Goal: Task Accomplishment & Management: Complete application form

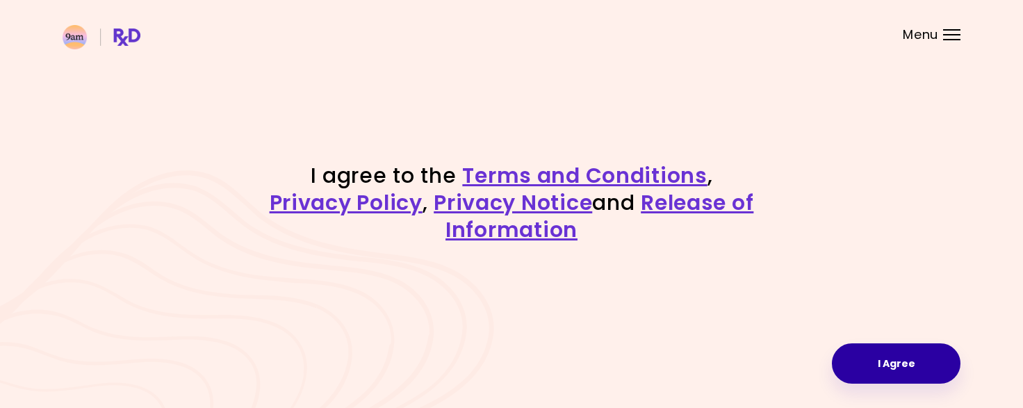
click at [899, 363] on button "I Agree" at bounding box center [896, 363] width 129 height 40
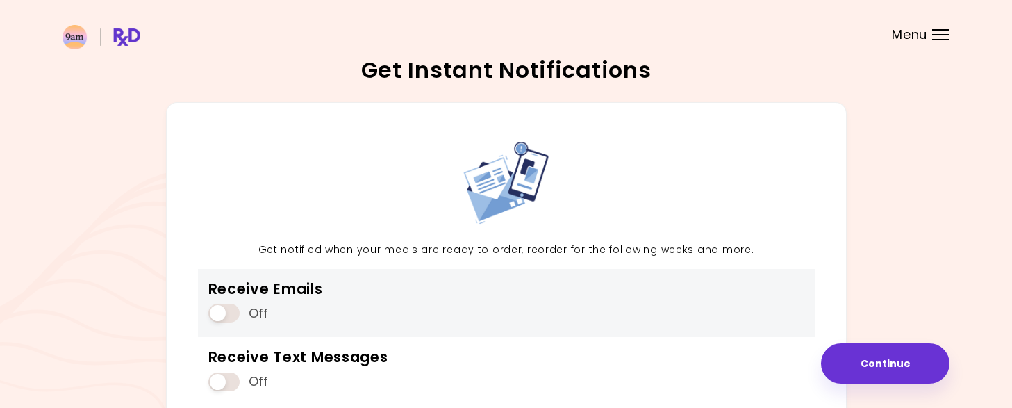
click at [215, 313] on span at bounding box center [223, 313] width 31 height 19
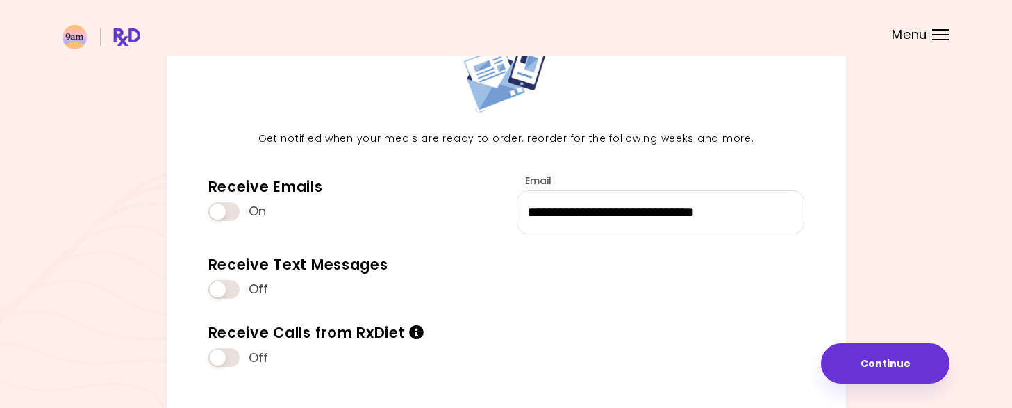
scroll to position [192, 0]
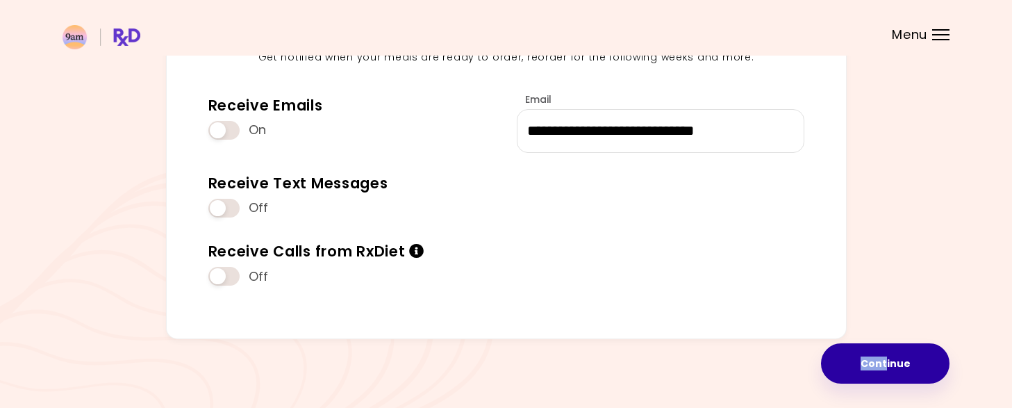
drag, startPoint x: 734, startPoint y: 365, endPoint x: 886, endPoint y: 362, distance: 152.2
click at [886, 362] on div "**********" at bounding box center [506, 108] width 1012 height 601
click at [886, 362] on button "Continue" at bounding box center [885, 363] width 129 height 40
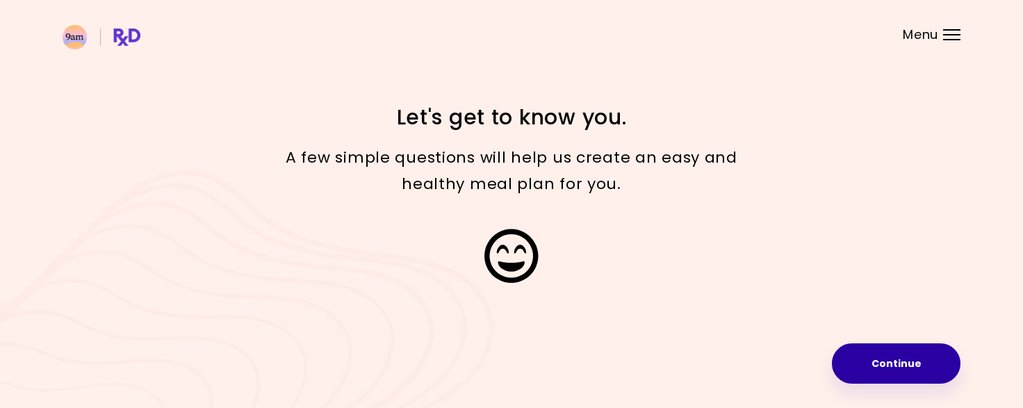
click at [886, 362] on button "Continue" at bounding box center [896, 363] width 129 height 40
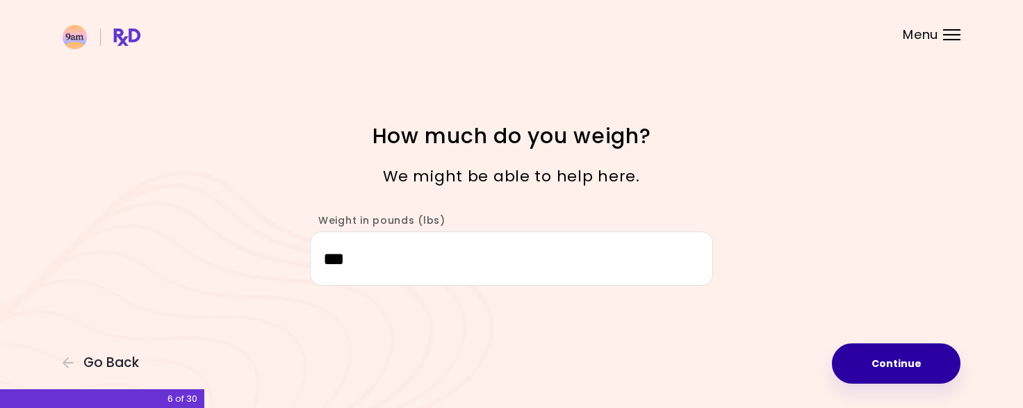
click at [871, 365] on button "Continue" at bounding box center [896, 363] width 129 height 40
select select "****"
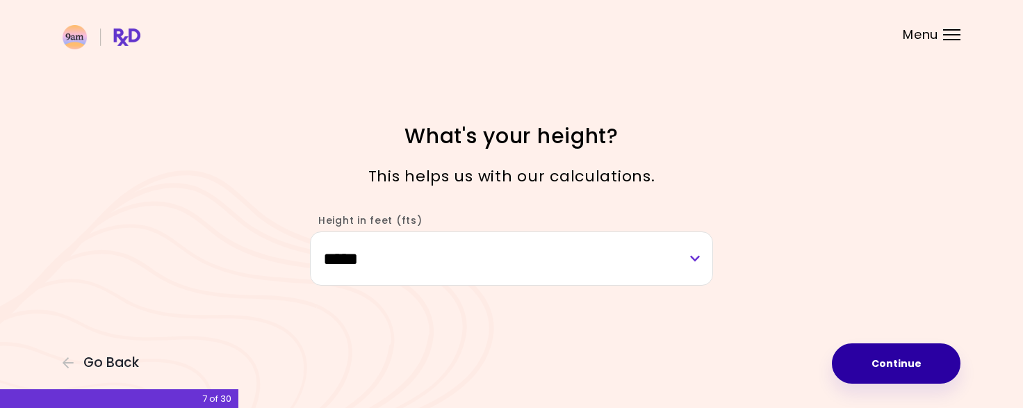
click at [871, 365] on button "Continue" at bounding box center [896, 363] width 129 height 40
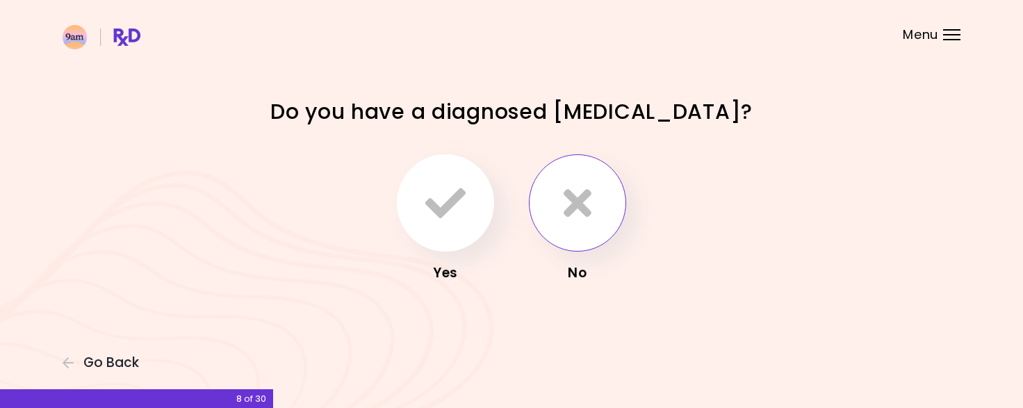
click at [581, 204] on icon "button" at bounding box center [578, 203] width 28 height 40
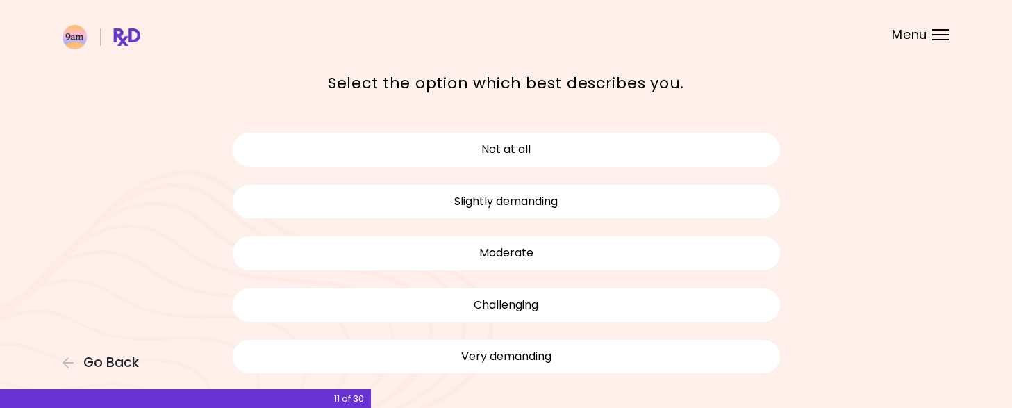
scroll to position [49, 0]
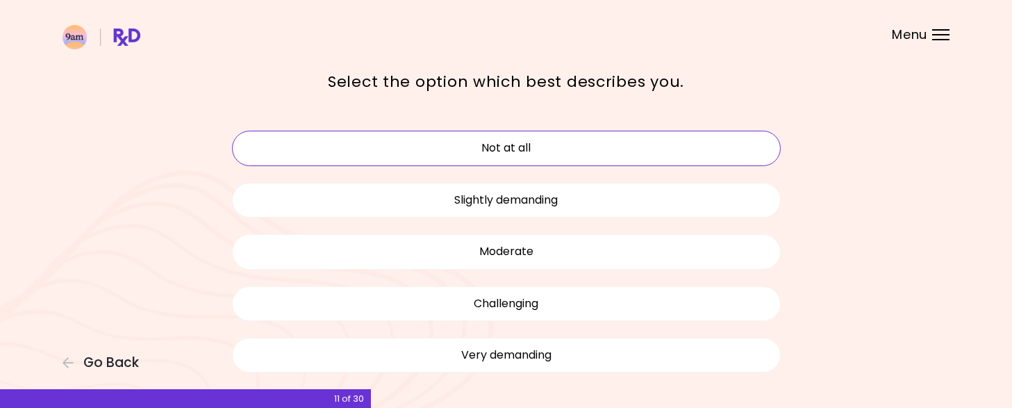
click at [514, 140] on button "Not at all" at bounding box center [506, 148] width 549 height 35
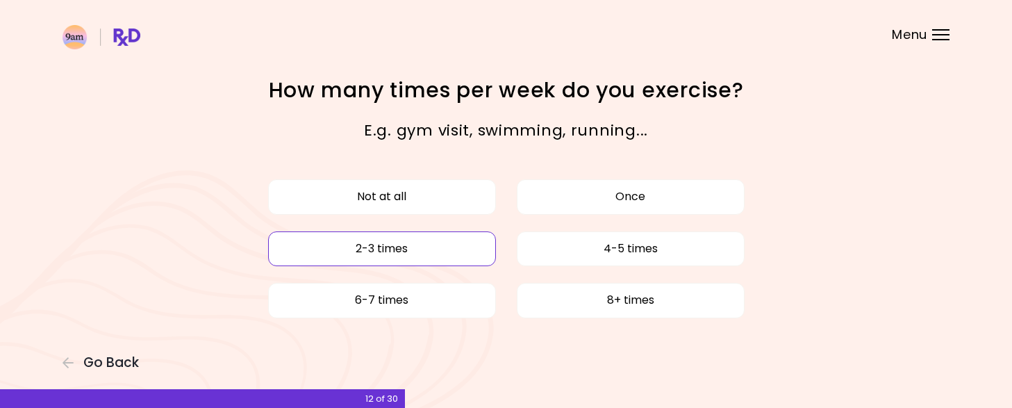
click at [363, 238] on button "2-3 times" at bounding box center [382, 248] width 228 height 35
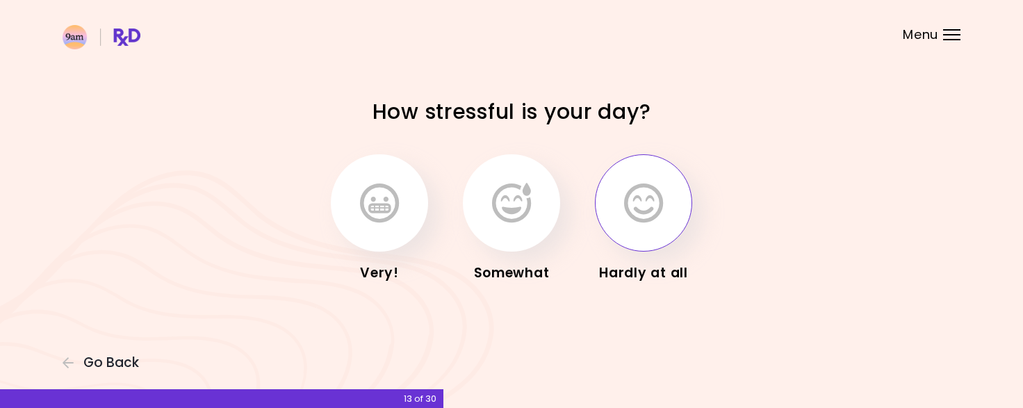
click at [659, 217] on icon "button" at bounding box center [643, 203] width 39 height 40
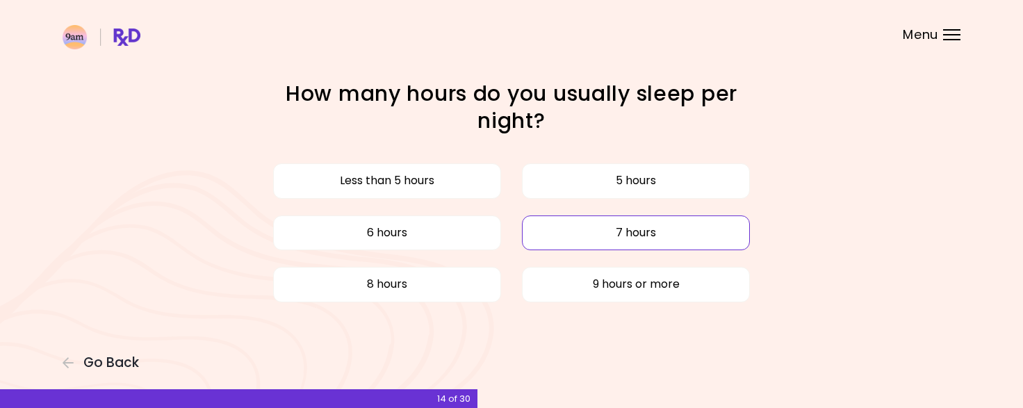
click at [604, 241] on button "7 hours" at bounding box center [636, 232] width 228 height 35
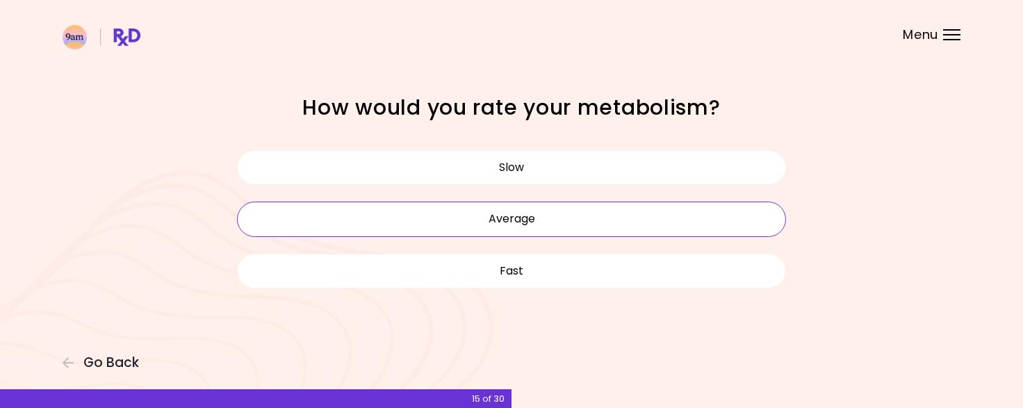
click at [507, 227] on button "Average" at bounding box center [511, 219] width 549 height 35
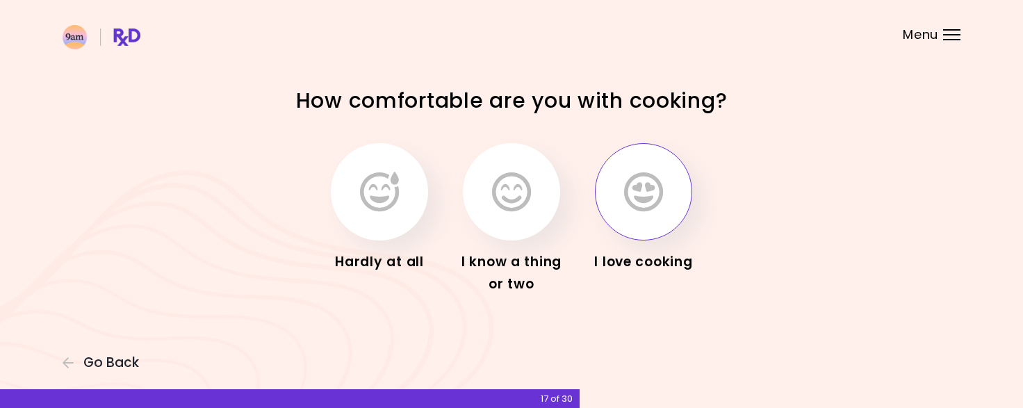
click at [673, 195] on button "button" at bounding box center [643, 191] width 97 height 97
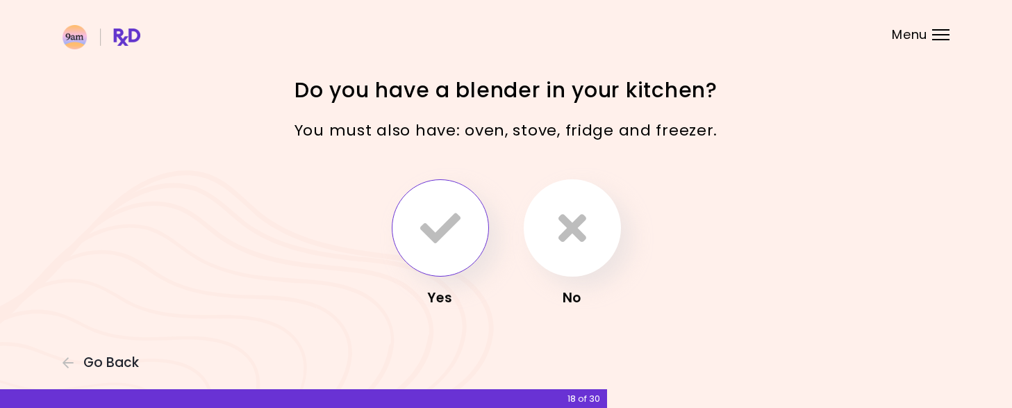
click at [447, 233] on icon "button" at bounding box center [440, 228] width 40 height 40
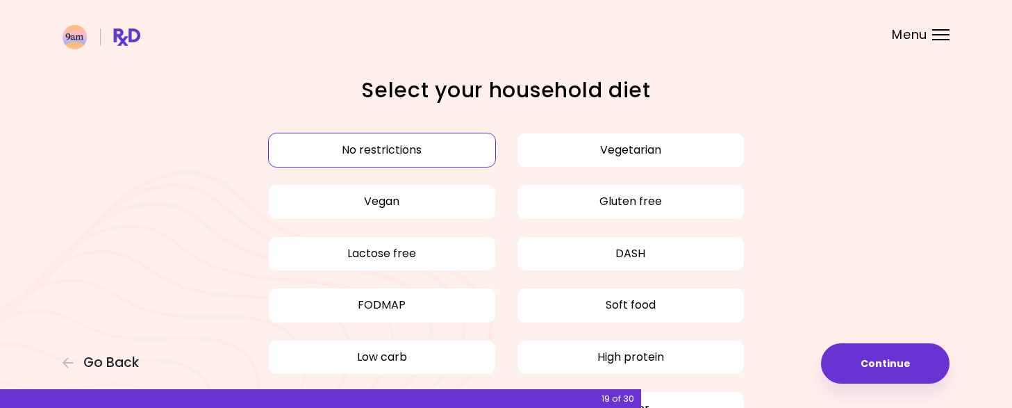
click at [350, 153] on button "No restrictions" at bounding box center [382, 150] width 228 height 35
click at [359, 154] on button "No restrictions" at bounding box center [382, 150] width 228 height 35
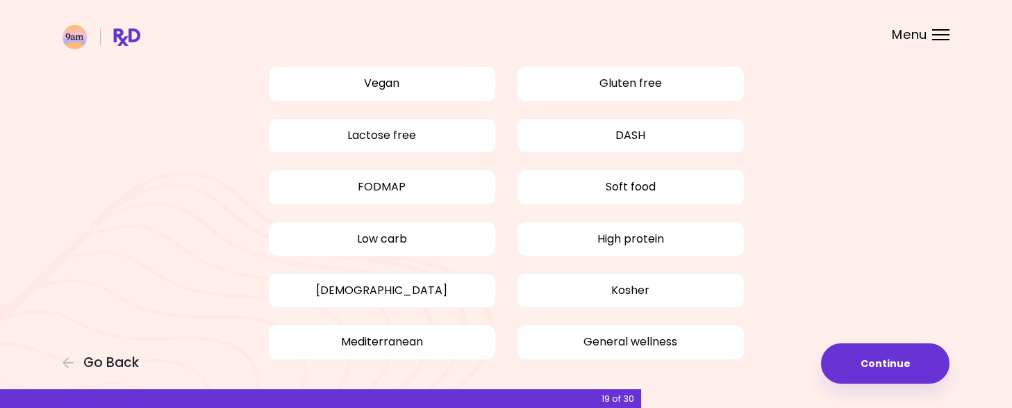
scroll to position [125, 0]
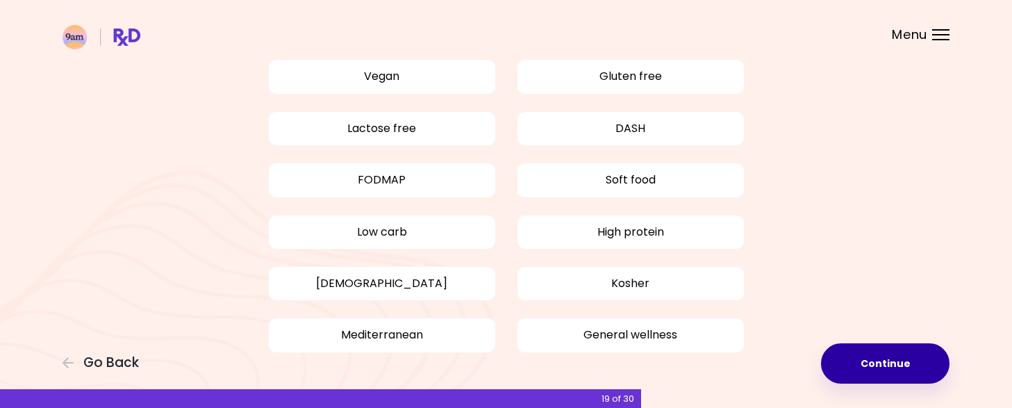
click at [887, 370] on button "Continue" at bounding box center [885, 363] width 129 height 40
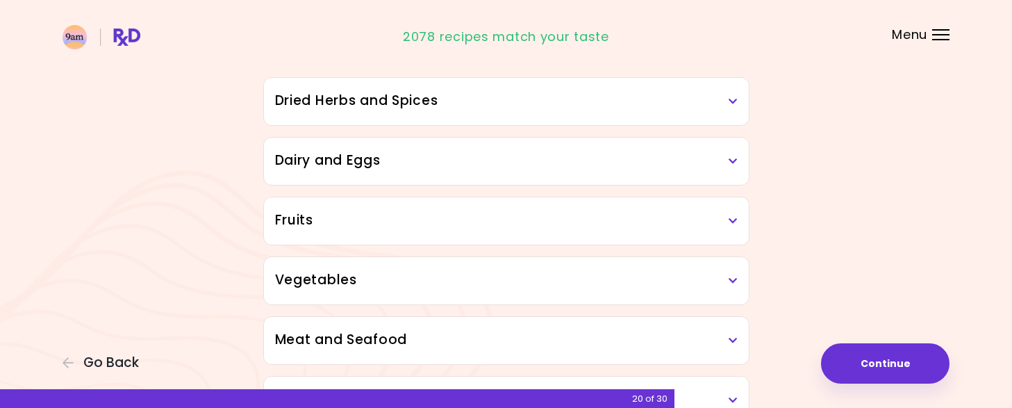
scroll to position [126, 0]
click at [738, 96] on div "Dried Herbs and Spices" at bounding box center [506, 102] width 485 height 47
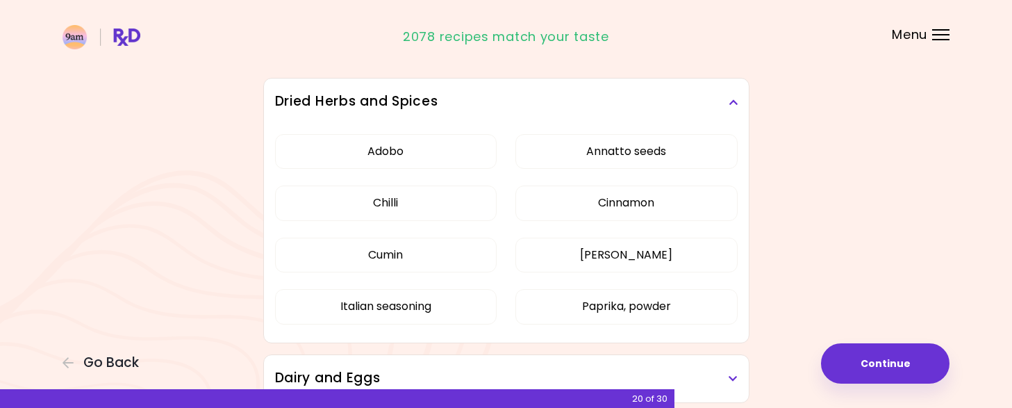
click at [734, 104] on icon at bounding box center [733, 102] width 9 height 10
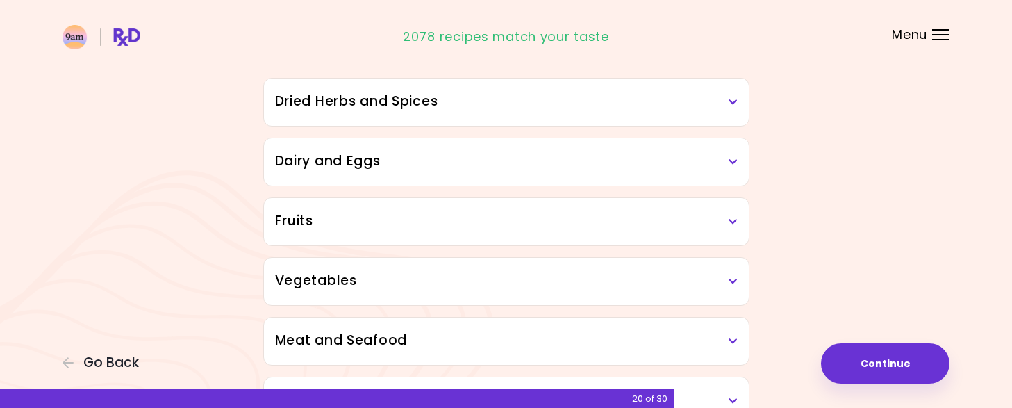
click at [737, 161] on icon at bounding box center [733, 162] width 9 height 10
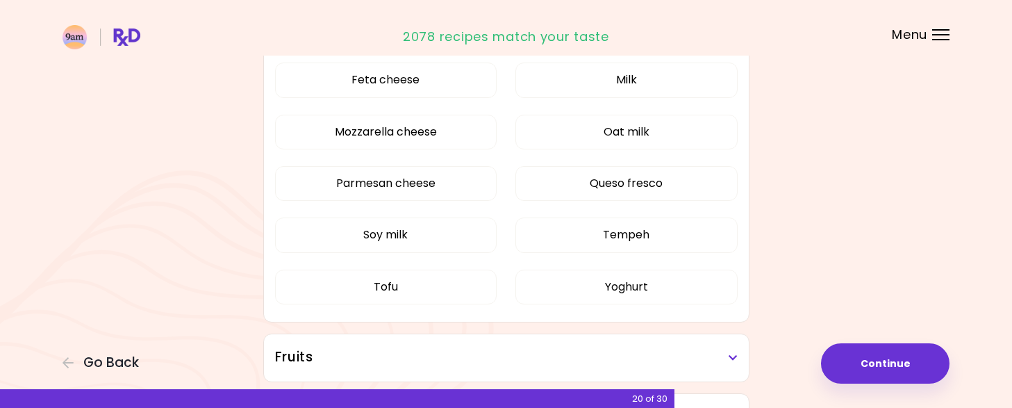
scroll to position [419, 0]
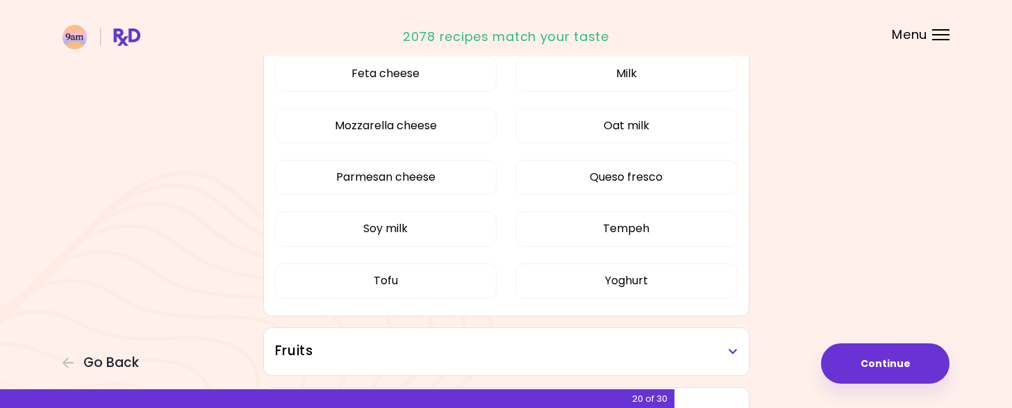
click at [731, 349] on icon at bounding box center [733, 352] width 9 height 10
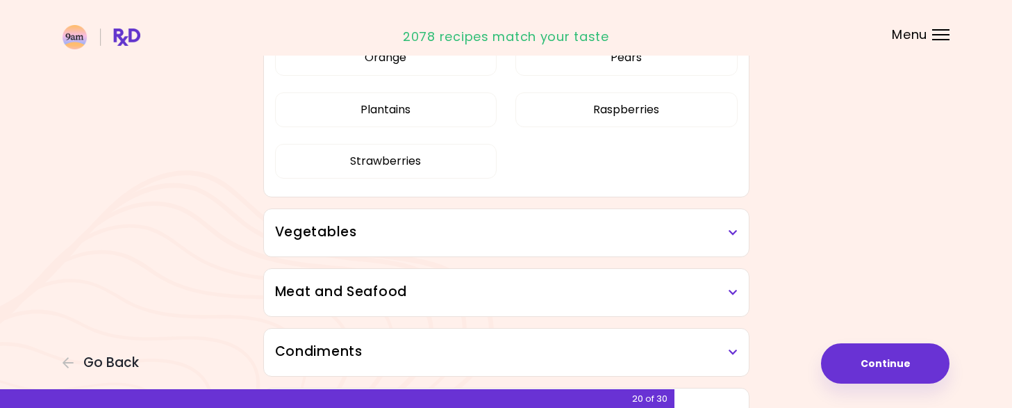
scroll to position [925, 0]
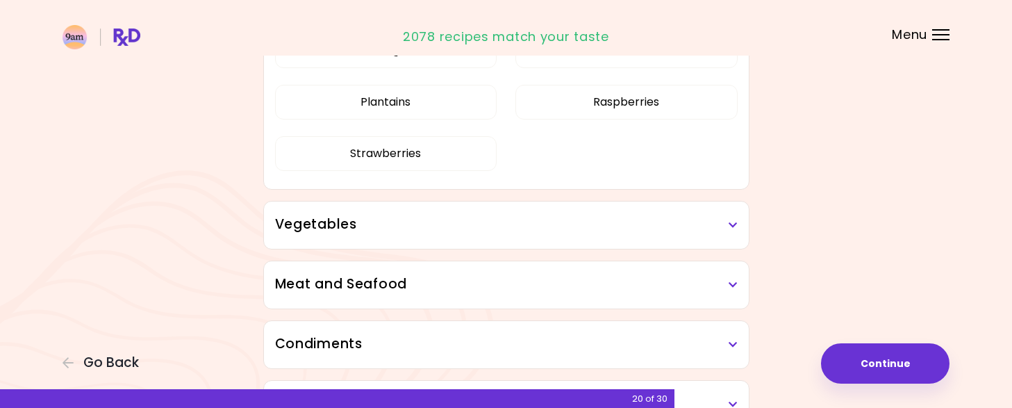
click at [732, 227] on icon at bounding box center [733, 225] width 9 height 10
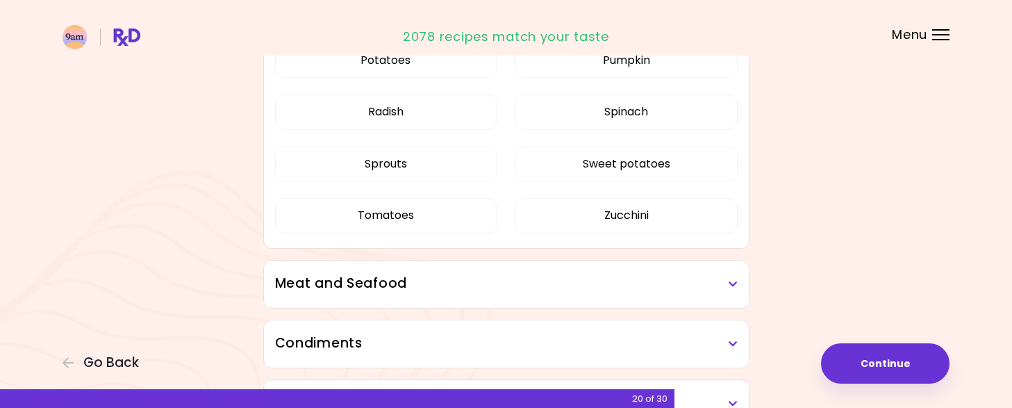
scroll to position [1773, 0]
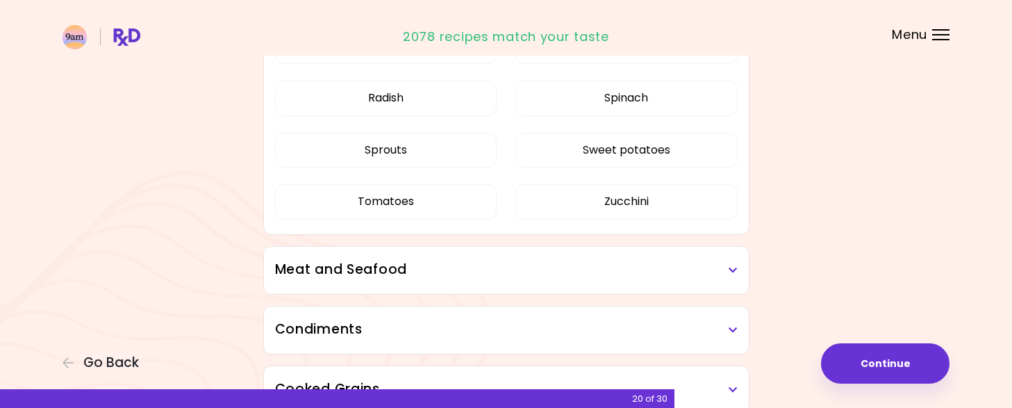
click at [732, 270] on icon at bounding box center [733, 270] width 9 height 10
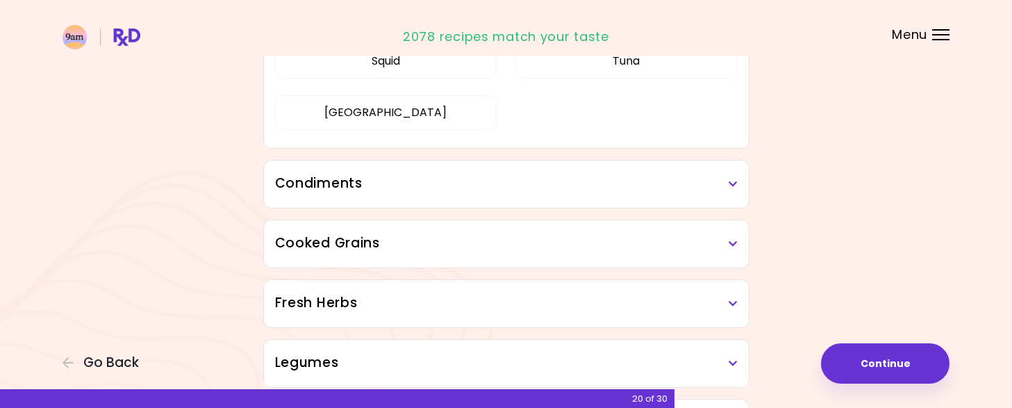
scroll to position [2239, 0]
click at [730, 179] on icon at bounding box center [733, 184] width 9 height 10
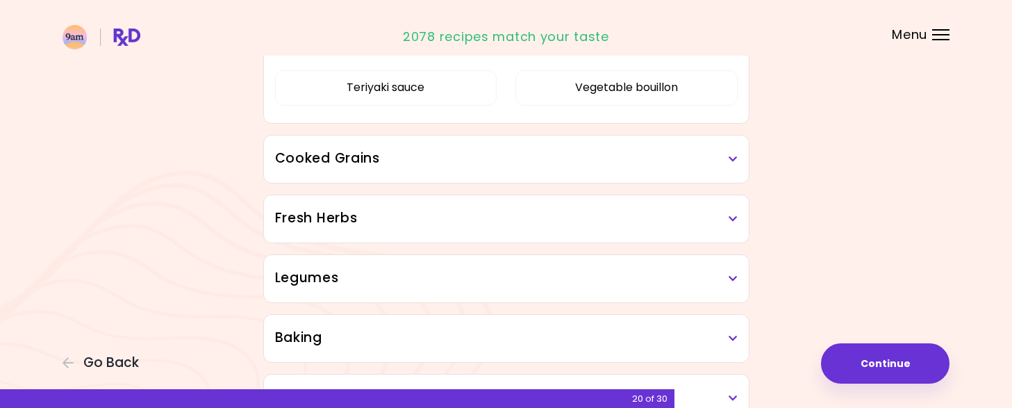
scroll to position [2695, 0]
click at [733, 163] on h3 "Cooked Grains" at bounding box center [506, 158] width 463 height 20
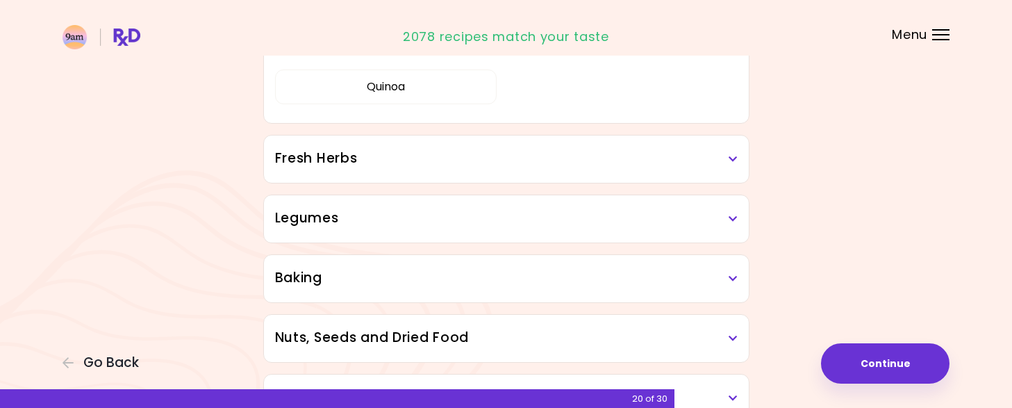
scroll to position [2929, 0]
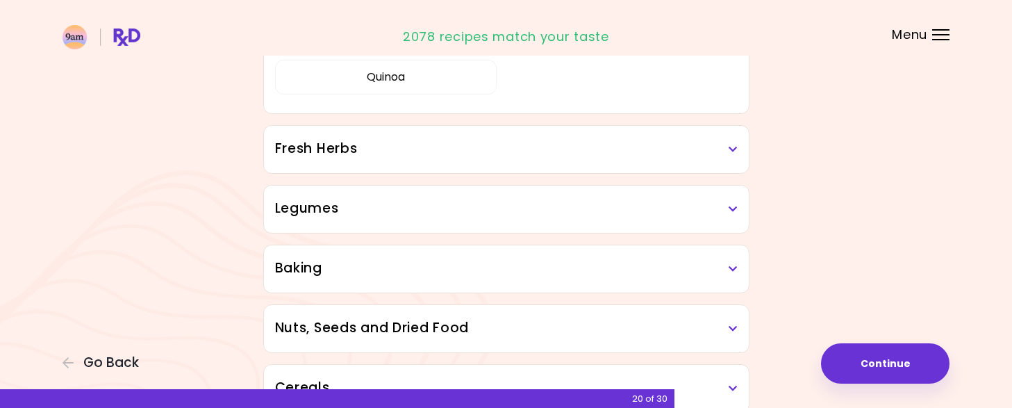
click at [732, 156] on h3 "Fresh Herbs" at bounding box center [506, 149] width 463 height 20
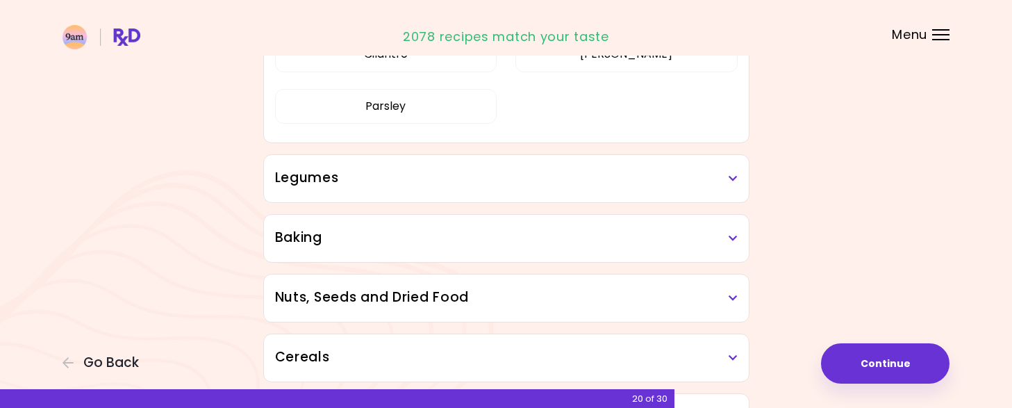
scroll to position [3126, 0]
click at [729, 173] on icon at bounding box center [733, 178] width 9 height 10
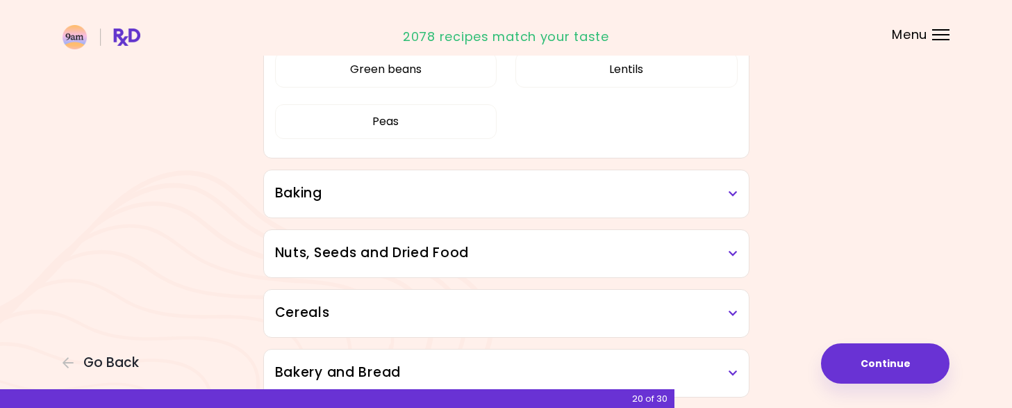
scroll to position [3335, 0]
click at [737, 194] on icon at bounding box center [733, 194] width 9 height 10
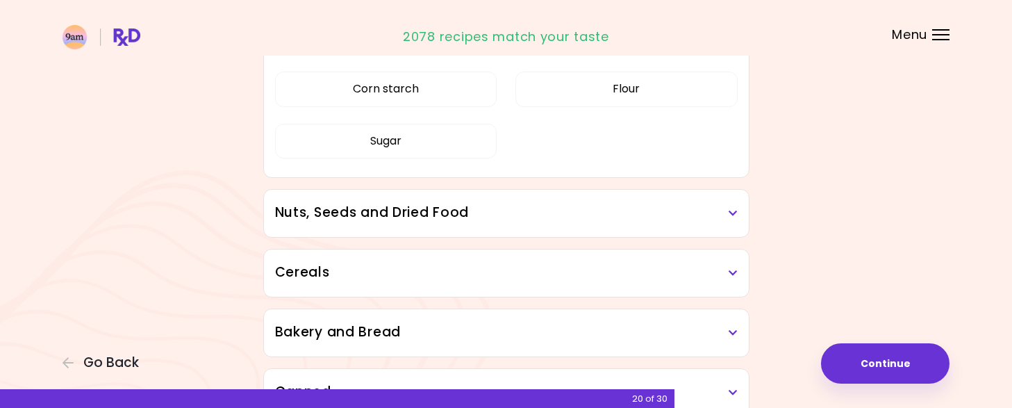
scroll to position [3544, 0]
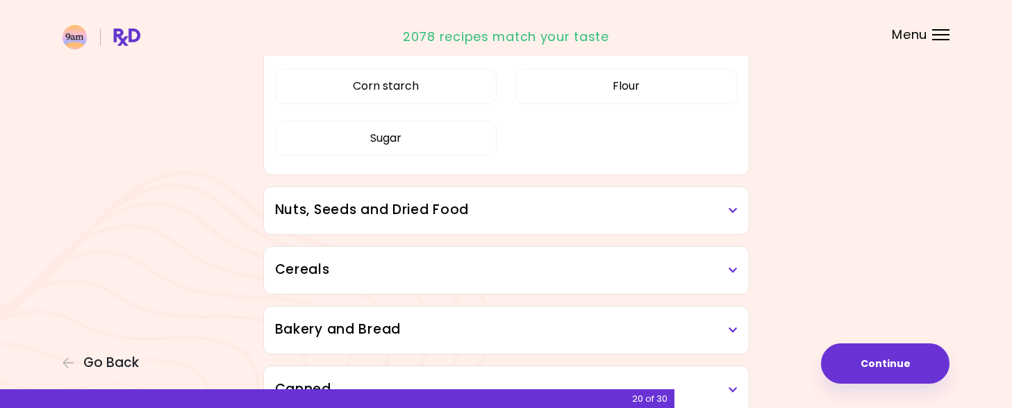
click at [730, 208] on icon at bounding box center [733, 211] width 9 height 10
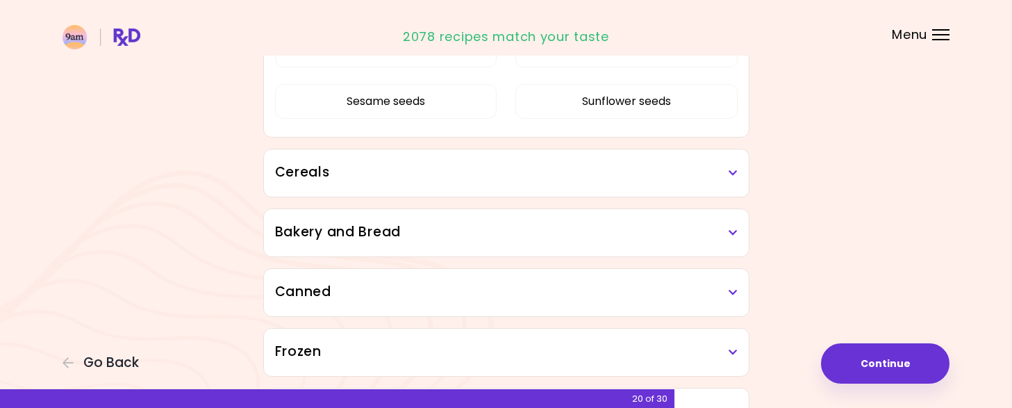
scroll to position [3913, 0]
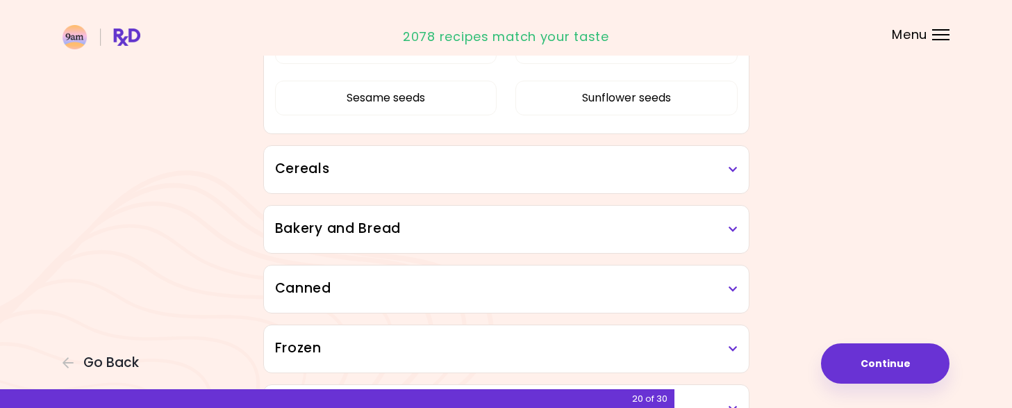
click at [729, 165] on icon at bounding box center [733, 170] width 9 height 10
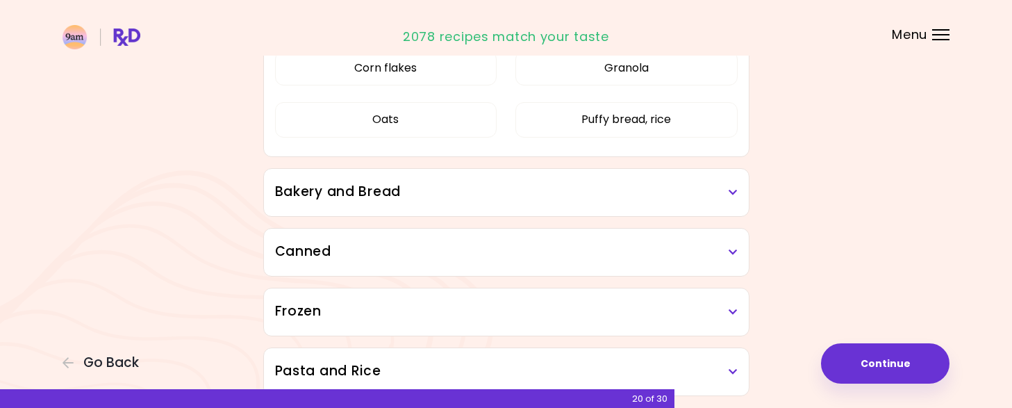
scroll to position [4065, 0]
click at [732, 186] on icon at bounding box center [733, 191] width 9 height 10
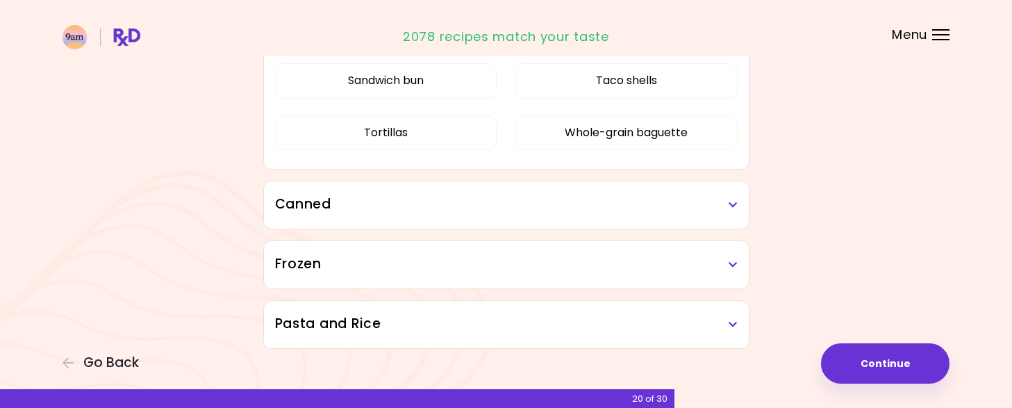
scroll to position [4288, 0]
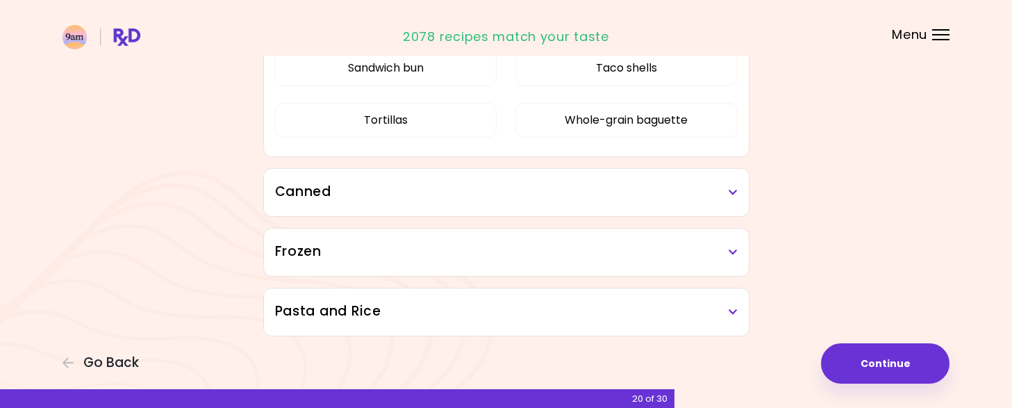
click at [728, 194] on h3 "Canned" at bounding box center [506, 192] width 463 height 20
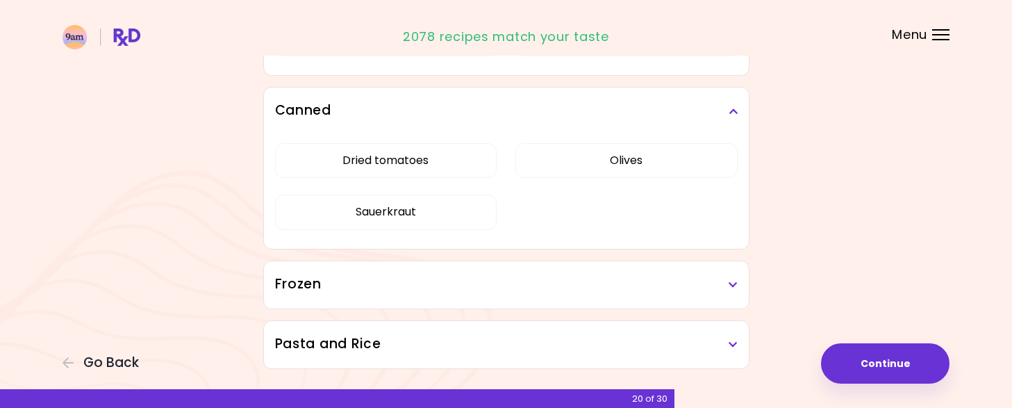
scroll to position [4402, 0]
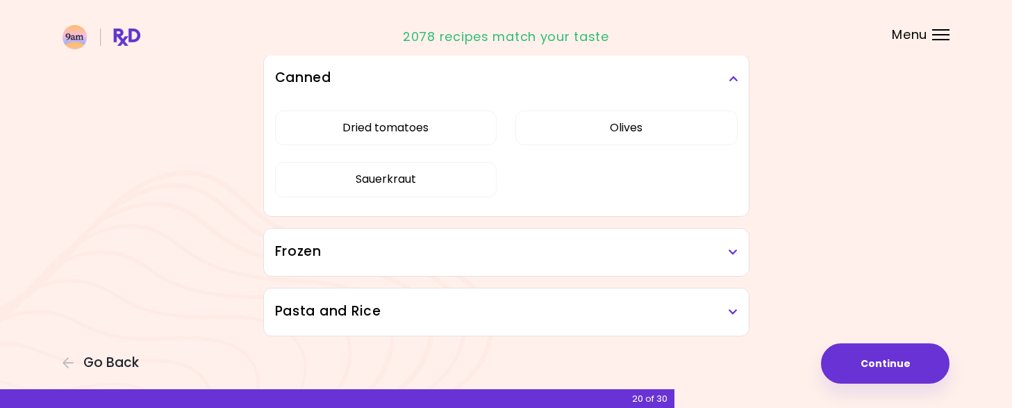
click at [734, 247] on icon at bounding box center [733, 252] width 9 height 10
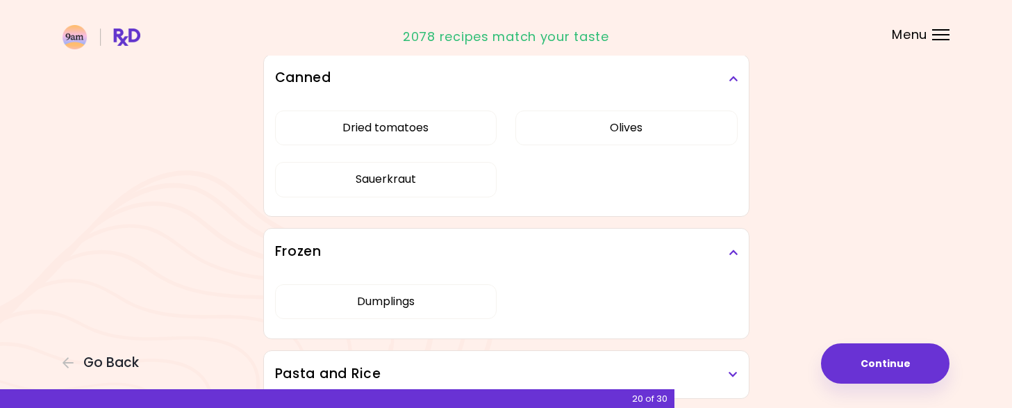
scroll to position [4465, 0]
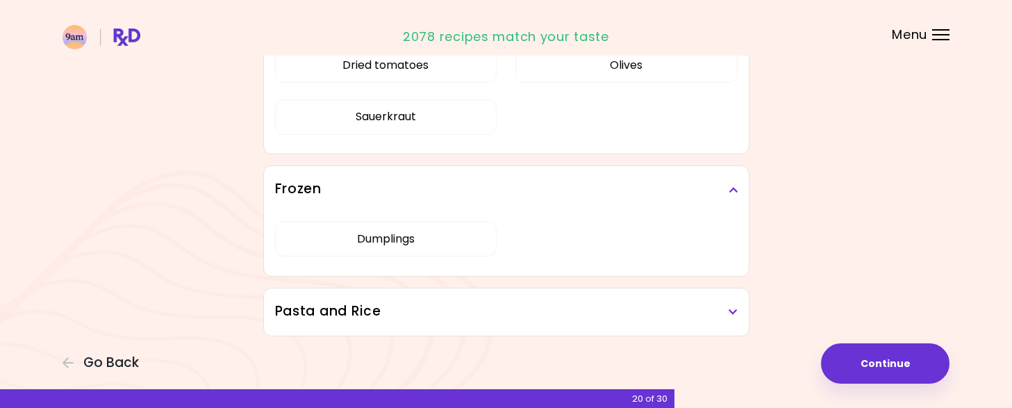
click at [730, 308] on icon at bounding box center [733, 312] width 9 height 10
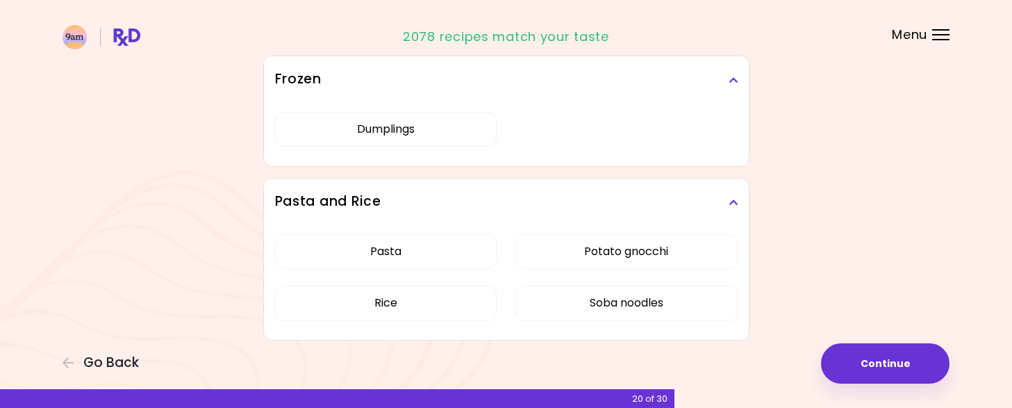
scroll to position [4579, 0]
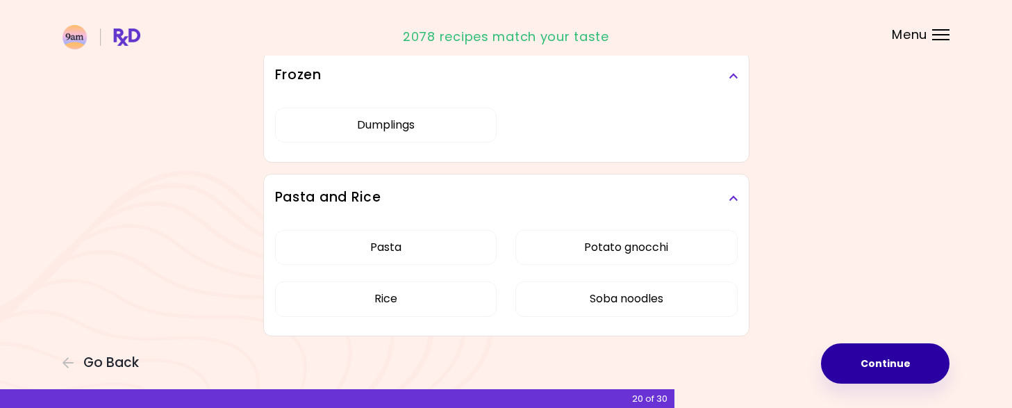
click at [868, 366] on button "Continue" at bounding box center [885, 363] width 129 height 40
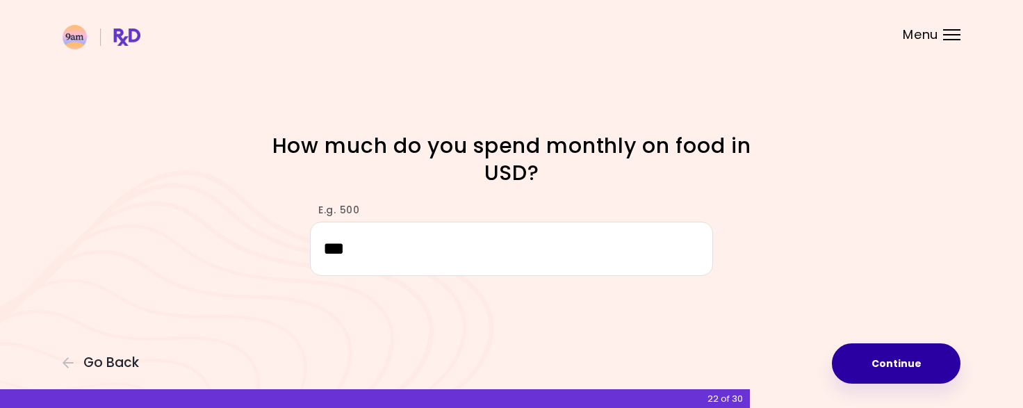
type input "***"
click at [905, 361] on button "Continue" at bounding box center [896, 363] width 129 height 40
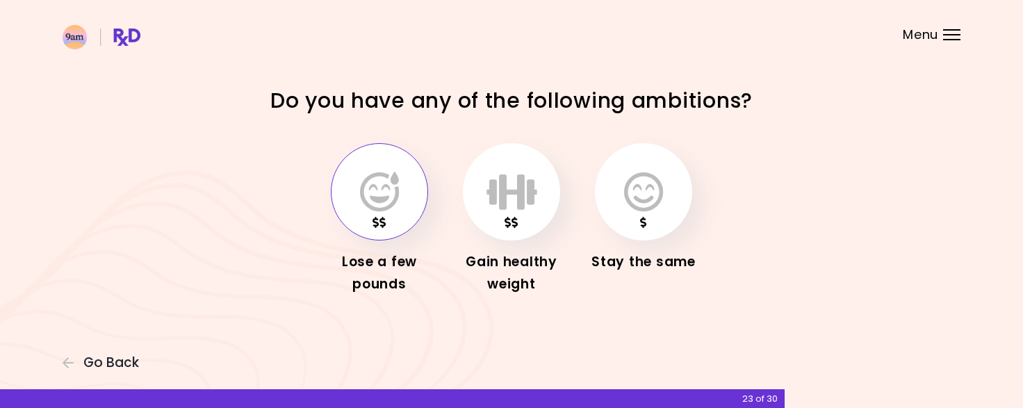
click at [404, 206] on button "button" at bounding box center [379, 191] width 97 height 97
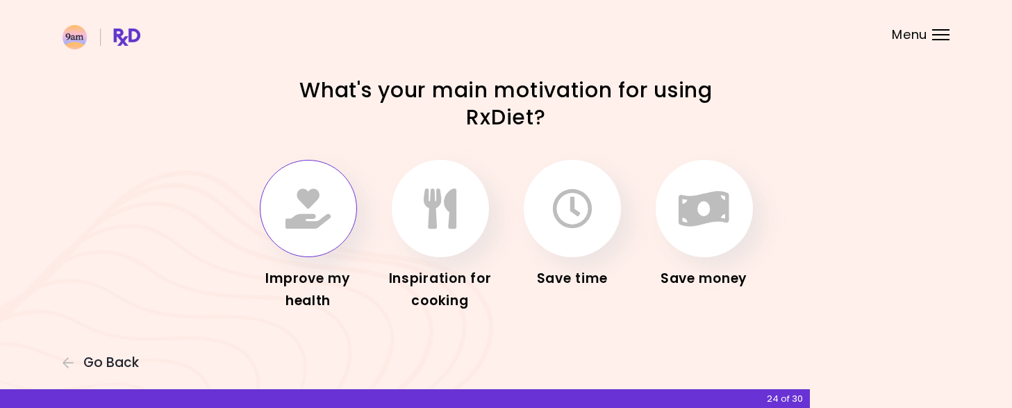
click at [309, 219] on icon "button" at bounding box center [308, 208] width 45 height 40
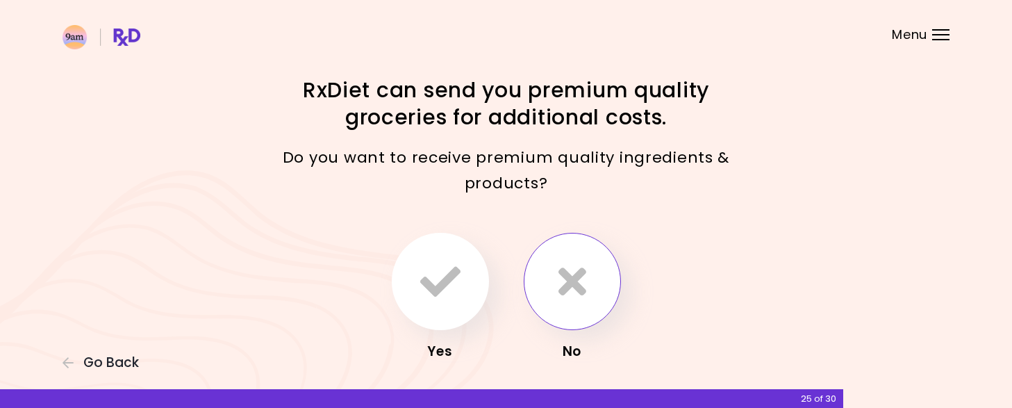
click at [572, 272] on icon "button" at bounding box center [573, 281] width 28 height 40
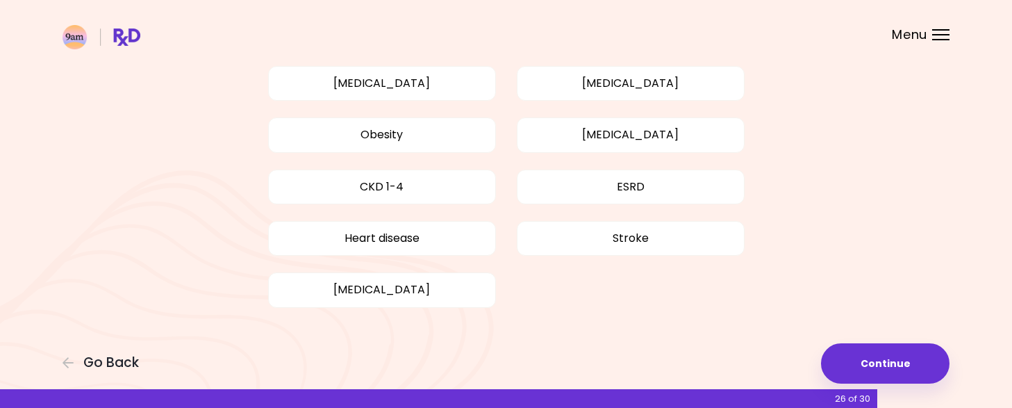
scroll to position [165, 0]
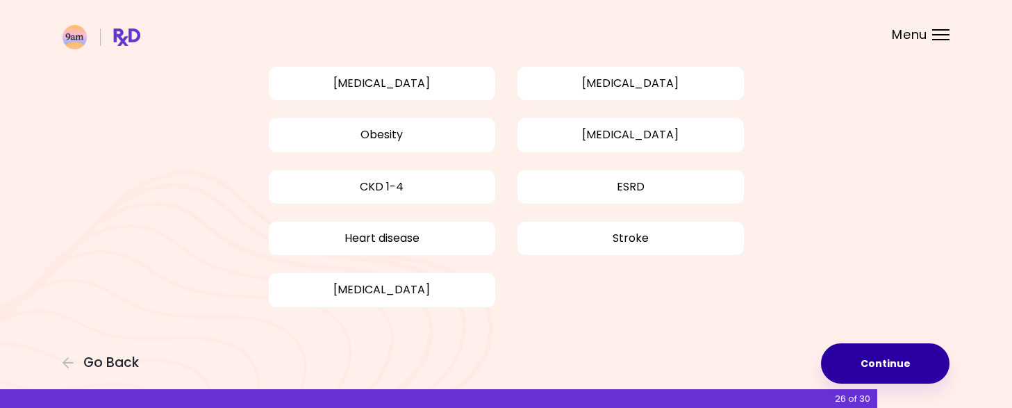
click at [880, 359] on button "Continue" at bounding box center [885, 363] width 129 height 40
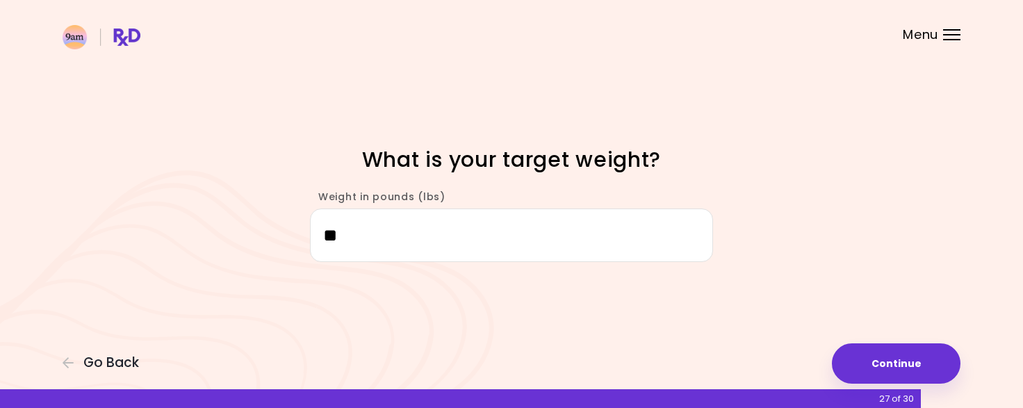
type input "*"
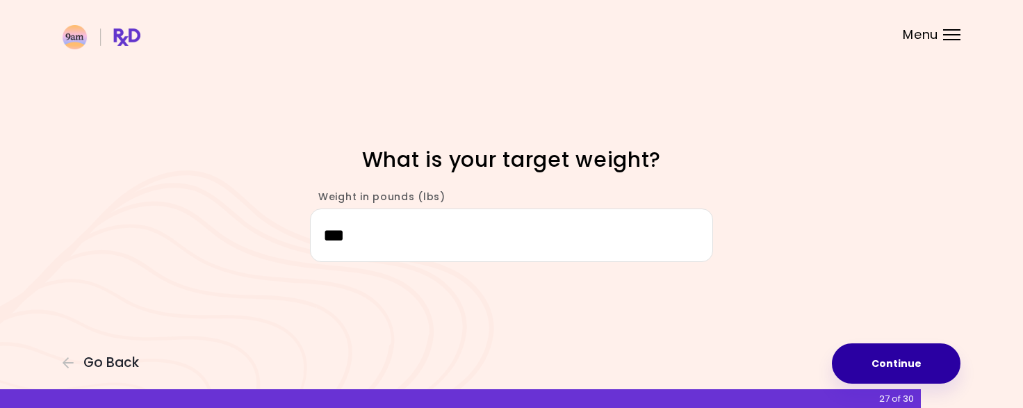
type input "***"
click at [885, 362] on button "Continue" at bounding box center [896, 363] width 129 height 40
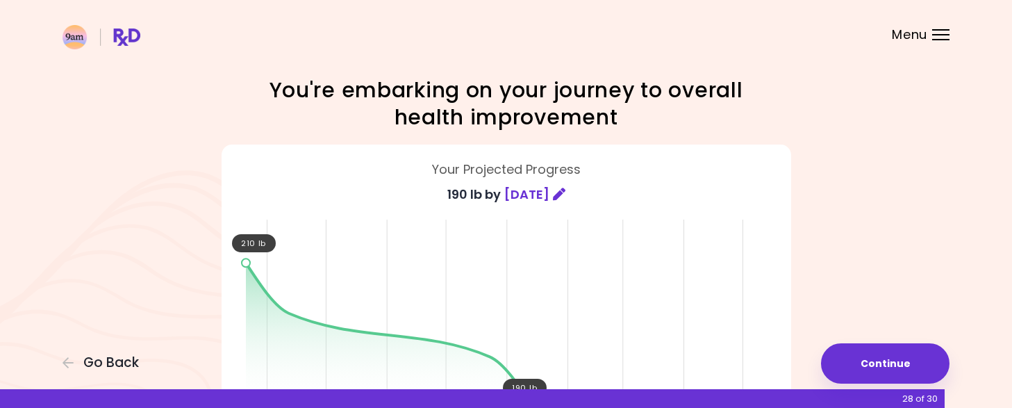
click at [812, 274] on div "Your Projected Progress 190 lb by [DATE] 210 lb 190 lb [DATE] [DATE]" at bounding box center [506, 296] width 667 height 325
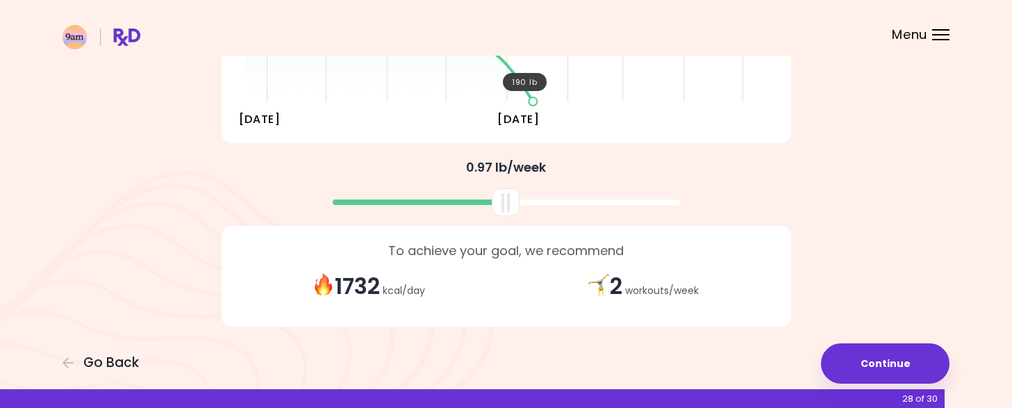
scroll to position [311, 0]
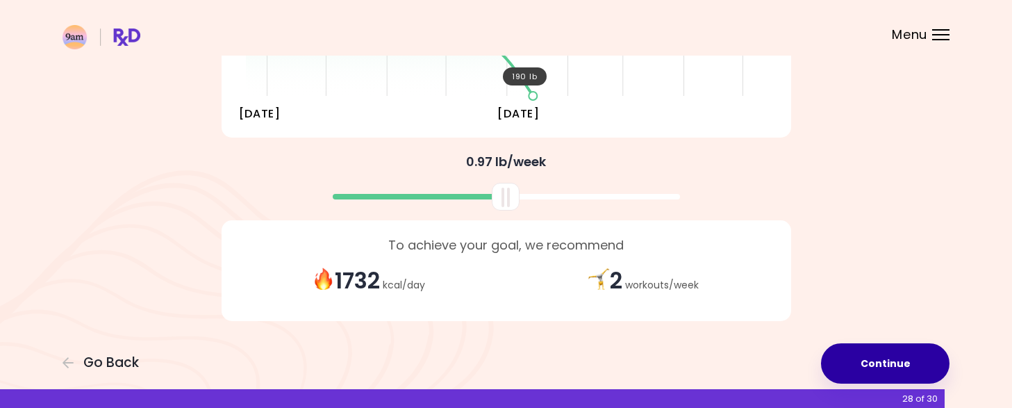
click at [881, 361] on button "Continue" at bounding box center [885, 363] width 129 height 40
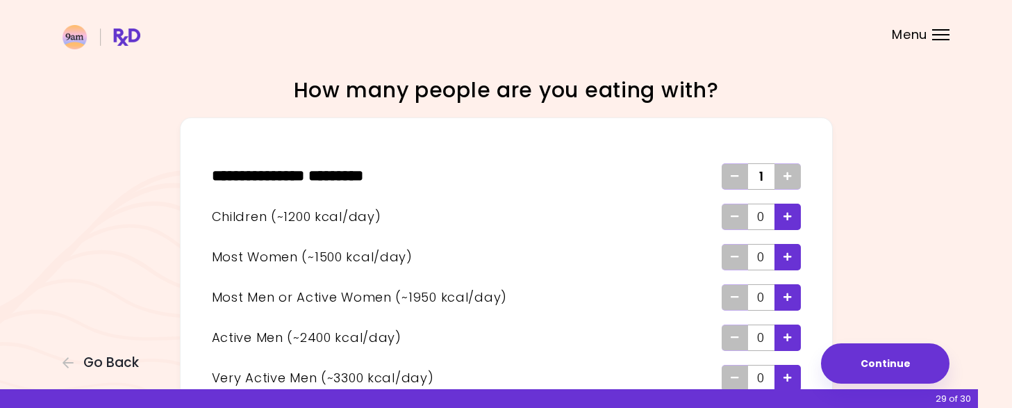
click at [784, 212] on icon "Add - Child" at bounding box center [788, 216] width 8 height 9
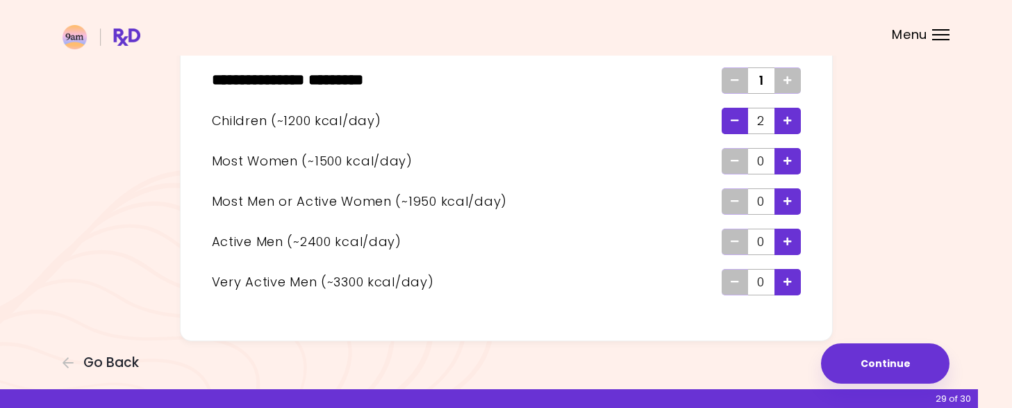
scroll to position [105, 0]
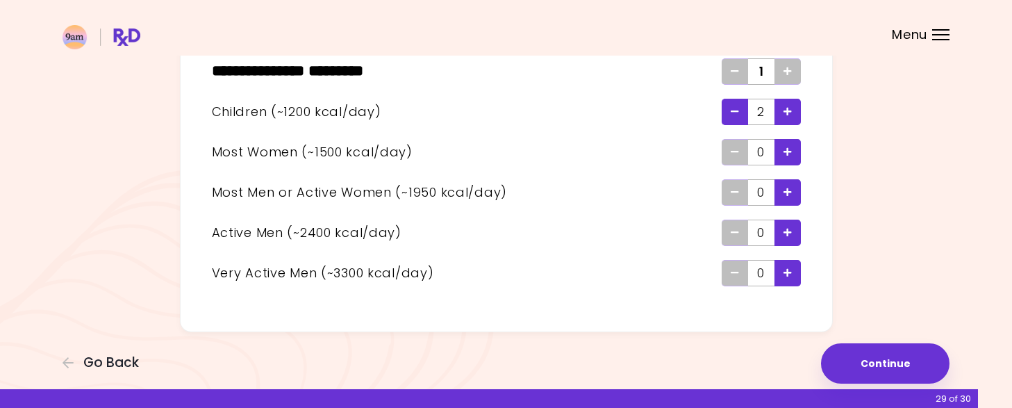
click at [793, 236] on div "Add - Active Man" at bounding box center [788, 233] width 26 height 26
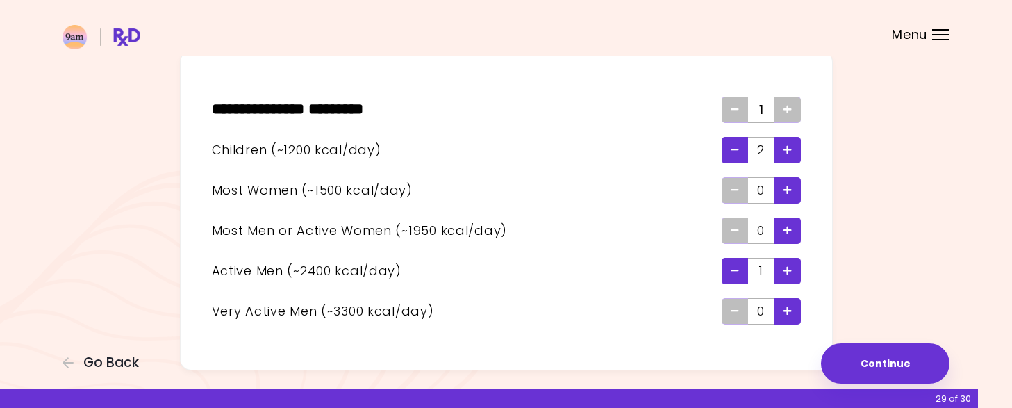
scroll to position [66, 0]
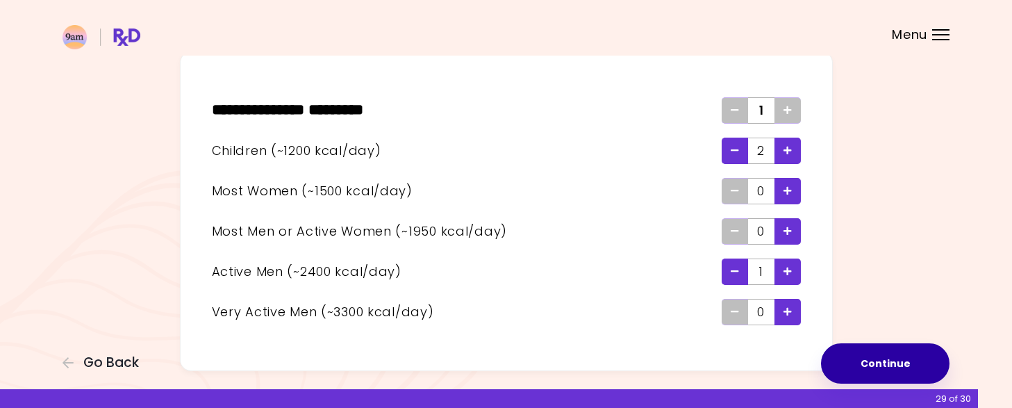
click at [877, 361] on button "Continue" at bounding box center [885, 363] width 129 height 40
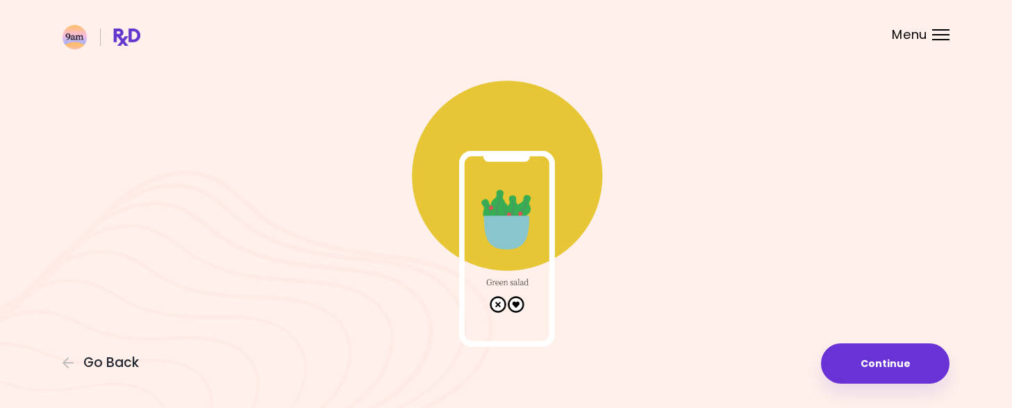
scroll to position [58, 0]
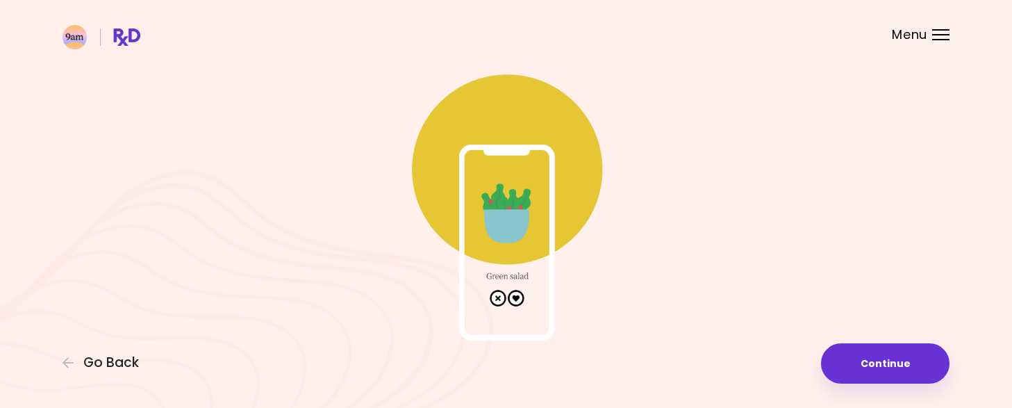
click at [516, 295] on img at bounding box center [507, 202] width 278 height 278
click at [513, 225] on img at bounding box center [507, 202] width 278 height 278
click at [515, 300] on img at bounding box center [507, 202] width 278 height 278
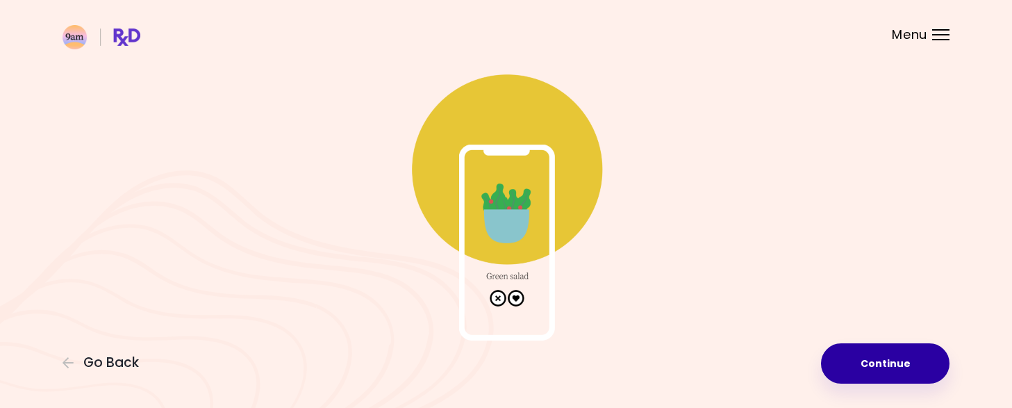
click at [879, 361] on button "Continue" at bounding box center [885, 363] width 129 height 40
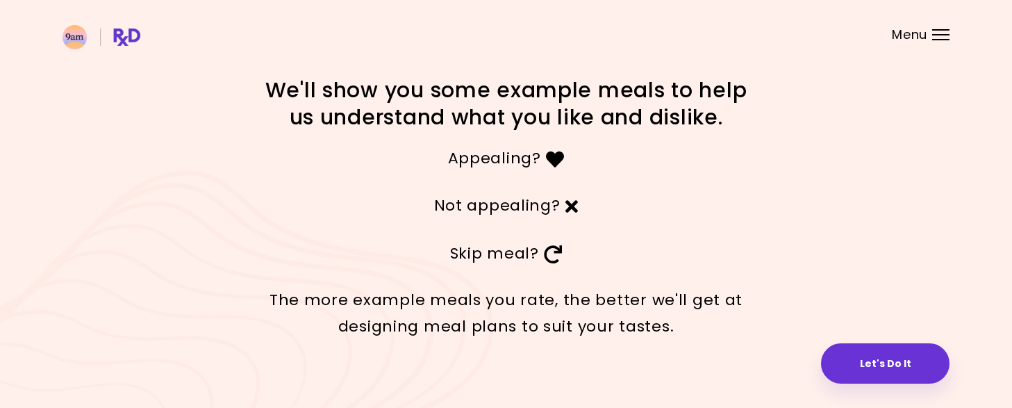
click at [879, 361] on button "Let's Do It" at bounding box center [885, 363] width 129 height 40
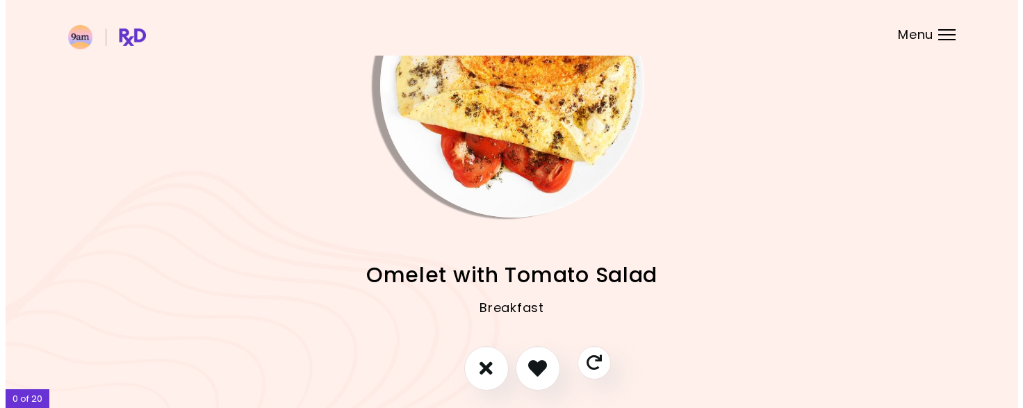
scroll to position [108, 0]
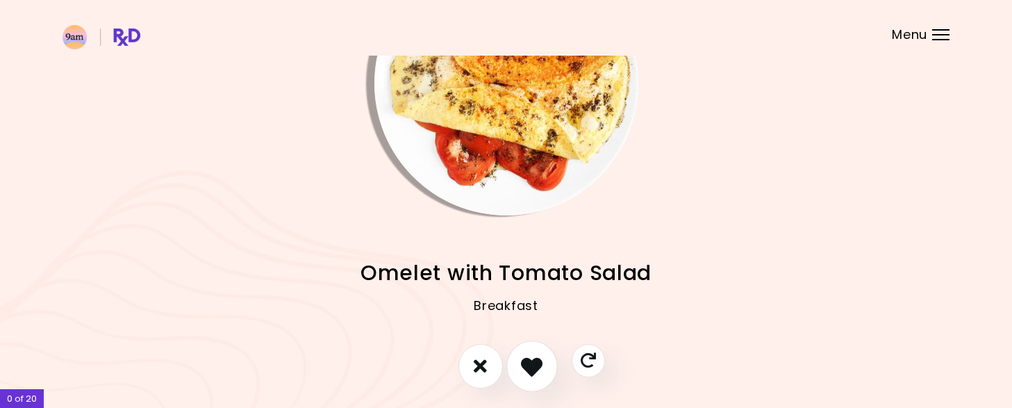
click at [532, 365] on icon "I like this recipe" at bounding box center [532, 366] width 22 height 22
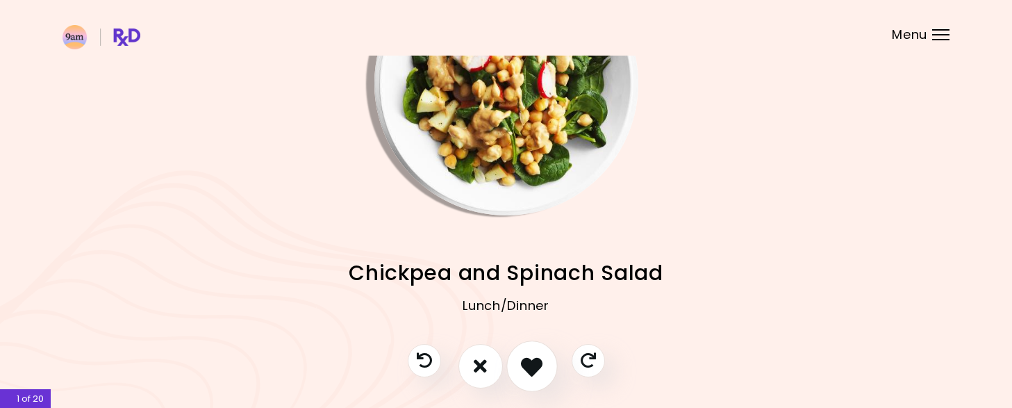
click at [532, 365] on icon "I like this recipe" at bounding box center [532, 366] width 22 height 22
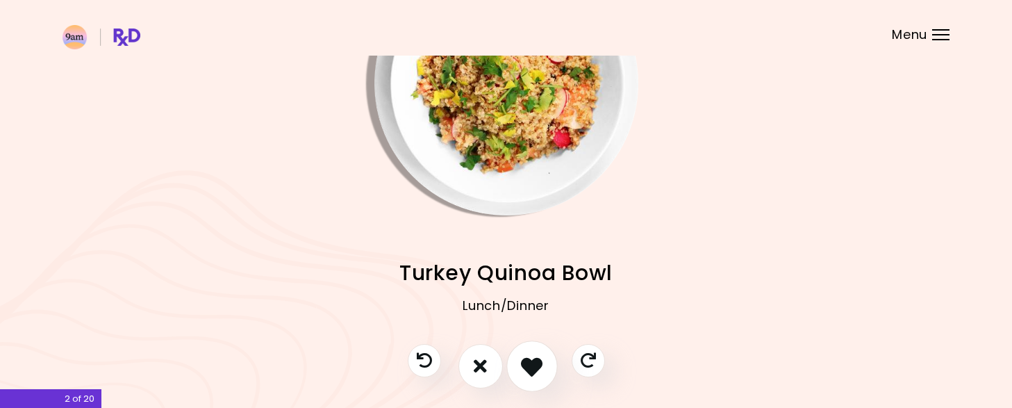
click at [532, 365] on icon "I like this recipe" at bounding box center [532, 366] width 22 height 22
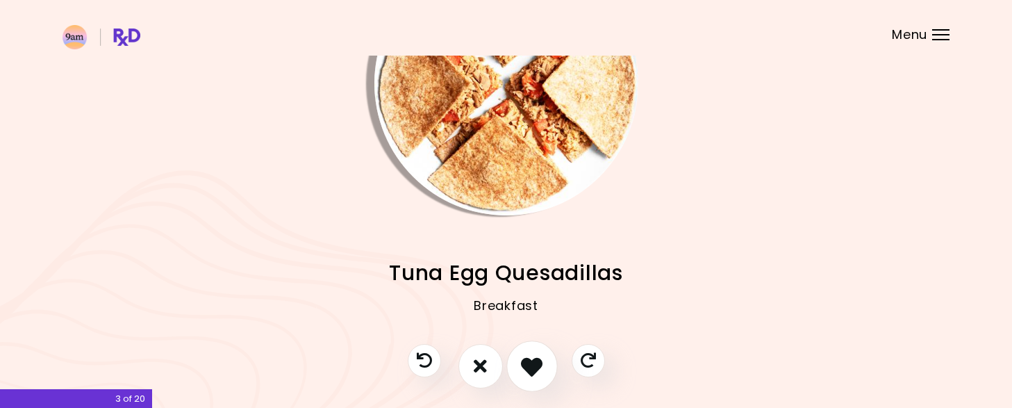
click at [532, 365] on icon "I like this recipe" at bounding box center [532, 366] width 22 height 22
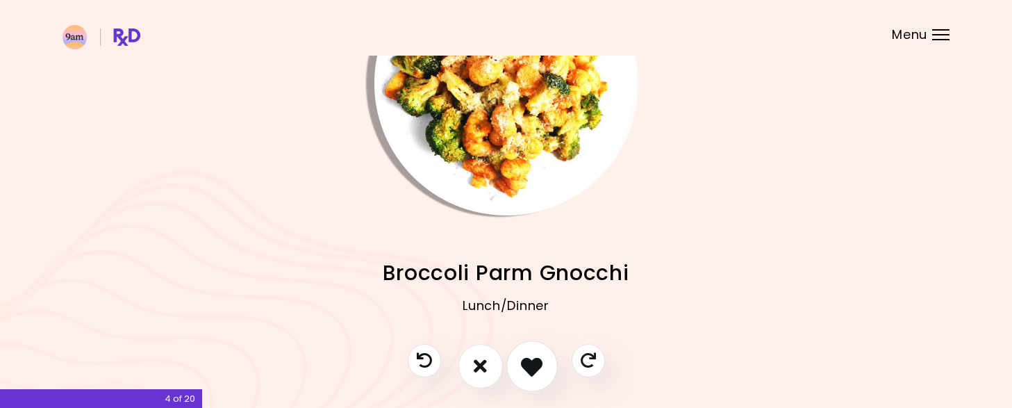
click at [532, 365] on icon "I like this recipe" at bounding box center [532, 366] width 22 height 22
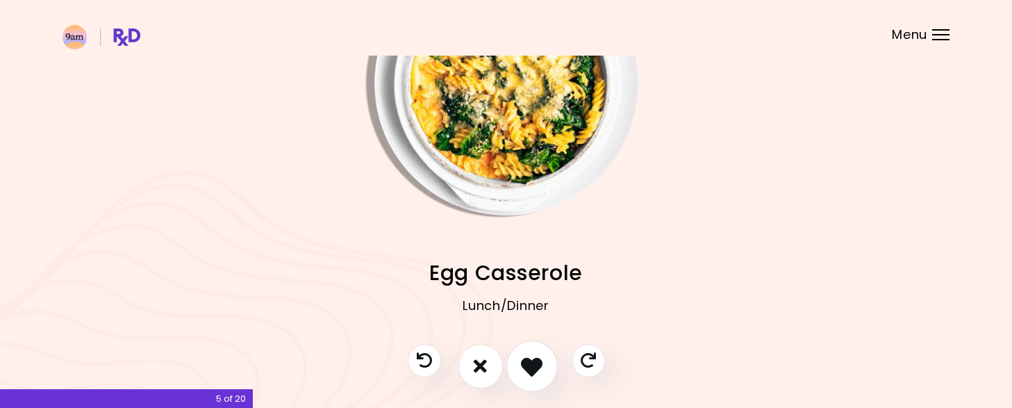
click at [532, 365] on icon "I like this recipe" at bounding box center [532, 366] width 22 height 22
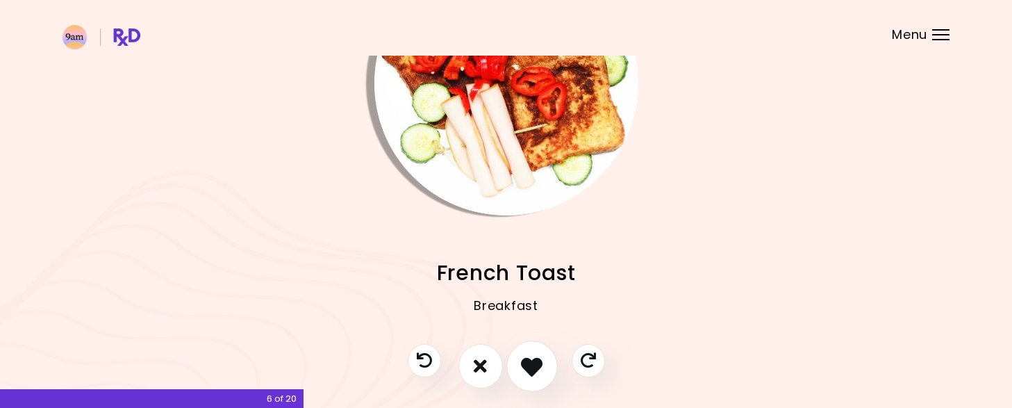
click at [532, 365] on icon "I like this recipe" at bounding box center [532, 366] width 22 height 22
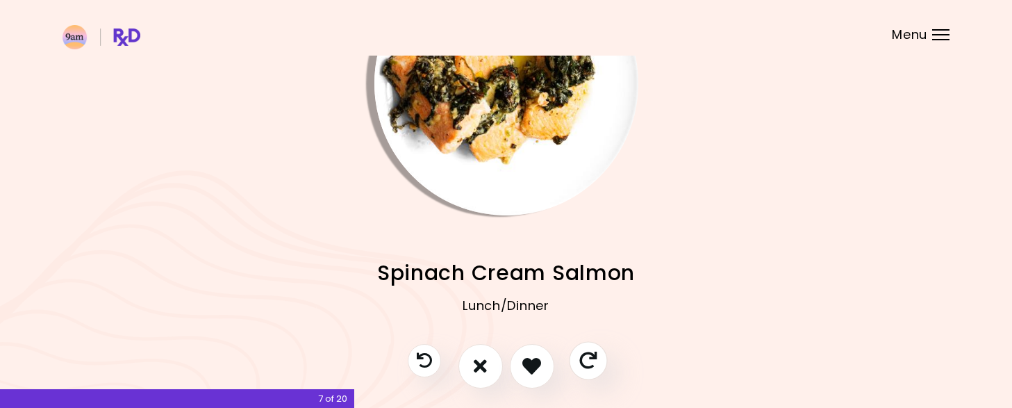
click at [593, 362] on icon "Skip" at bounding box center [587, 360] width 17 height 17
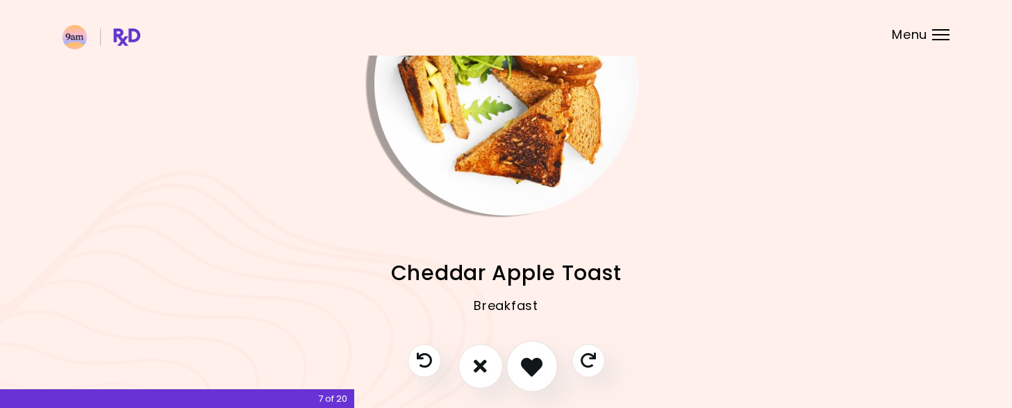
click at [523, 363] on icon "I like this recipe" at bounding box center [532, 366] width 22 height 22
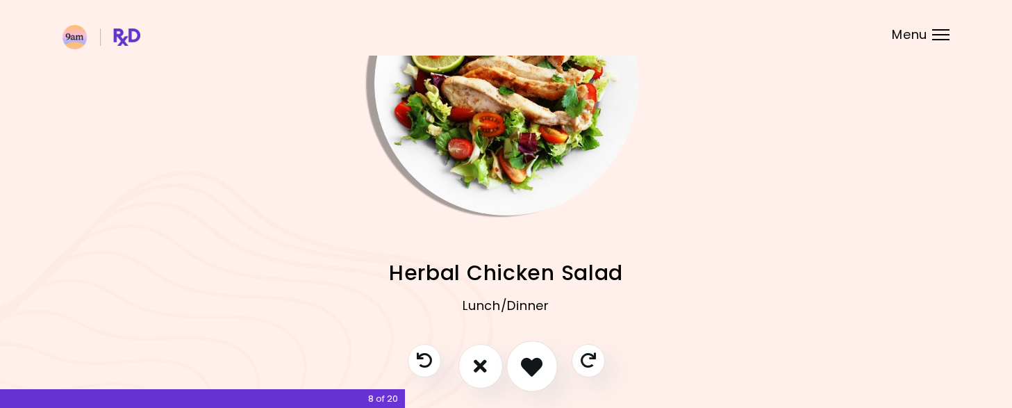
click at [534, 365] on icon "I like this recipe" at bounding box center [532, 366] width 22 height 22
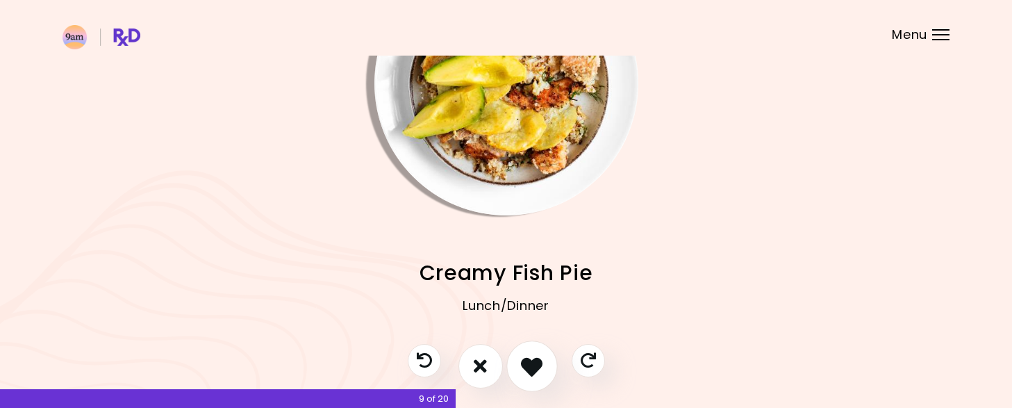
click at [534, 358] on icon "I like this recipe" at bounding box center [532, 366] width 22 height 22
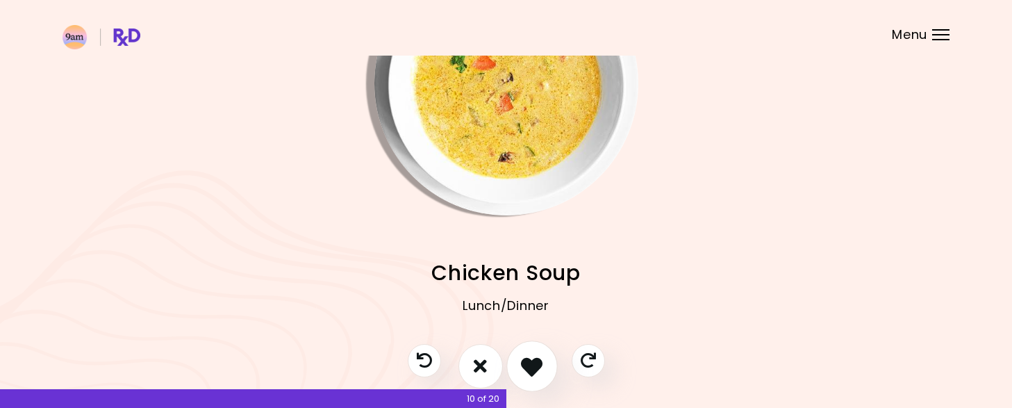
click at [534, 358] on icon "I like this recipe" at bounding box center [532, 366] width 22 height 22
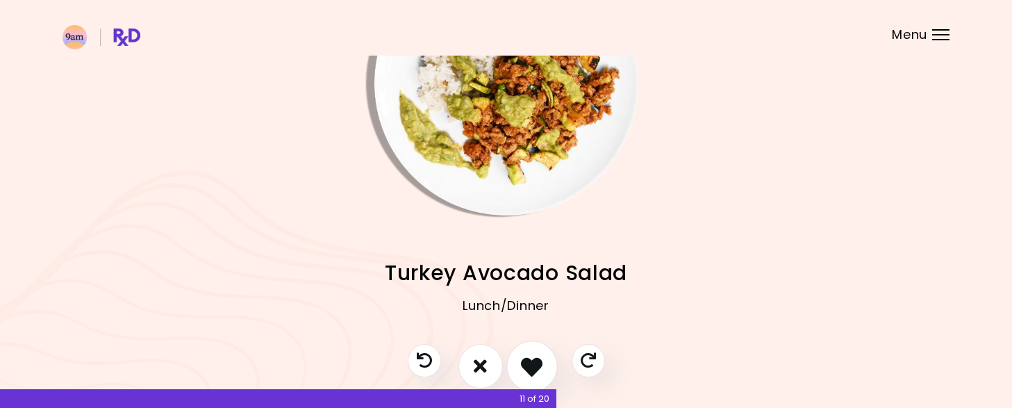
click at [534, 358] on icon "I like this recipe" at bounding box center [532, 366] width 22 height 22
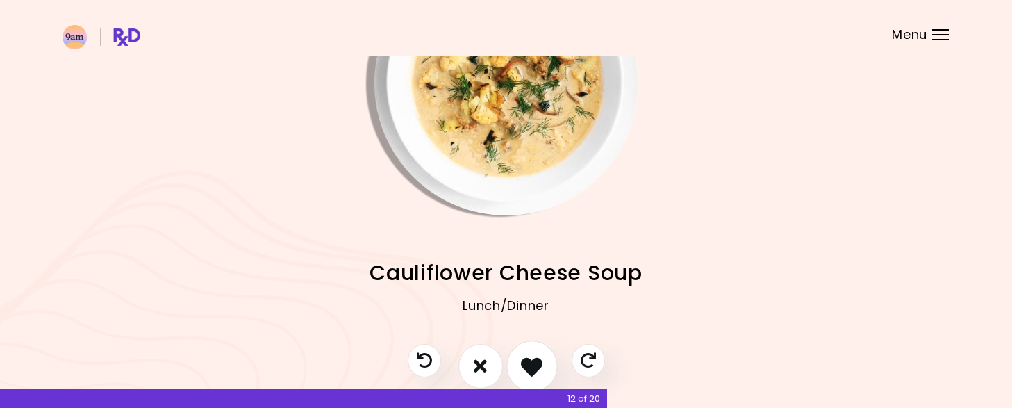
click at [534, 358] on icon "I like this recipe" at bounding box center [532, 366] width 22 height 22
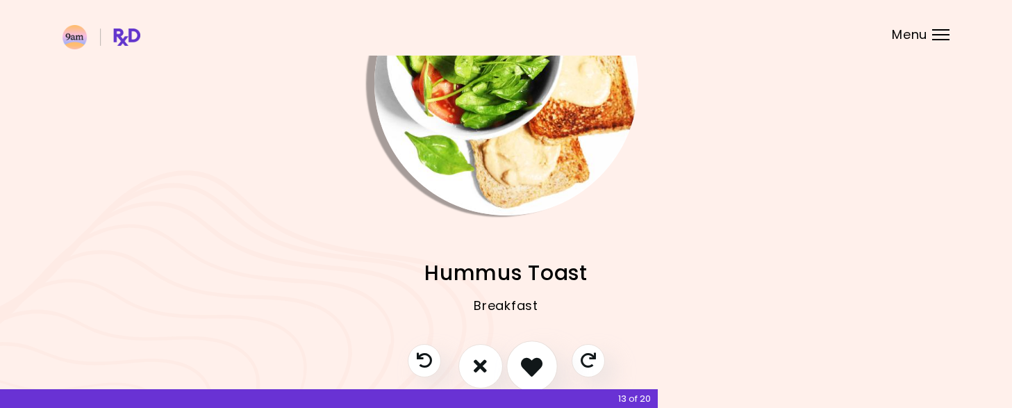
click at [534, 358] on icon "I like this recipe" at bounding box center [532, 366] width 22 height 22
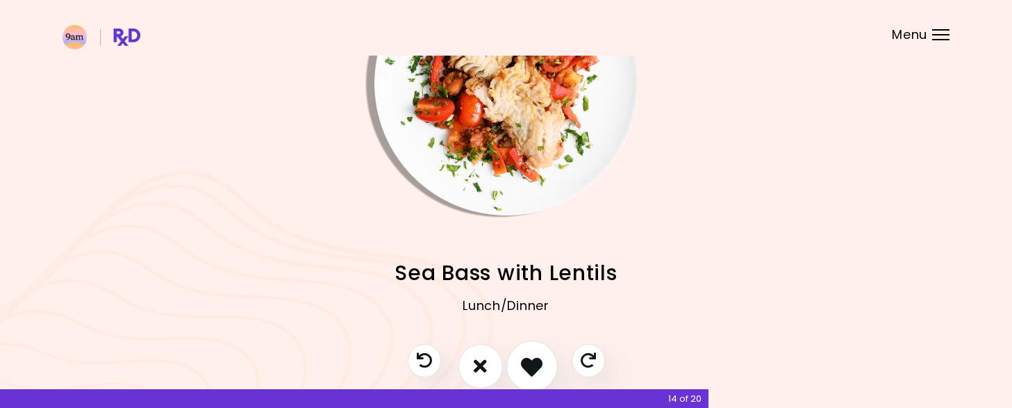
click at [534, 358] on icon "I like this recipe" at bounding box center [532, 366] width 22 height 22
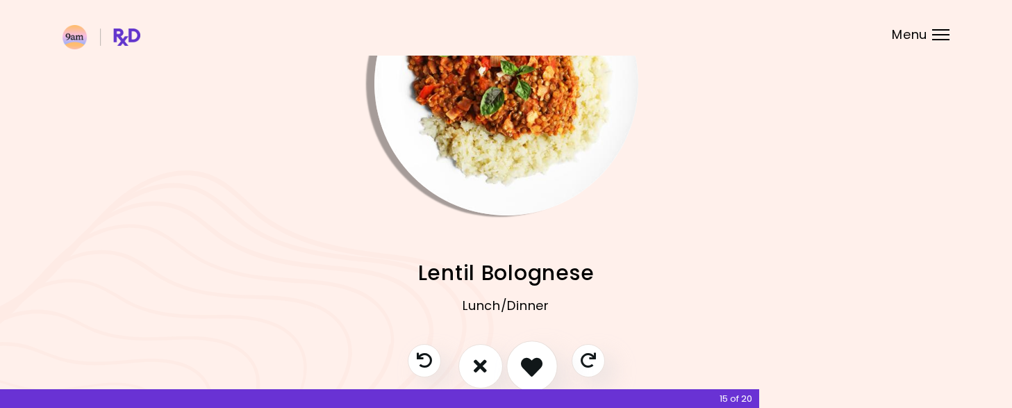
click at [538, 370] on icon "I like this recipe" at bounding box center [532, 366] width 22 height 22
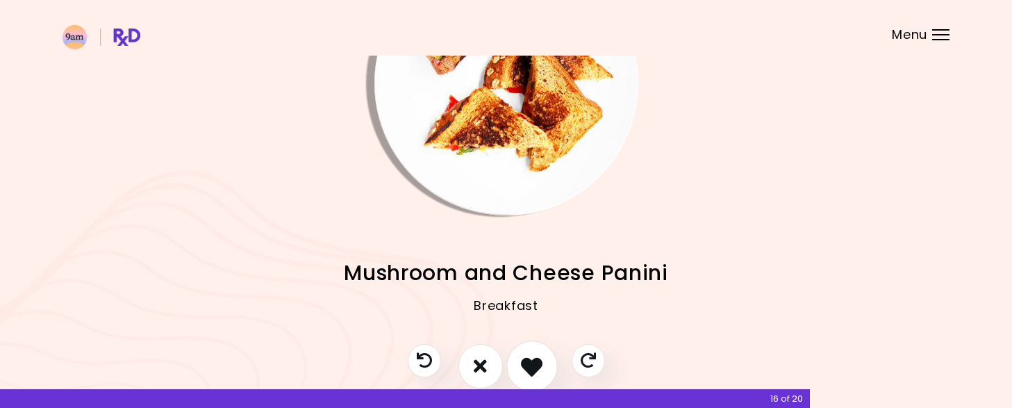
click at [533, 366] on icon "I like this recipe" at bounding box center [532, 366] width 22 height 22
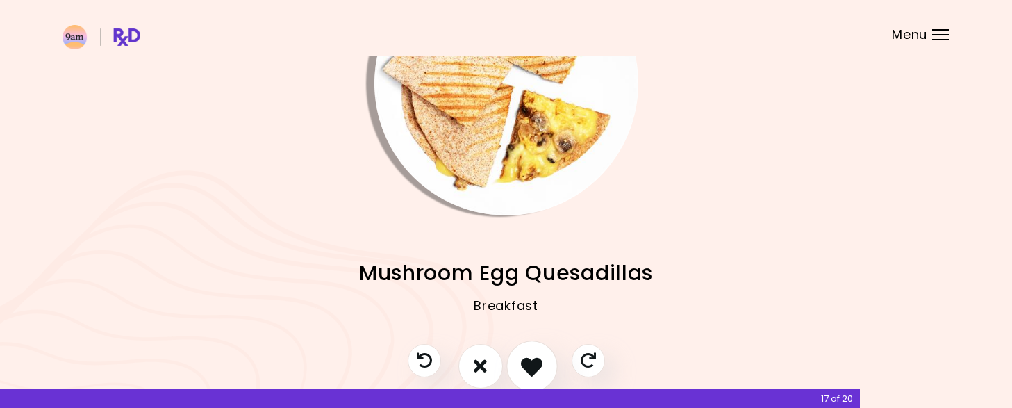
click at [533, 366] on icon "I like this recipe" at bounding box center [532, 366] width 22 height 22
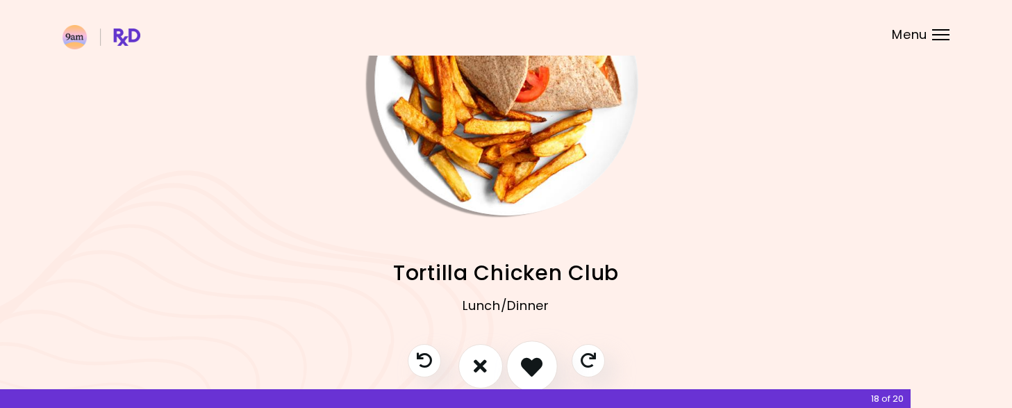
click at [533, 366] on icon "I like this recipe" at bounding box center [532, 366] width 22 height 22
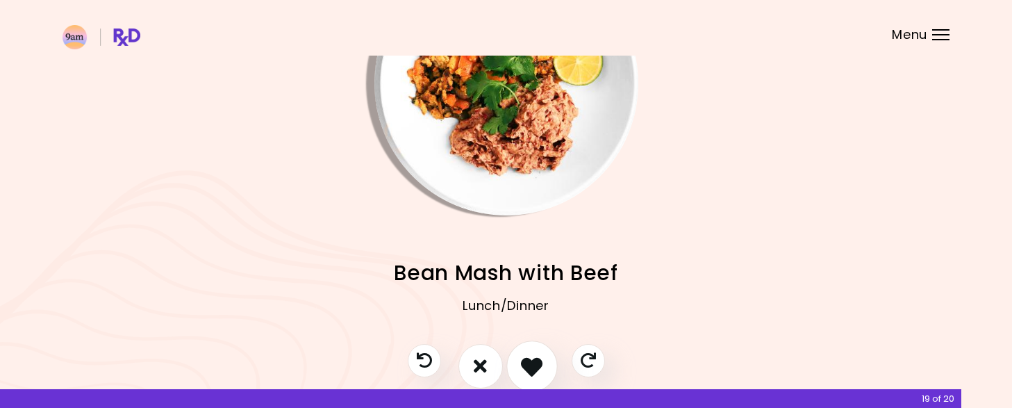
click at [533, 366] on icon "I like this recipe" at bounding box center [532, 366] width 22 height 22
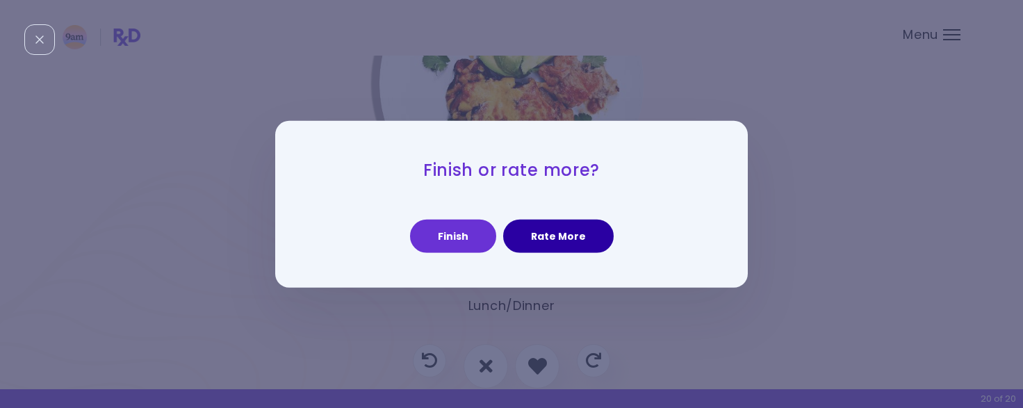
click at [570, 236] on button "Rate More" at bounding box center [558, 236] width 110 height 33
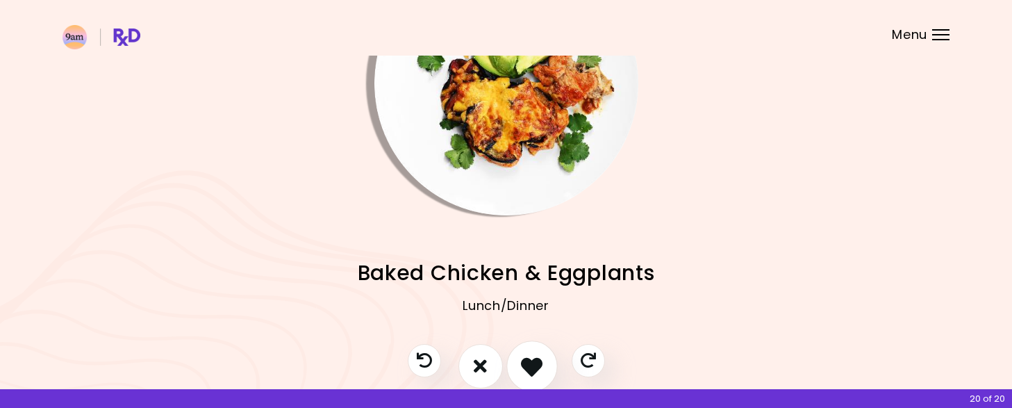
click at [536, 364] on icon "I like this recipe" at bounding box center [532, 366] width 22 height 22
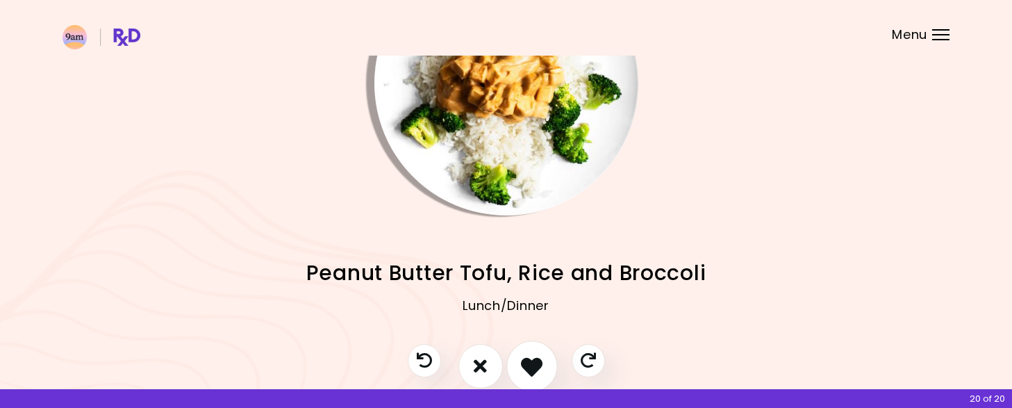
click at [536, 364] on icon "I like this recipe" at bounding box center [532, 366] width 22 height 22
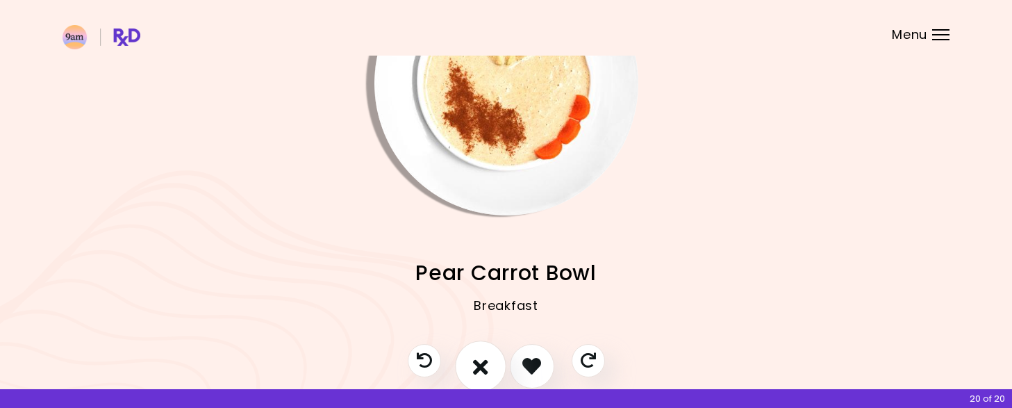
click at [477, 361] on icon "I don't like this recipe" at bounding box center [480, 366] width 15 height 22
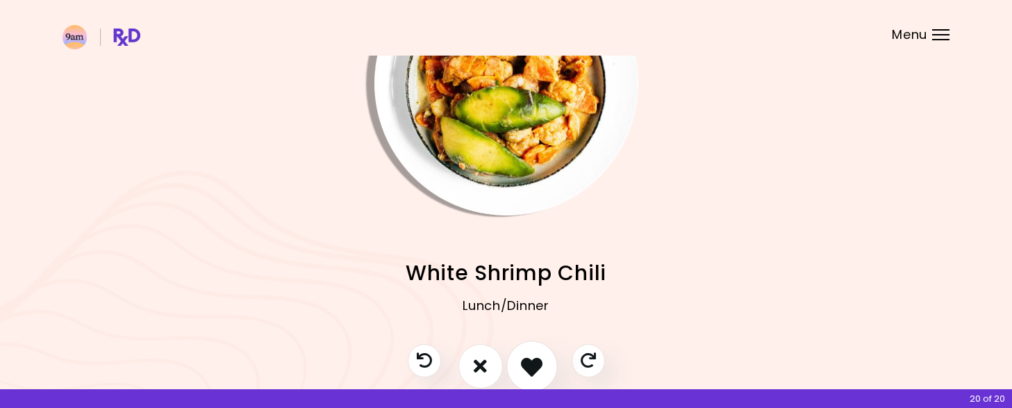
click at [528, 363] on icon "I like this recipe" at bounding box center [532, 366] width 22 height 22
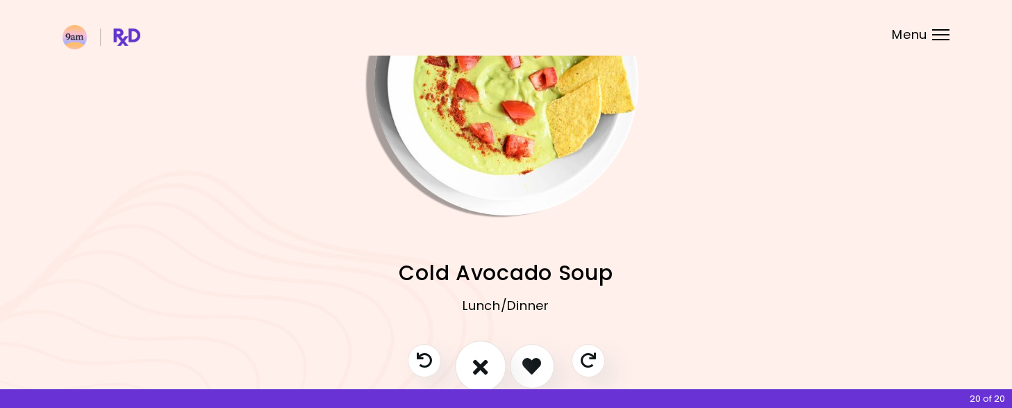
click at [478, 369] on icon "I don't like this recipe" at bounding box center [480, 366] width 15 height 22
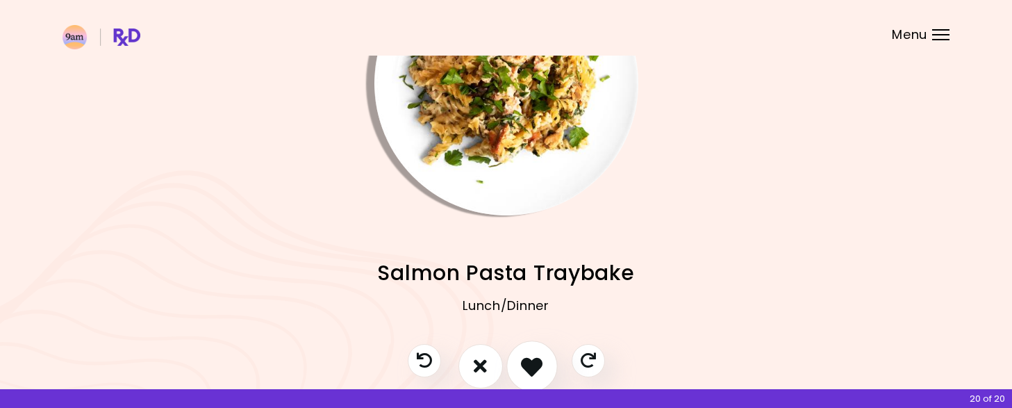
click at [531, 363] on icon "I like this recipe" at bounding box center [532, 366] width 22 height 22
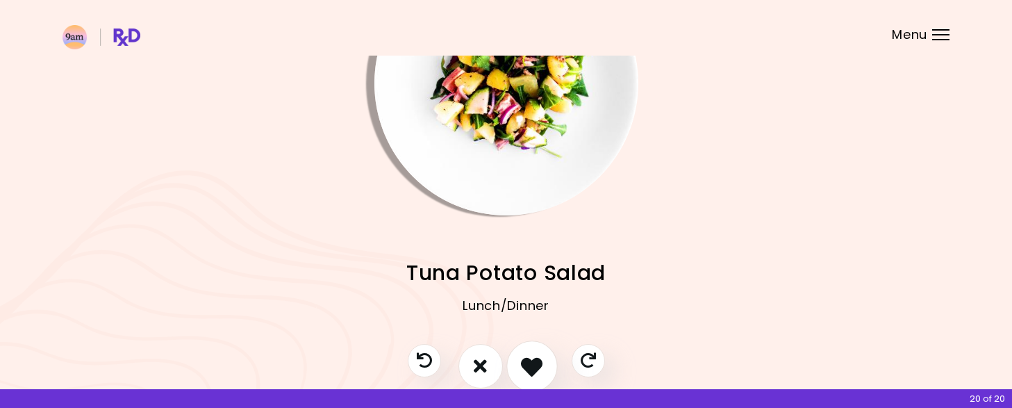
click at [531, 363] on icon "I like this recipe" at bounding box center [532, 366] width 22 height 22
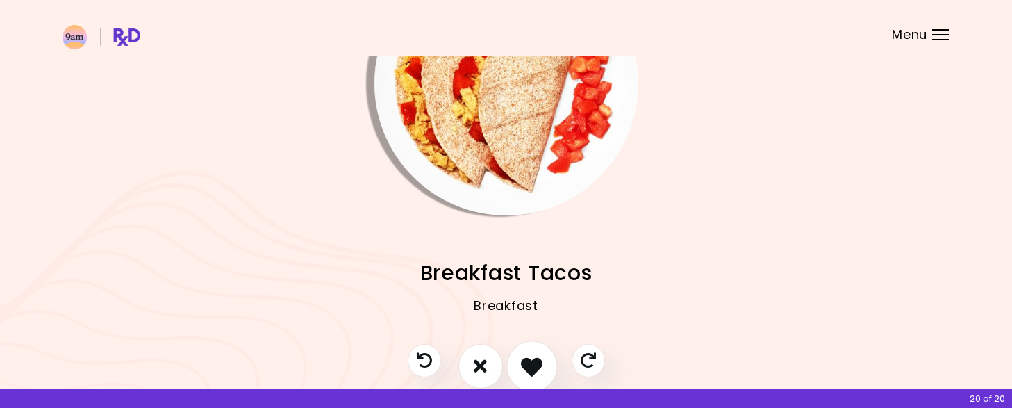
click at [531, 363] on icon "I like this recipe" at bounding box center [532, 366] width 22 height 22
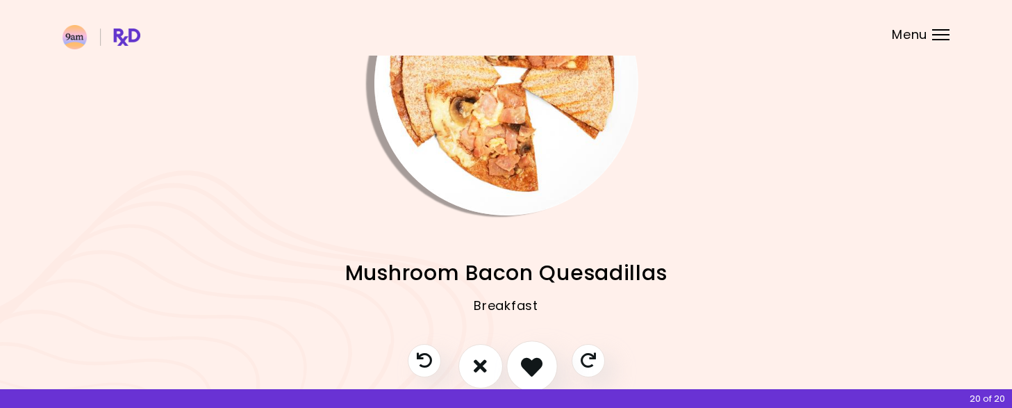
click at [531, 363] on icon "I like this recipe" at bounding box center [532, 366] width 22 height 22
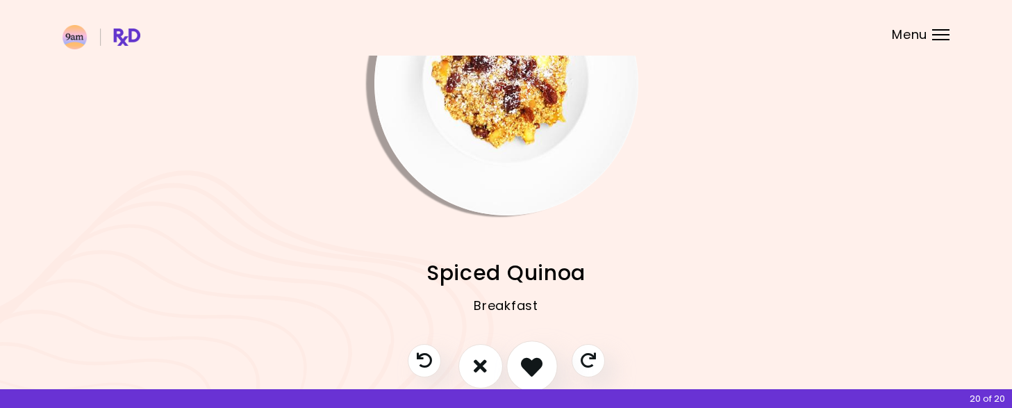
click at [531, 363] on icon "I like this recipe" at bounding box center [532, 366] width 22 height 22
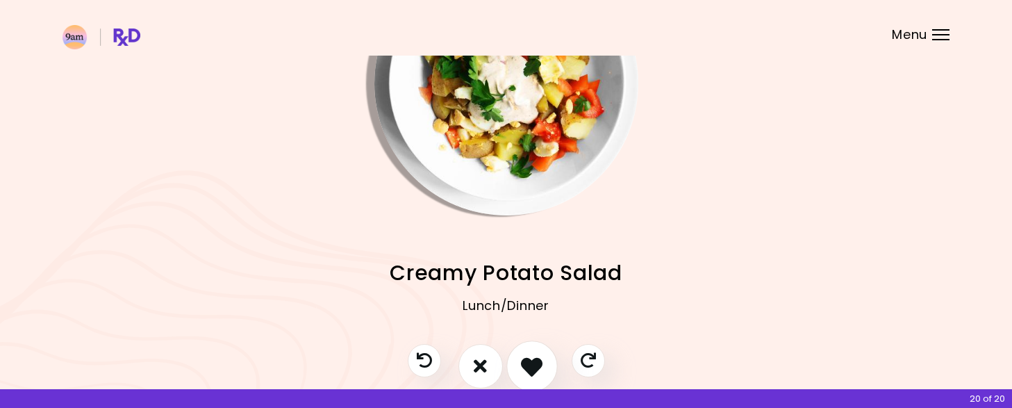
click at [531, 363] on icon "I like this recipe" at bounding box center [532, 366] width 22 height 22
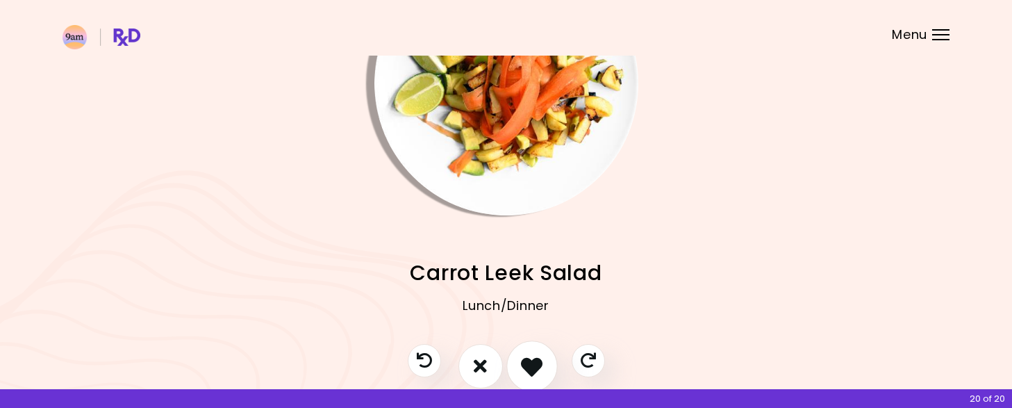
click at [531, 363] on icon "I like this recipe" at bounding box center [532, 366] width 22 height 22
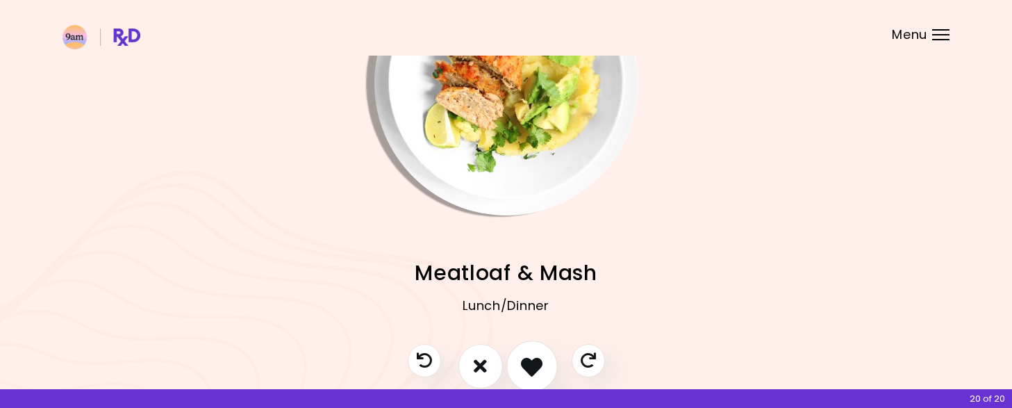
click at [531, 363] on icon "I like this recipe" at bounding box center [532, 366] width 22 height 22
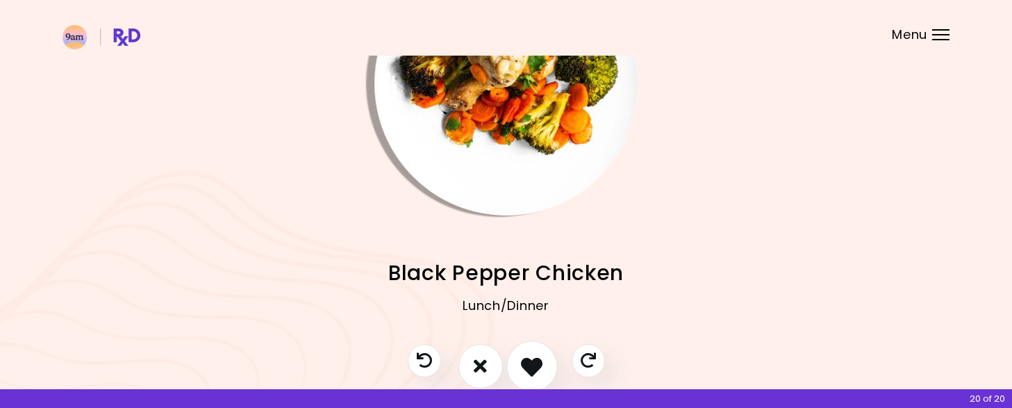
click at [531, 363] on icon "I like this recipe" at bounding box center [532, 366] width 22 height 22
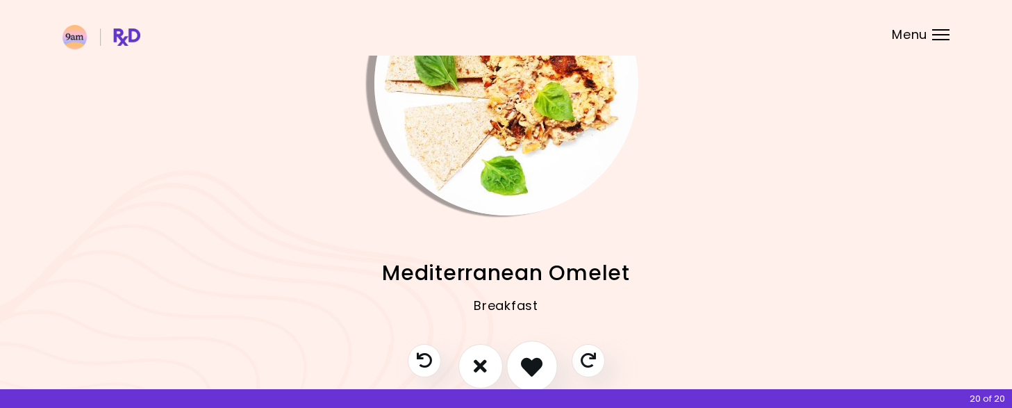
click at [531, 363] on icon "I like this recipe" at bounding box center [532, 366] width 22 height 22
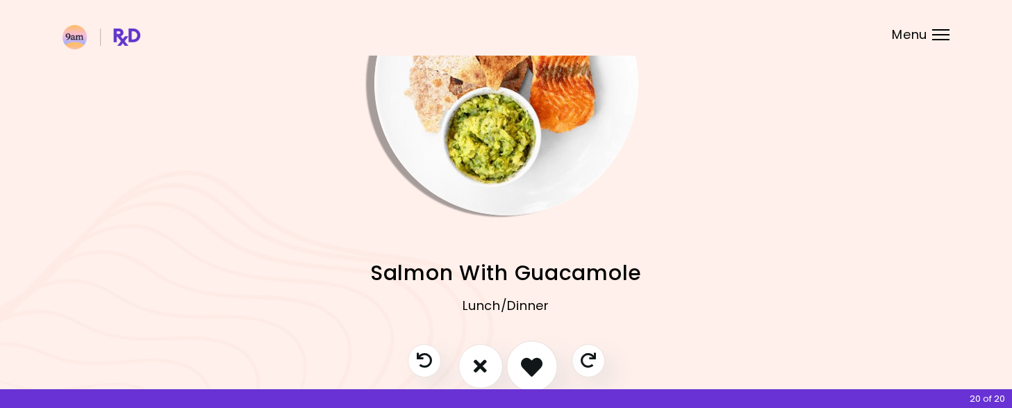
click at [531, 363] on icon "I like this recipe" at bounding box center [532, 366] width 22 height 22
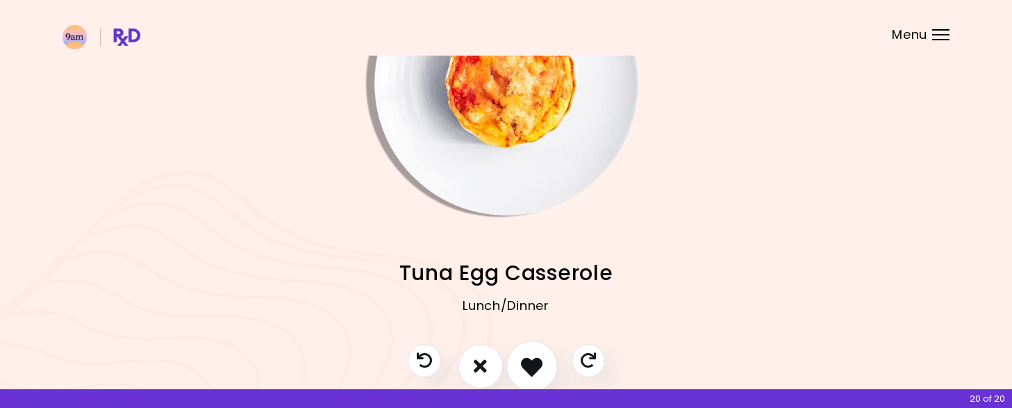
click at [531, 363] on icon "I like this recipe" at bounding box center [532, 366] width 22 height 22
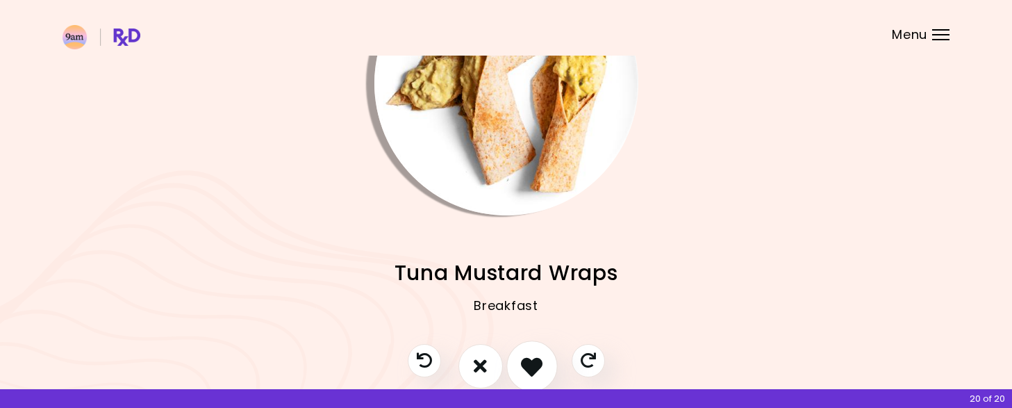
click at [531, 363] on icon "I like this recipe" at bounding box center [532, 366] width 22 height 22
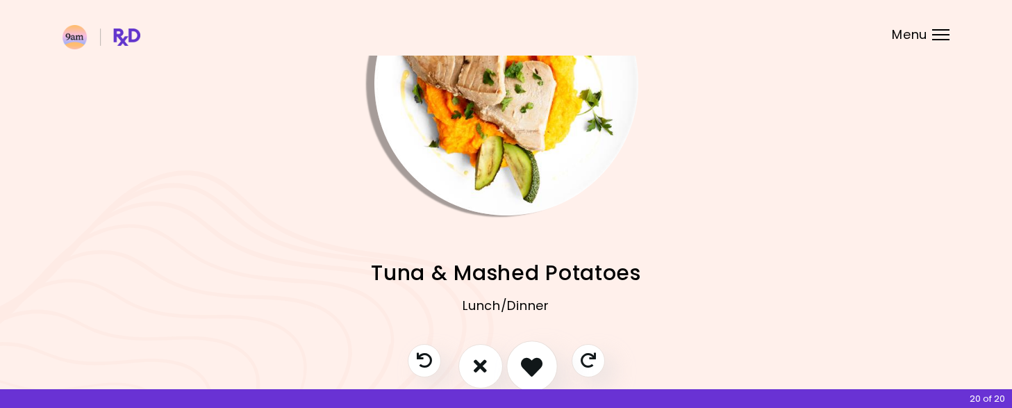
click at [531, 363] on icon "I like this recipe" at bounding box center [532, 366] width 22 height 22
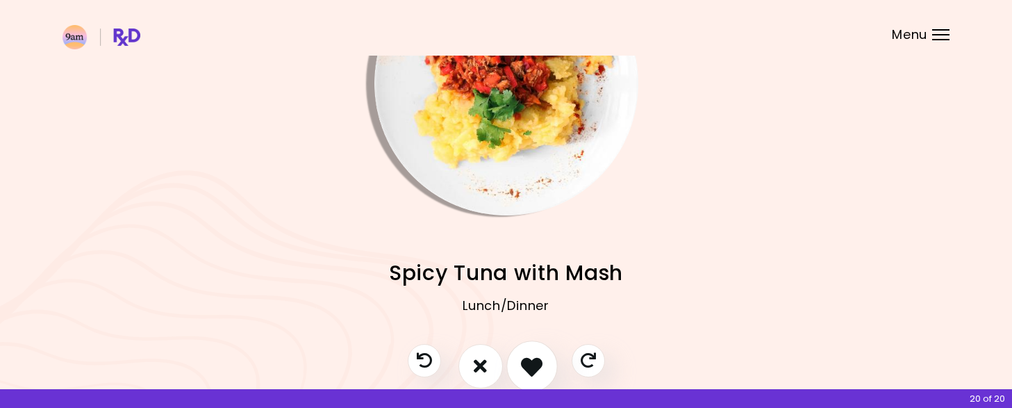
click at [531, 363] on icon "I like this recipe" at bounding box center [532, 366] width 22 height 22
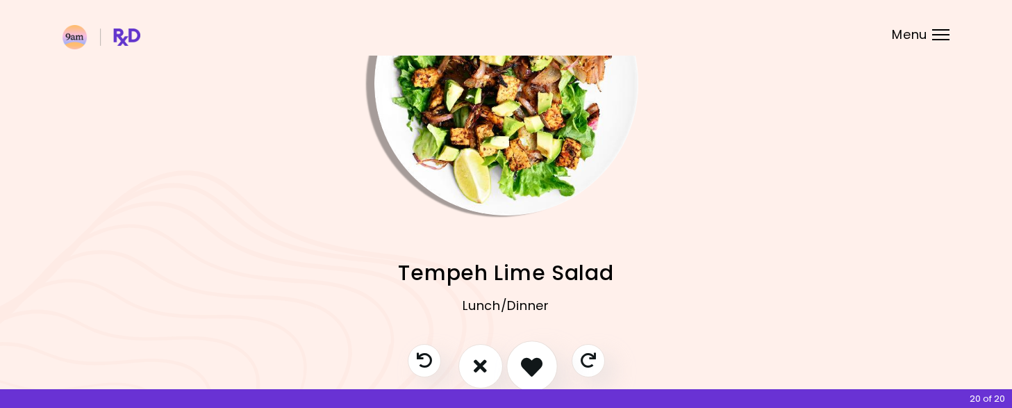
click at [531, 363] on icon "I like this recipe" at bounding box center [532, 366] width 22 height 22
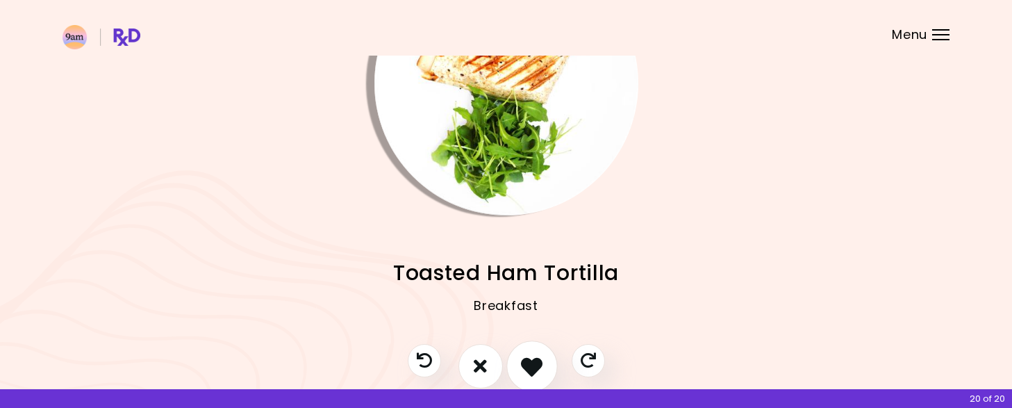
click at [531, 363] on icon "I like this recipe" at bounding box center [532, 366] width 22 height 22
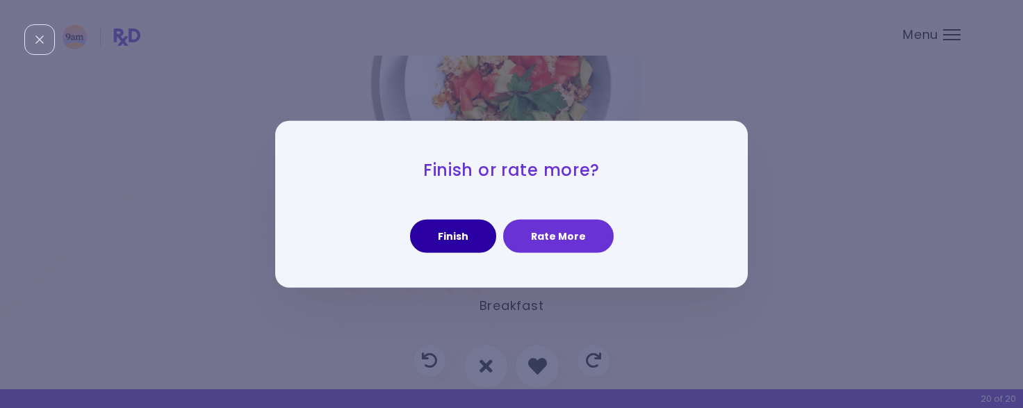
click at [463, 227] on button "Finish" at bounding box center [453, 236] width 86 height 33
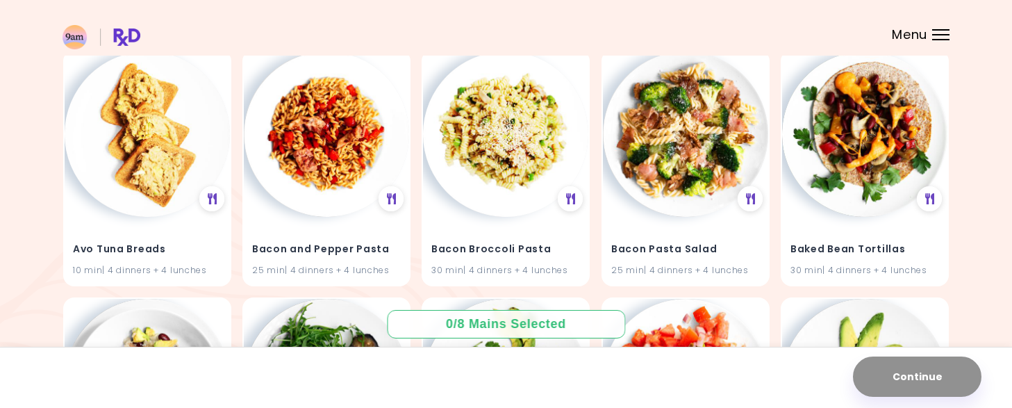
scroll to position [1141, 0]
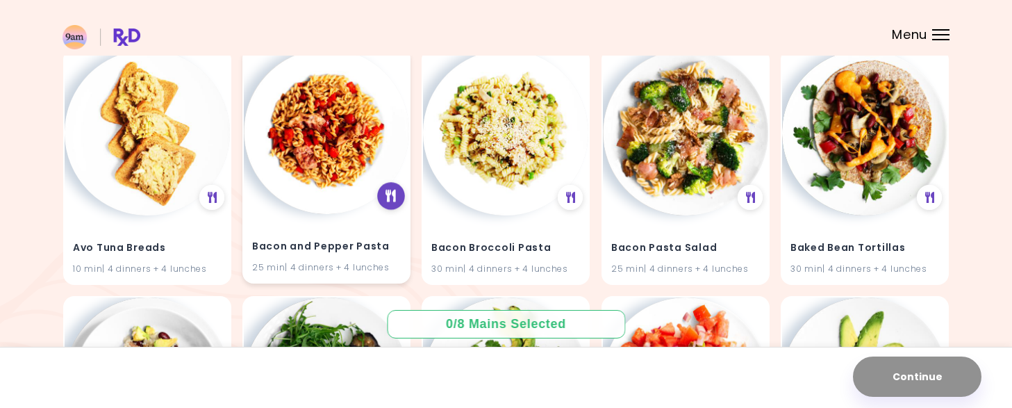
click at [394, 191] on icon at bounding box center [391, 196] width 10 height 13
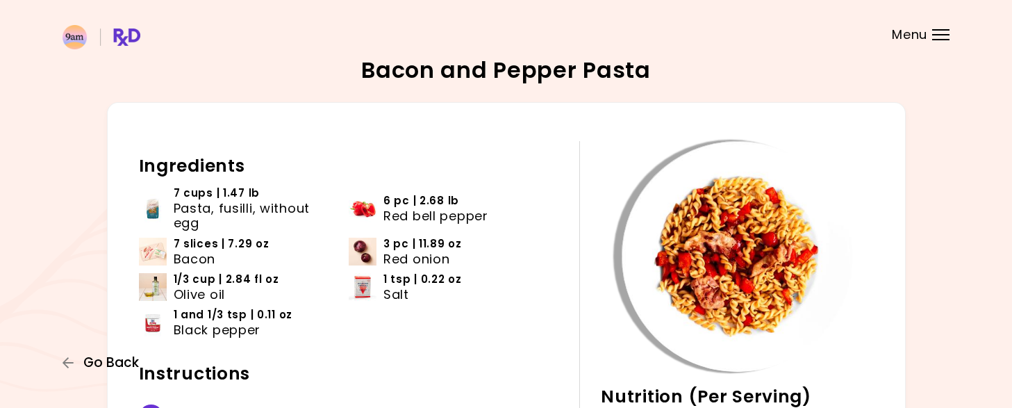
click at [92, 363] on span "Go Back" at bounding box center [111, 362] width 56 height 15
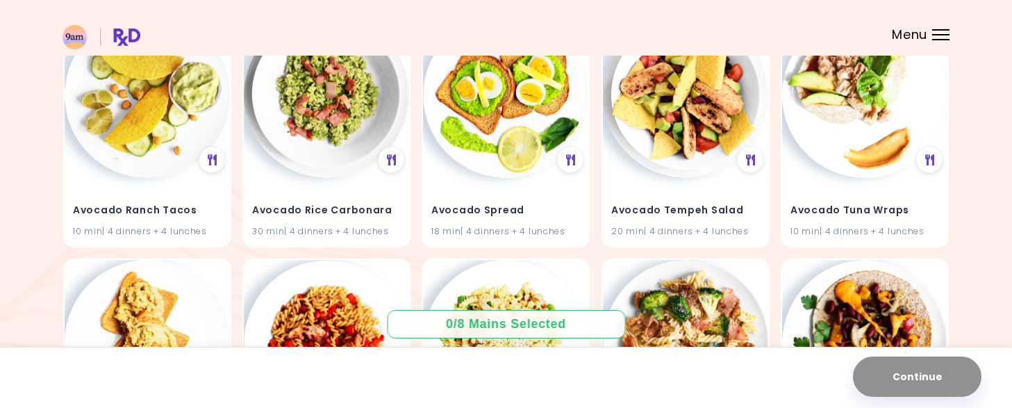
scroll to position [930, 0]
click at [322, 138] on img at bounding box center [326, 94] width 165 height 165
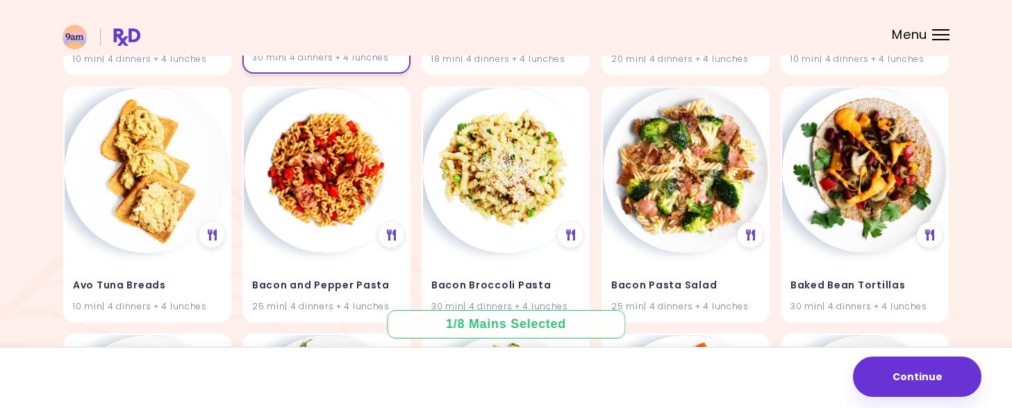
scroll to position [1117, 0]
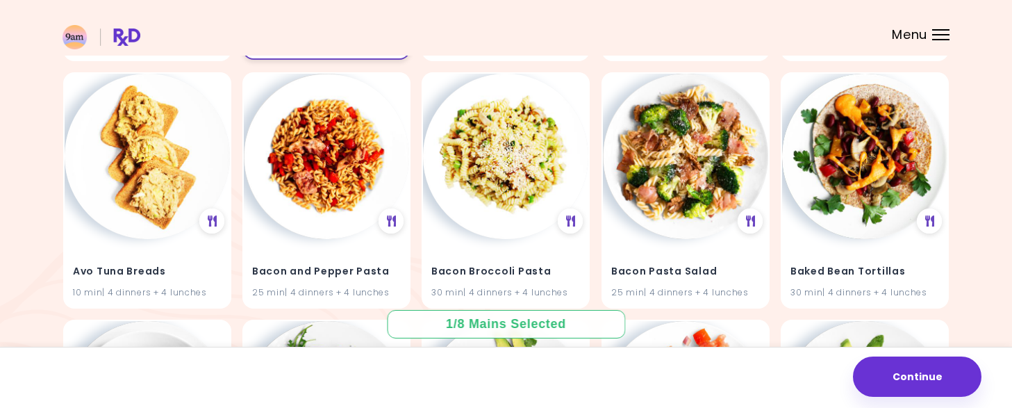
click at [279, 206] on img at bounding box center [326, 156] width 165 height 165
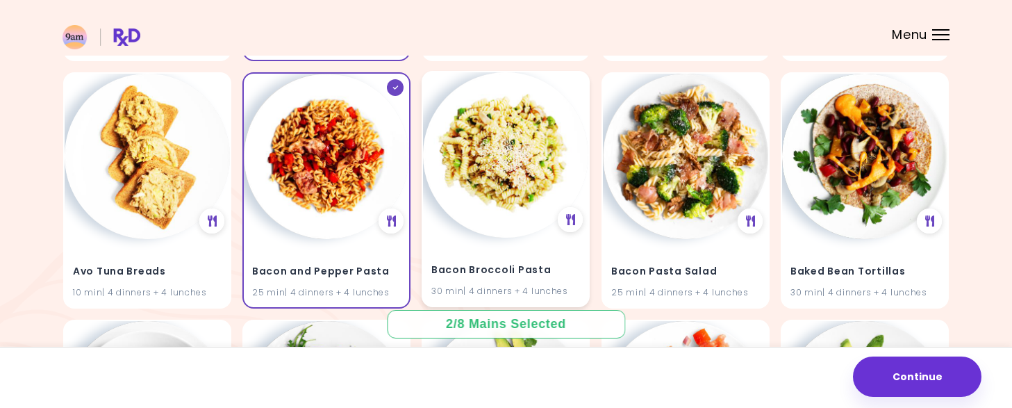
click at [484, 208] on img at bounding box center [505, 154] width 165 height 165
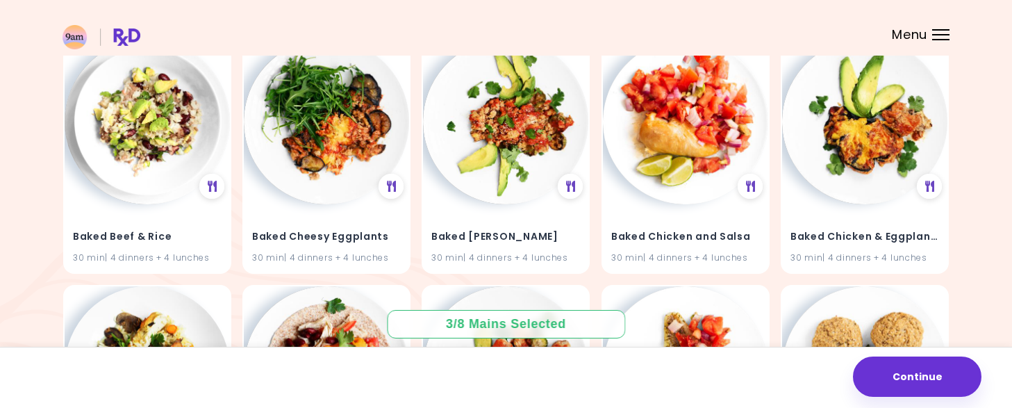
scroll to position [1403, 0]
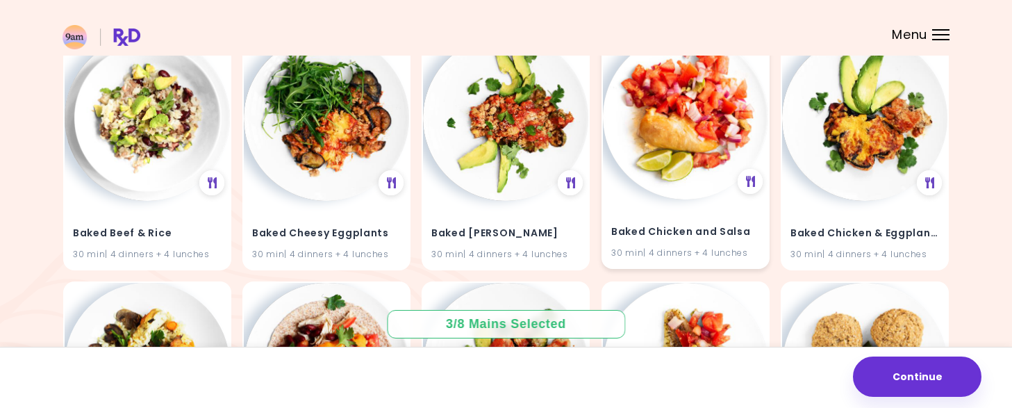
click at [687, 155] on img at bounding box center [685, 116] width 165 height 165
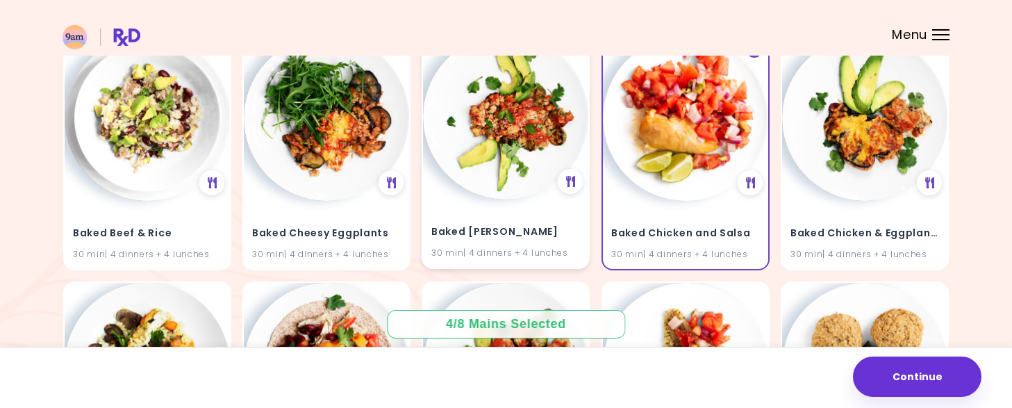
click at [467, 133] on img at bounding box center [505, 116] width 165 height 165
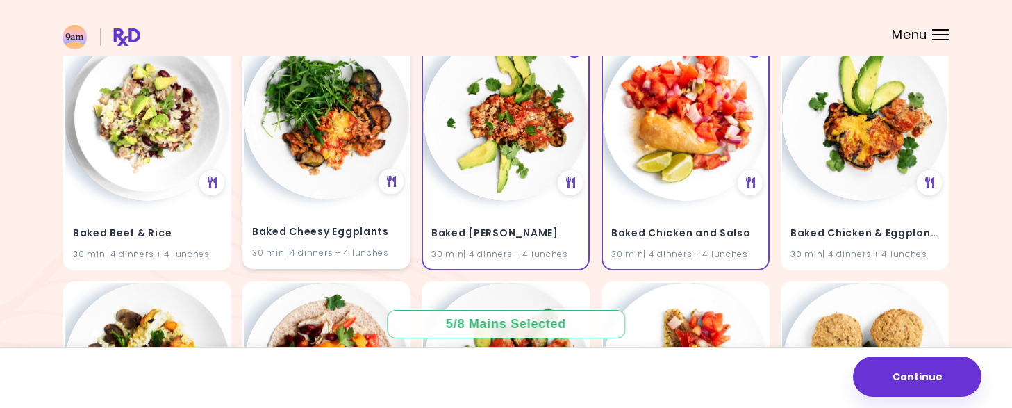
click at [294, 133] on img at bounding box center [326, 116] width 165 height 165
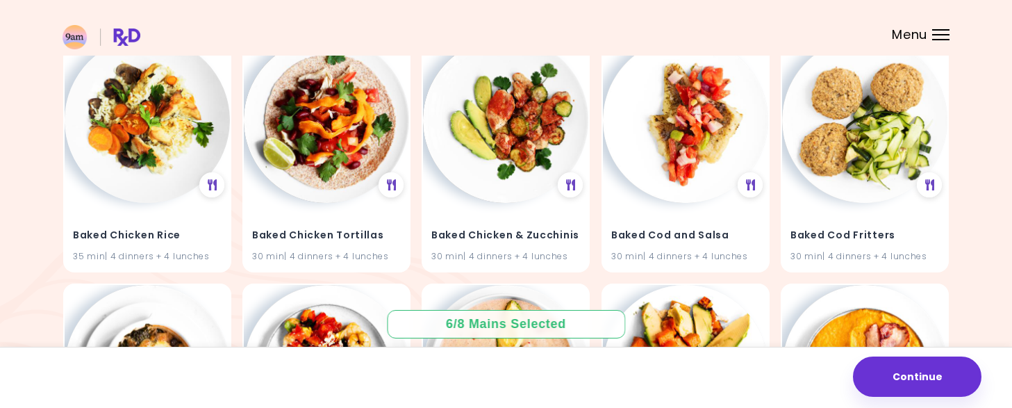
scroll to position [1648, 0]
click at [327, 158] on img at bounding box center [326, 118] width 165 height 165
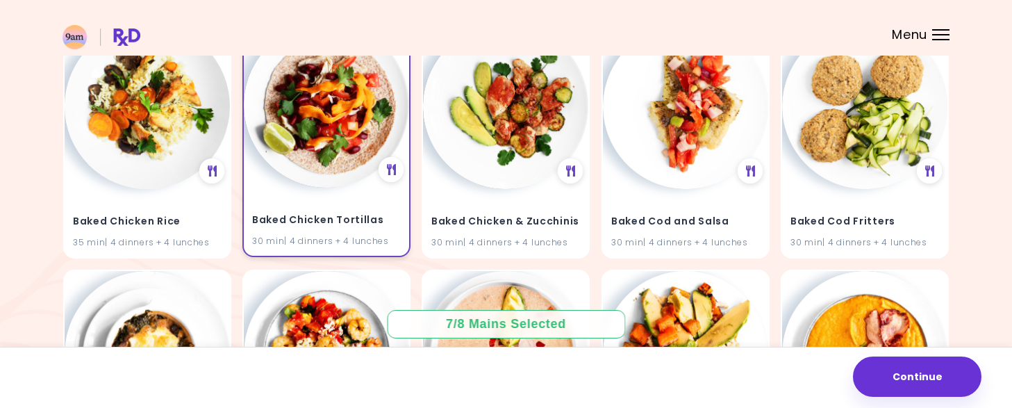
scroll to position [1662, 0]
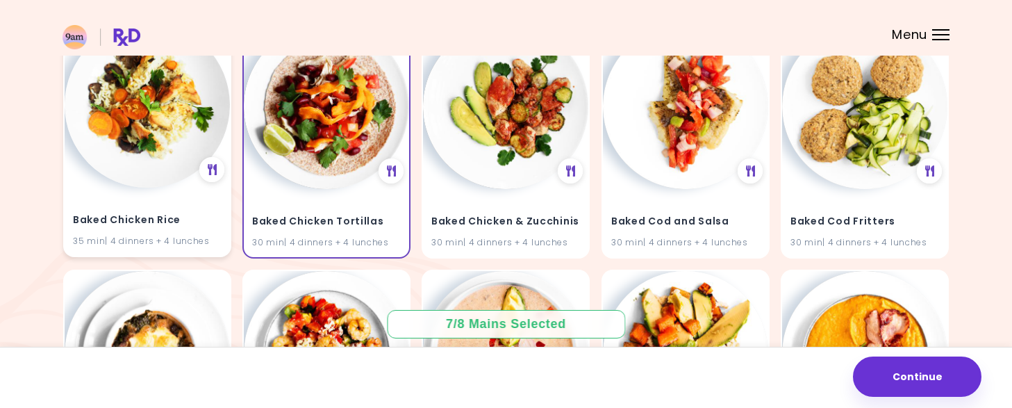
click at [149, 97] on img at bounding box center [147, 104] width 165 height 165
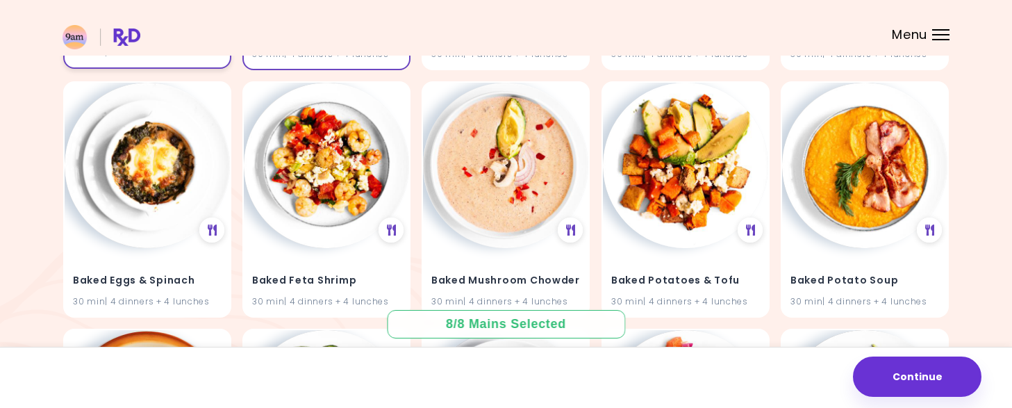
scroll to position [1851, 0]
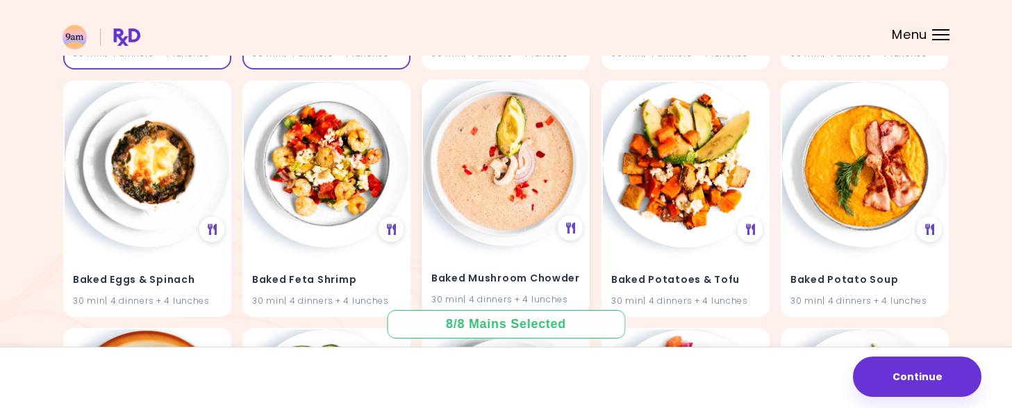
click at [486, 161] on img at bounding box center [505, 163] width 165 height 165
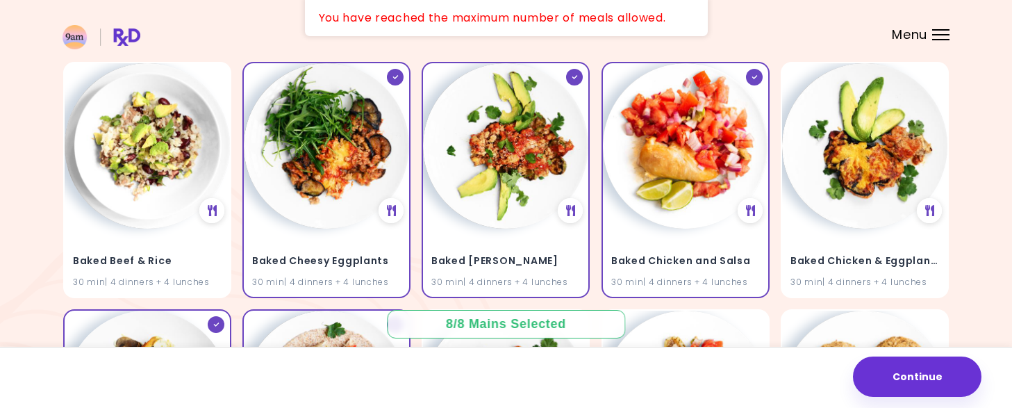
scroll to position [1374, 0]
click at [576, 75] on icon at bounding box center [576, 75] width 6 height 3
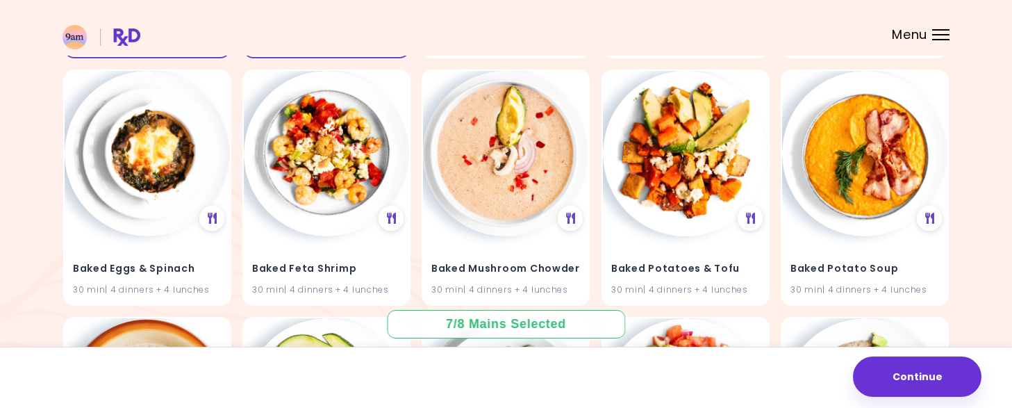
scroll to position [1862, 0]
click at [503, 169] on img at bounding box center [505, 153] width 165 height 165
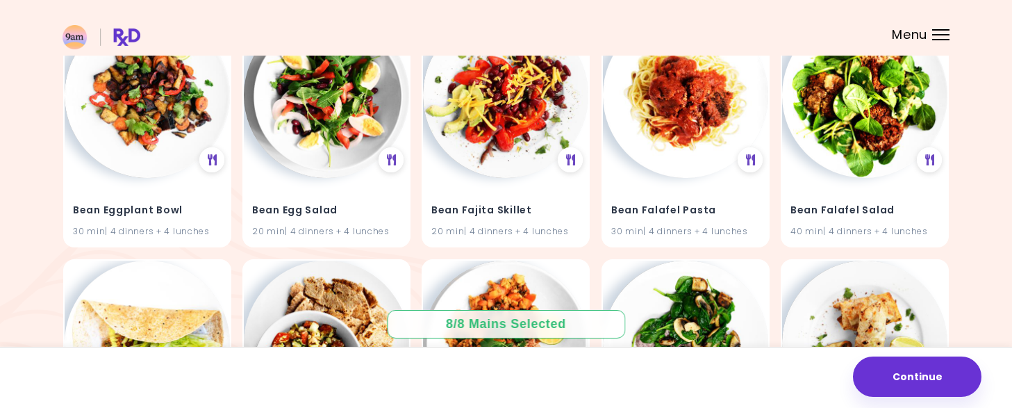
scroll to position [2910, 0]
click at [917, 370] on button "Continue" at bounding box center [917, 376] width 129 height 40
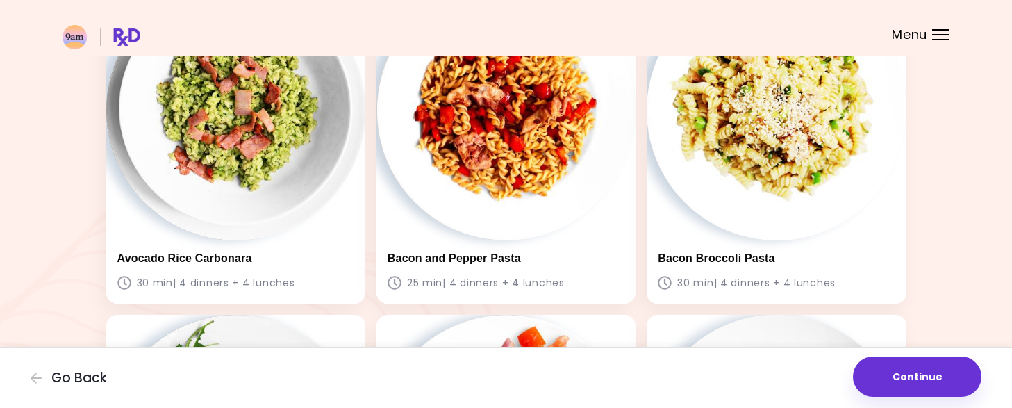
scroll to position [155, 0]
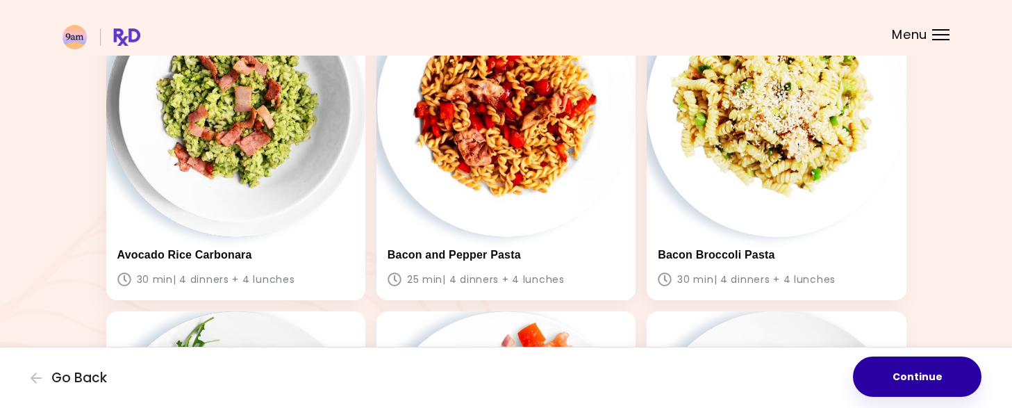
click at [923, 378] on button "Continue" at bounding box center [917, 376] width 129 height 40
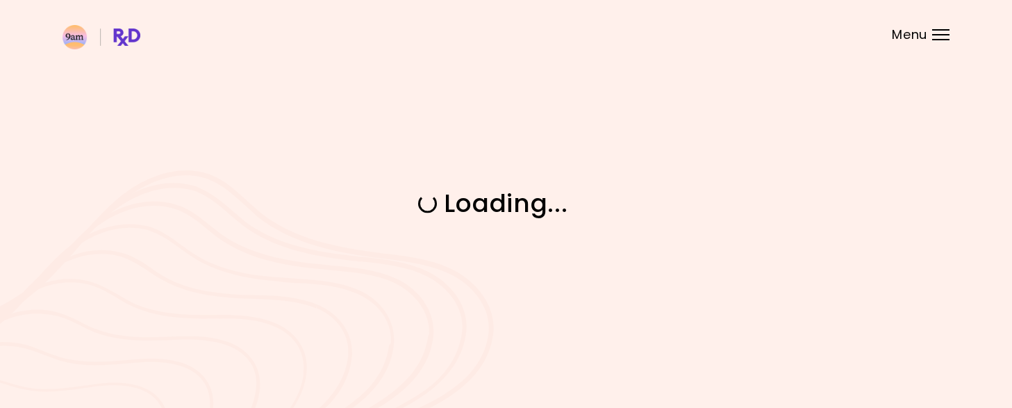
scroll to position [0, 0]
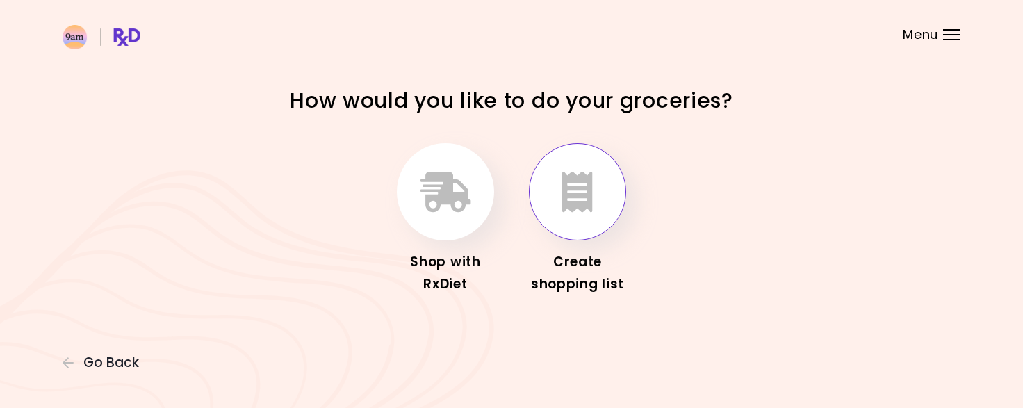
click at [565, 199] on icon "button" at bounding box center [577, 192] width 31 height 40
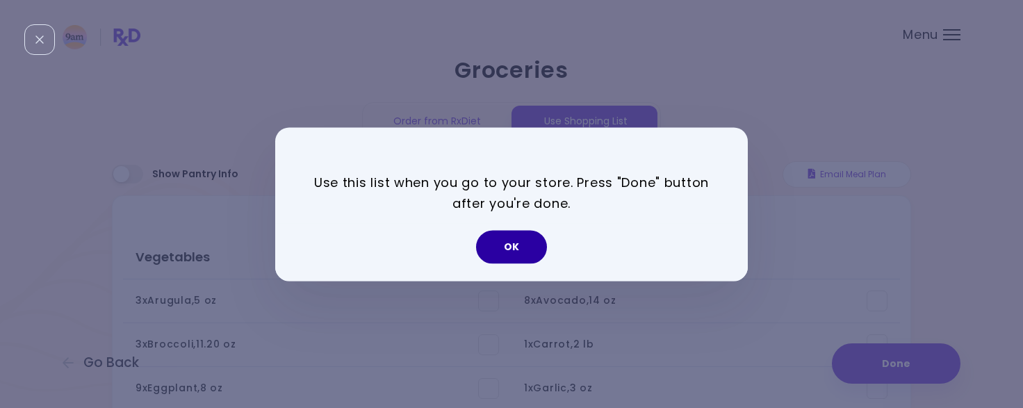
click at [502, 247] on button "OK" at bounding box center [511, 246] width 71 height 33
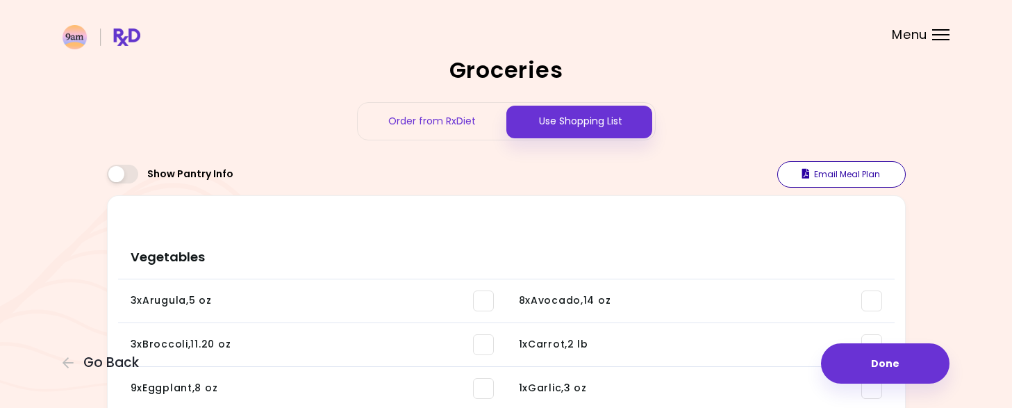
click at [839, 175] on button "Email Meal Plan" at bounding box center [842, 174] width 129 height 26
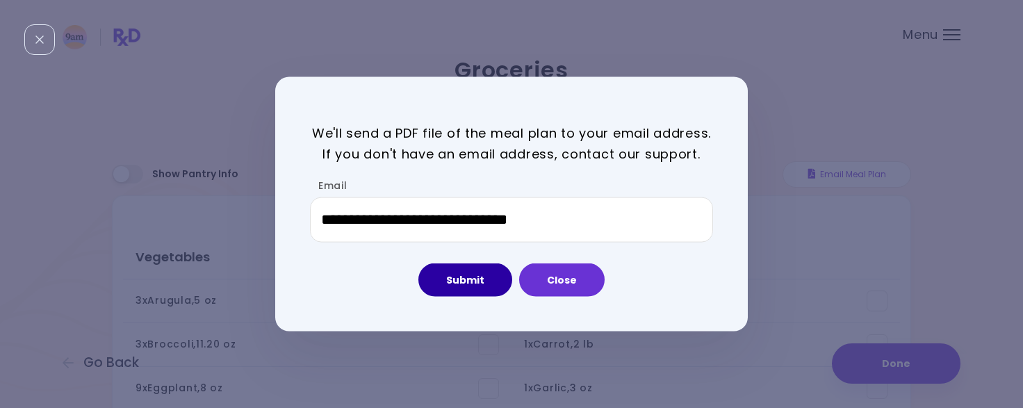
click at [486, 277] on button "Submit" at bounding box center [465, 279] width 94 height 33
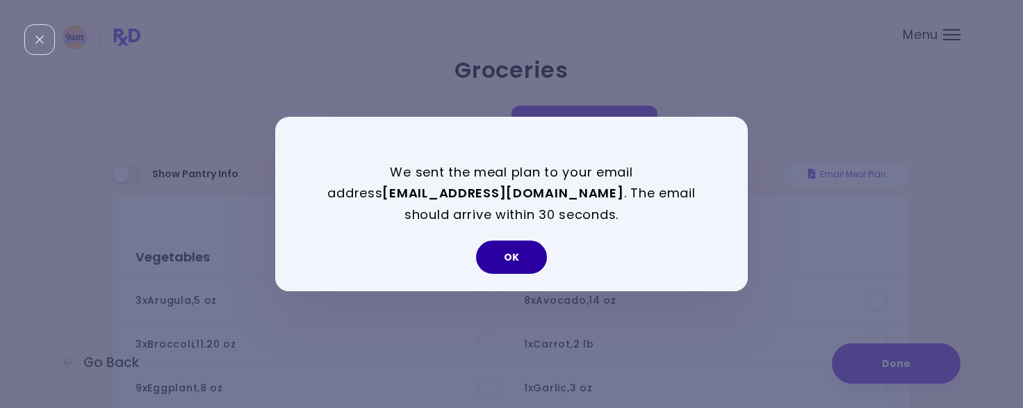
click at [518, 252] on button "OK" at bounding box center [511, 256] width 71 height 33
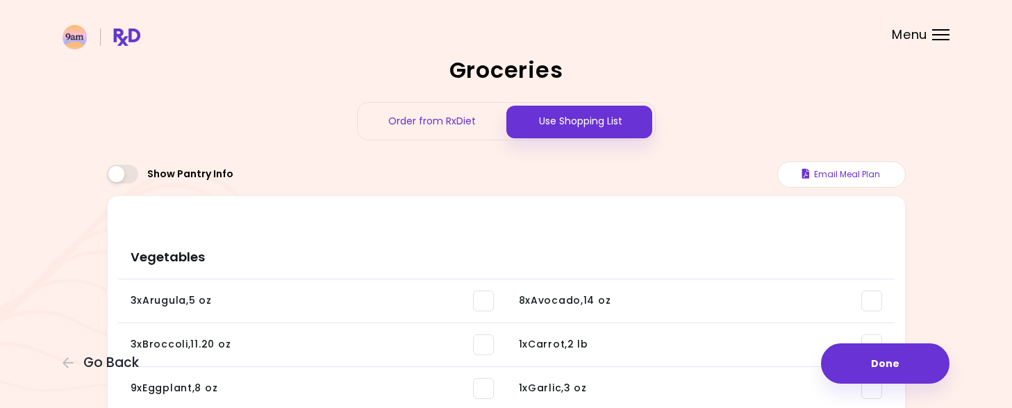
click at [114, 169] on span at bounding box center [122, 174] width 31 height 19
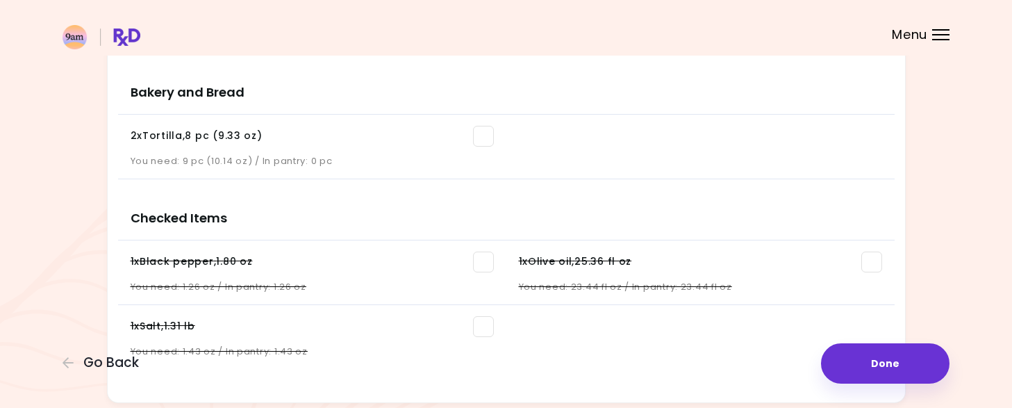
scroll to position [1486, 0]
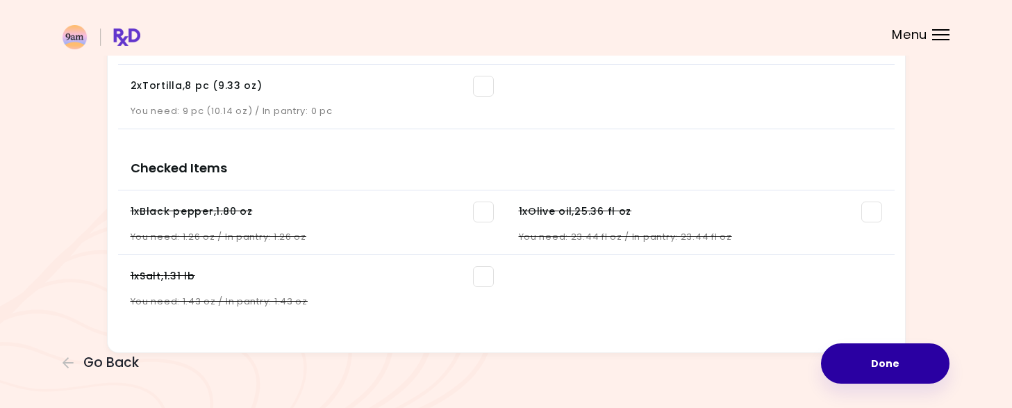
click at [875, 361] on button "Done" at bounding box center [885, 363] width 129 height 40
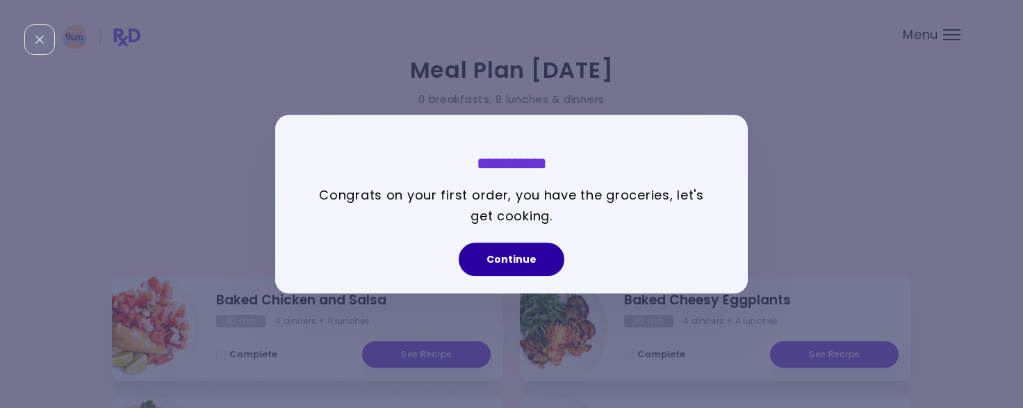
click at [502, 252] on button "Continue" at bounding box center [512, 258] width 106 height 33
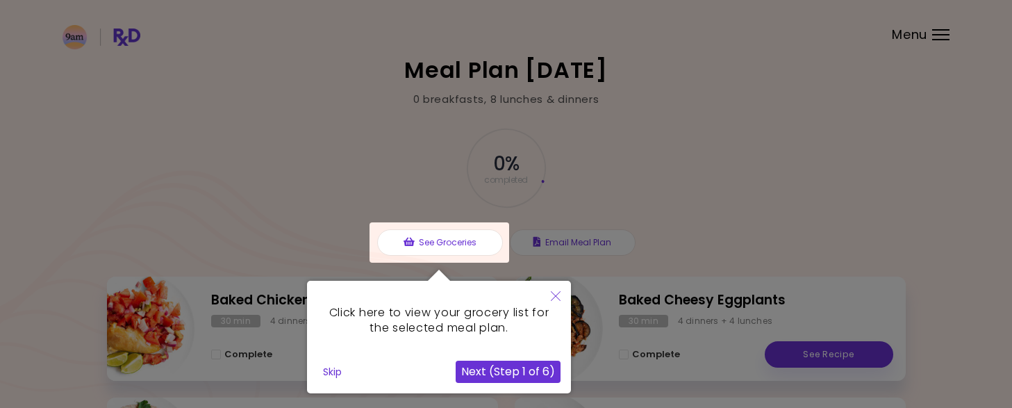
click at [714, 143] on div at bounding box center [506, 409] width 1012 height 819
click at [452, 240] on div at bounding box center [440, 242] width 140 height 40
click at [472, 372] on button "Next (Step 1 of 6)" at bounding box center [508, 372] width 105 height 22
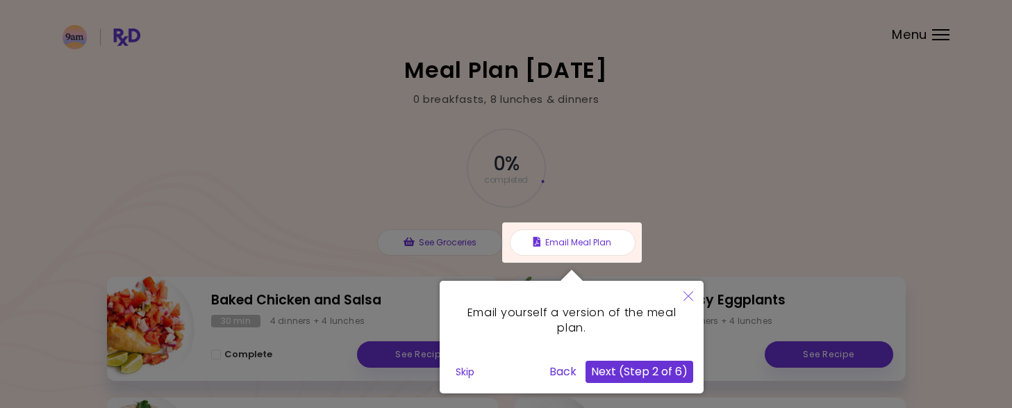
click at [628, 374] on button "Next (Step 2 of 6)" at bounding box center [640, 372] width 108 height 22
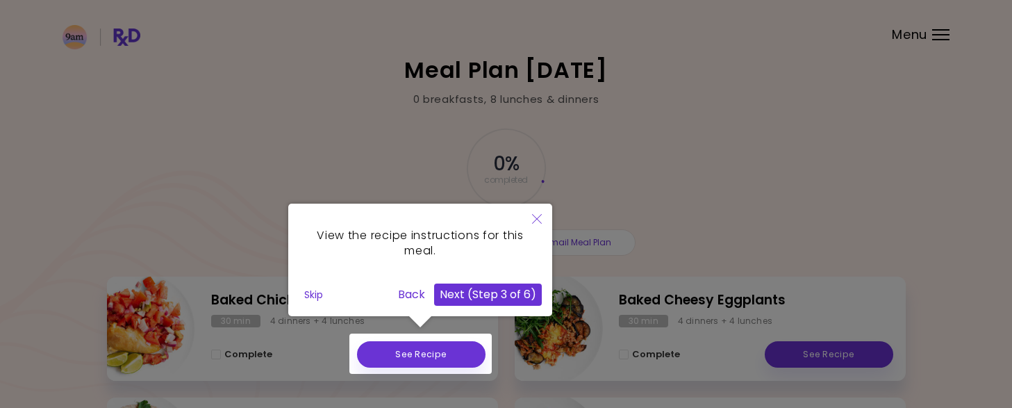
click at [484, 295] on button "Next (Step 3 of 6)" at bounding box center [488, 294] width 108 height 22
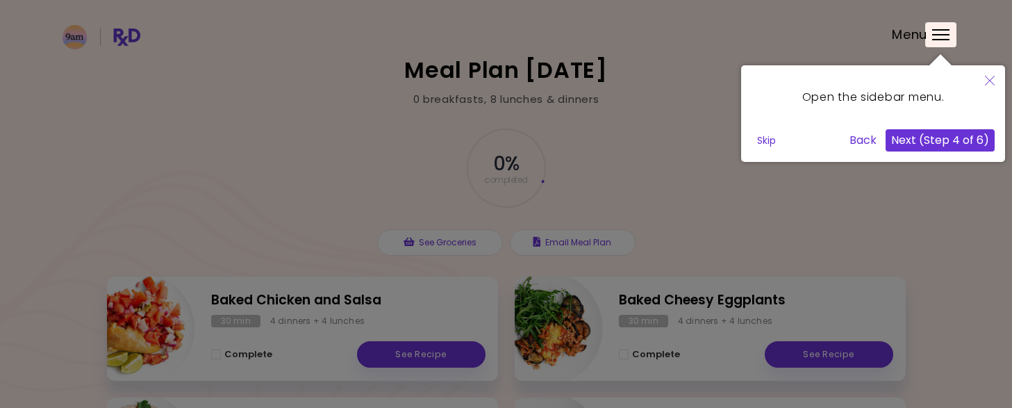
click at [933, 138] on button "Next (Step 4 of 6)" at bounding box center [940, 140] width 109 height 22
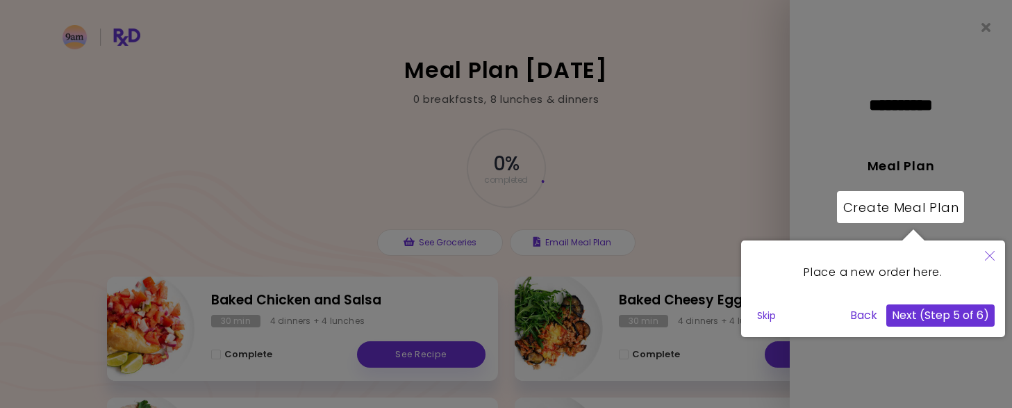
click at [938, 313] on button "Next (Step 5 of 6)" at bounding box center [941, 315] width 108 height 22
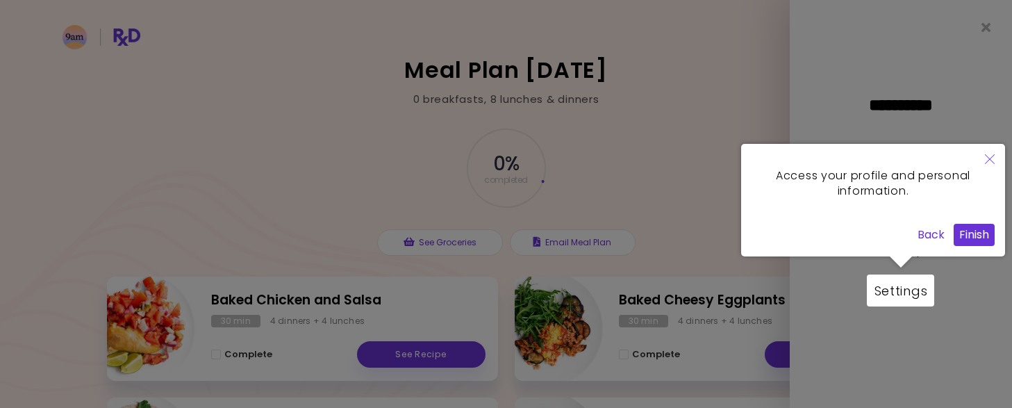
click at [977, 229] on button "Finish" at bounding box center [974, 235] width 41 height 22
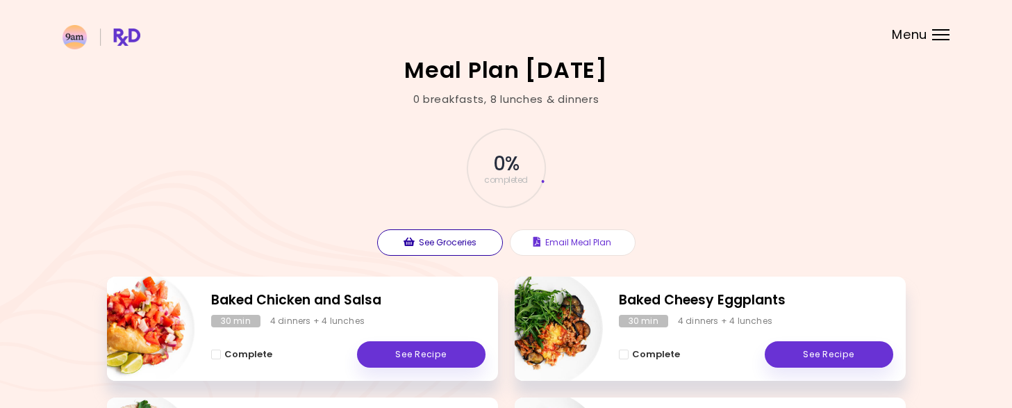
click at [442, 248] on button "See Groceries" at bounding box center [440, 242] width 126 height 26
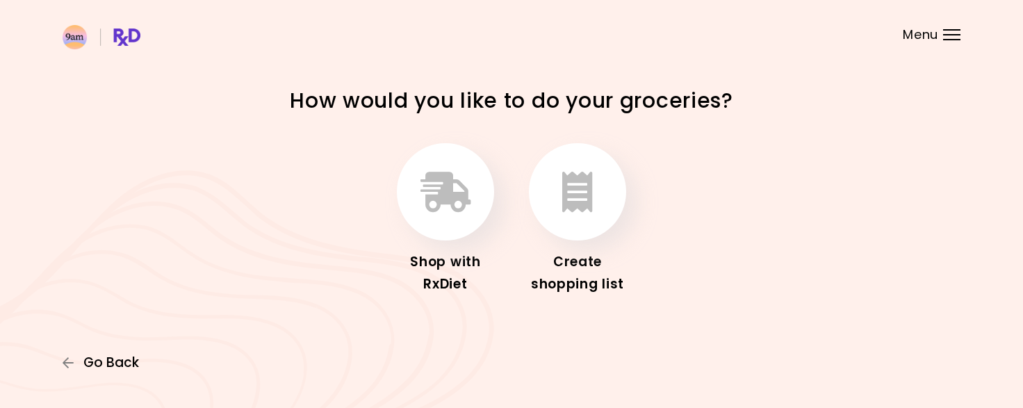
click at [117, 357] on span "Go Back" at bounding box center [111, 362] width 56 height 15
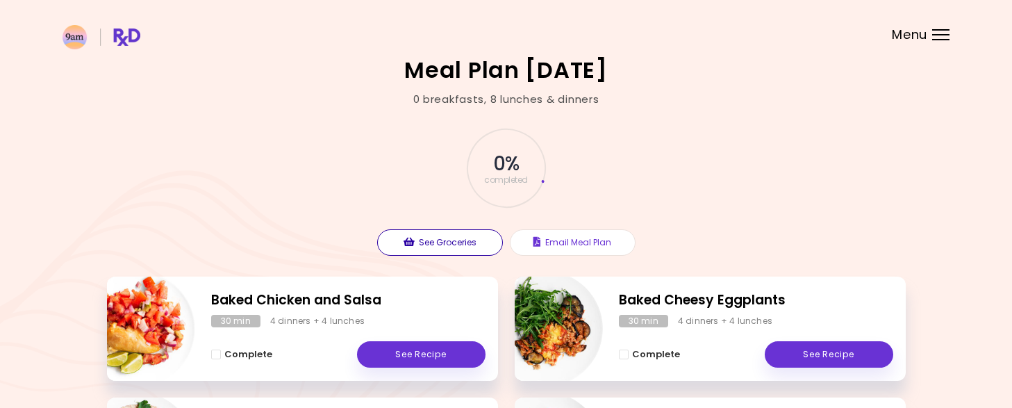
click at [438, 240] on button "See Groceries" at bounding box center [440, 242] width 126 height 26
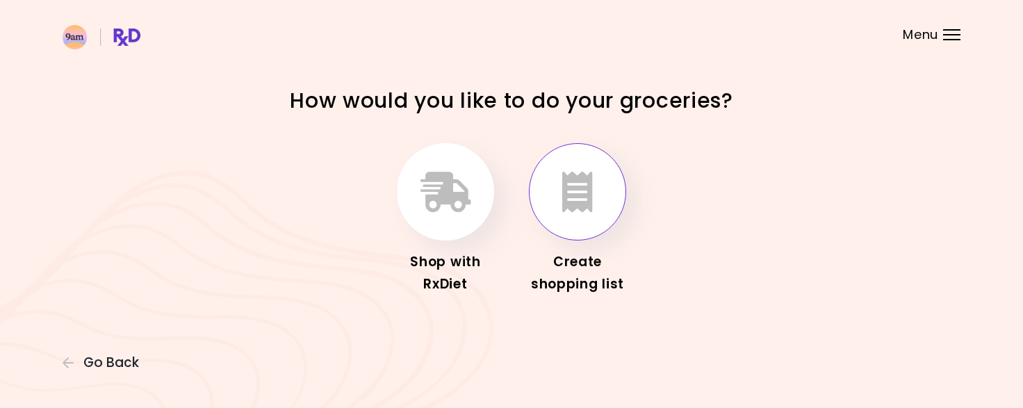
click at [589, 202] on icon "button" at bounding box center [577, 192] width 31 height 40
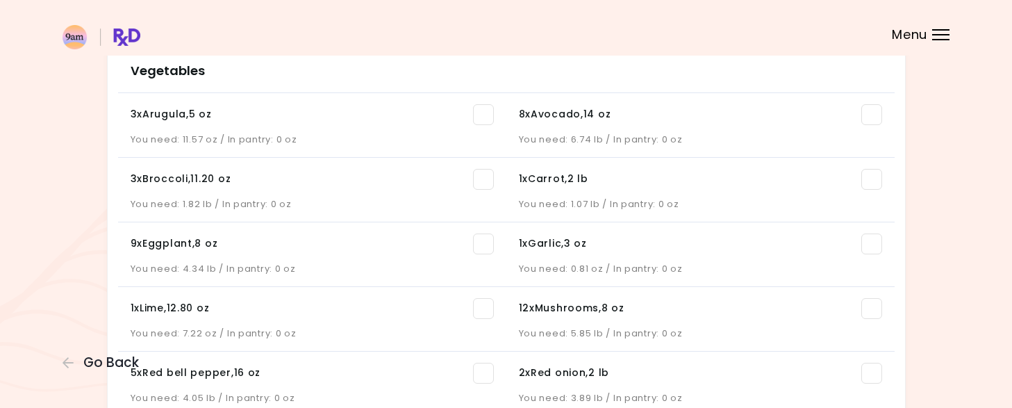
scroll to position [188, 0]
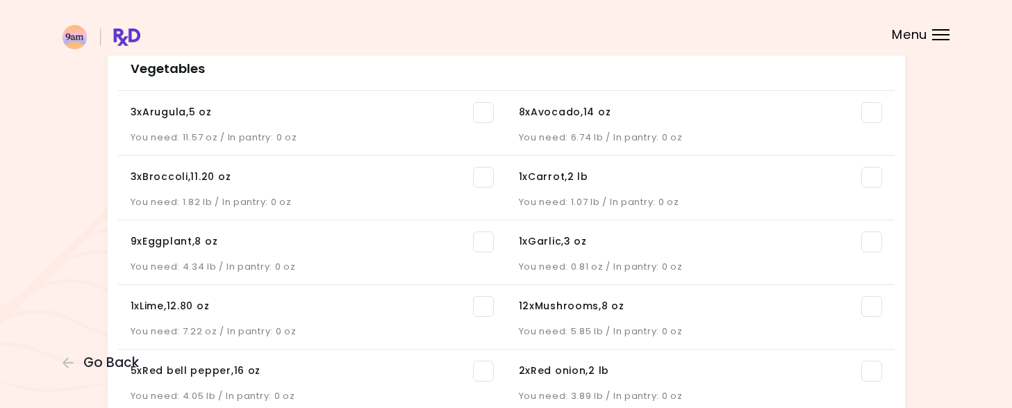
click at [874, 178] on span at bounding box center [872, 177] width 21 height 21
click at [479, 241] on span at bounding box center [483, 241] width 21 height 21
click at [870, 241] on span at bounding box center [872, 241] width 21 height 21
click at [481, 305] on span at bounding box center [483, 306] width 21 height 21
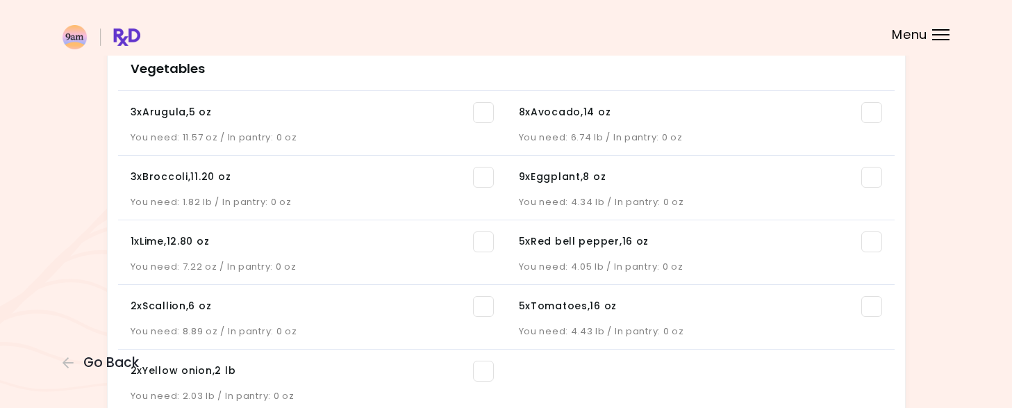
click at [484, 302] on span at bounding box center [483, 306] width 21 height 21
click at [470, 300] on div "5 x Tomatoes , 16 oz" at bounding box center [312, 306] width 363 height 21
click at [484, 304] on span at bounding box center [483, 306] width 21 height 21
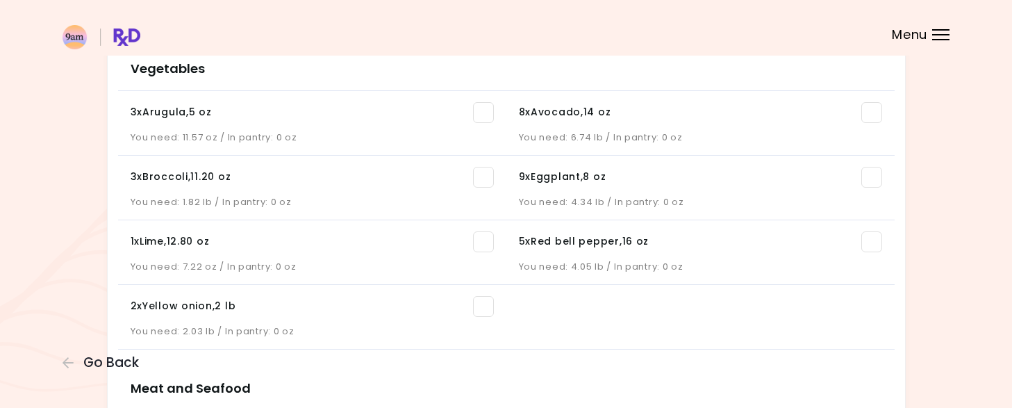
click at [479, 307] on span at bounding box center [483, 306] width 21 height 21
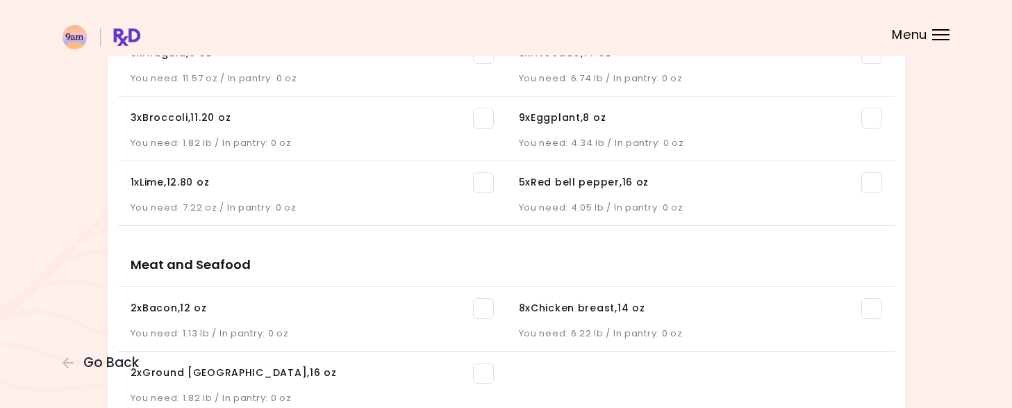
scroll to position [247, 0]
click at [489, 308] on span at bounding box center [483, 308] width 21 height 21
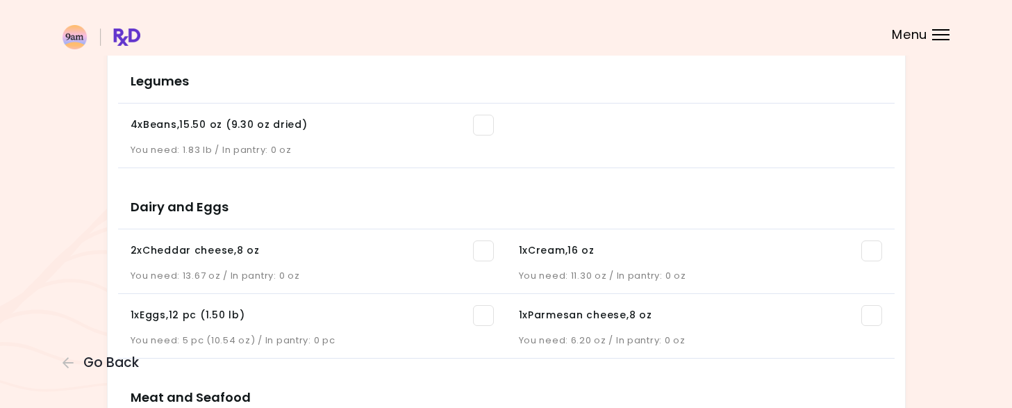
scroll to position [431, 0]
click at [481, 311] on span at bounding box center [483, 315] width 21 height 21
click at [479, 310] on span at bounding box center [483, 315] width 21 height 21
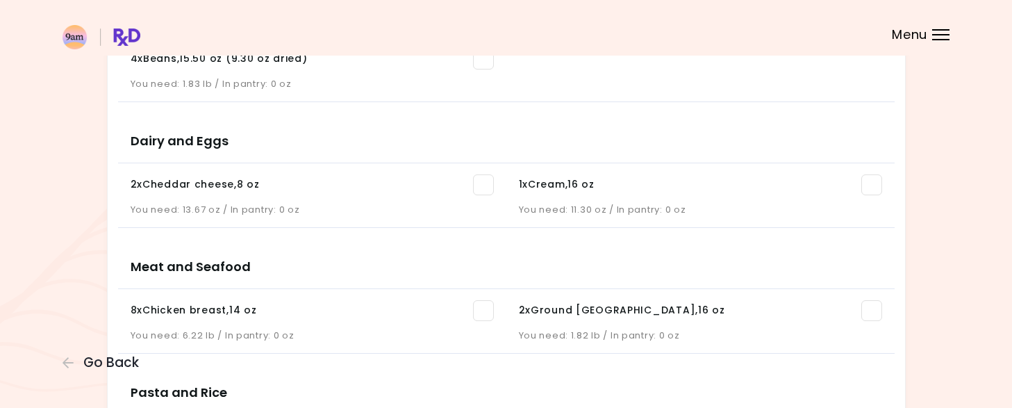
scroll to position [497, 0]
click at [285, 208] on div "You need: 13.67 oz / In pantry: 0 oz" at bounding box center [312, 205] width 363 height 21
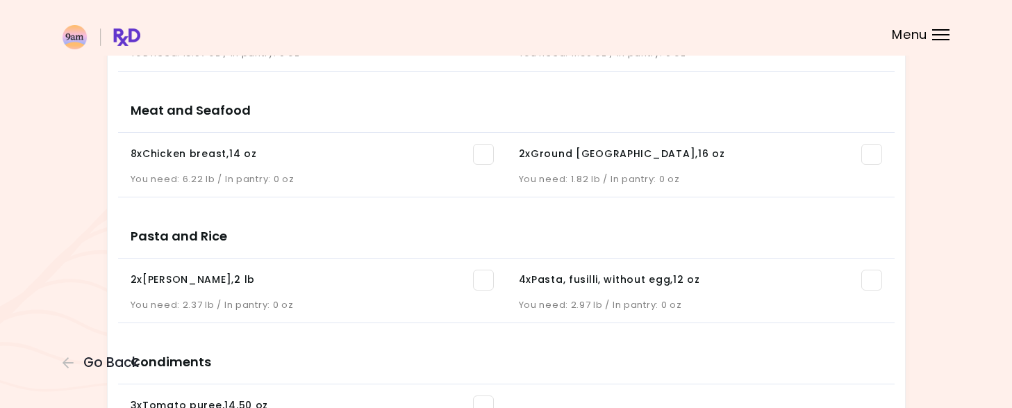
scroll to position [667, 0]
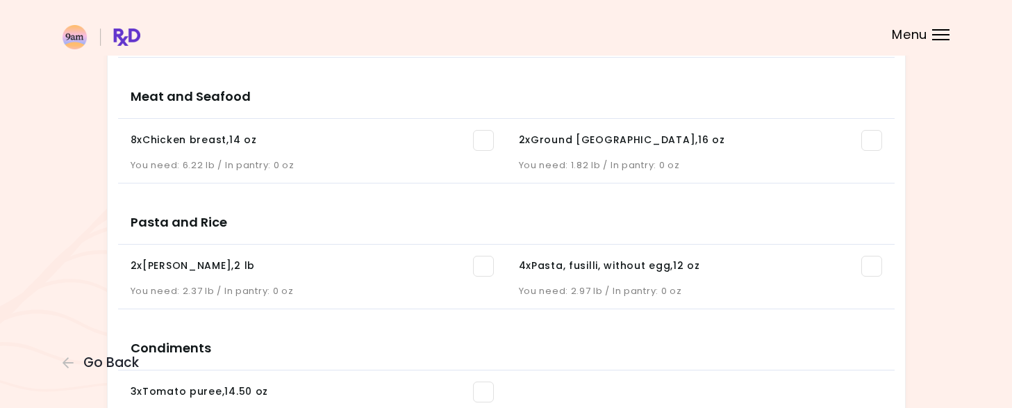
click at [873, 268] on span at bounding box center [872, 266] width 21 height 21
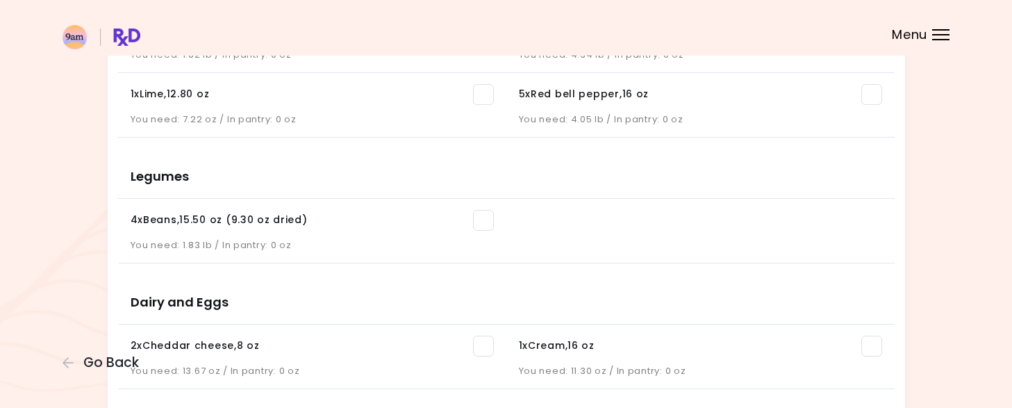
scroll to position [329, 0]
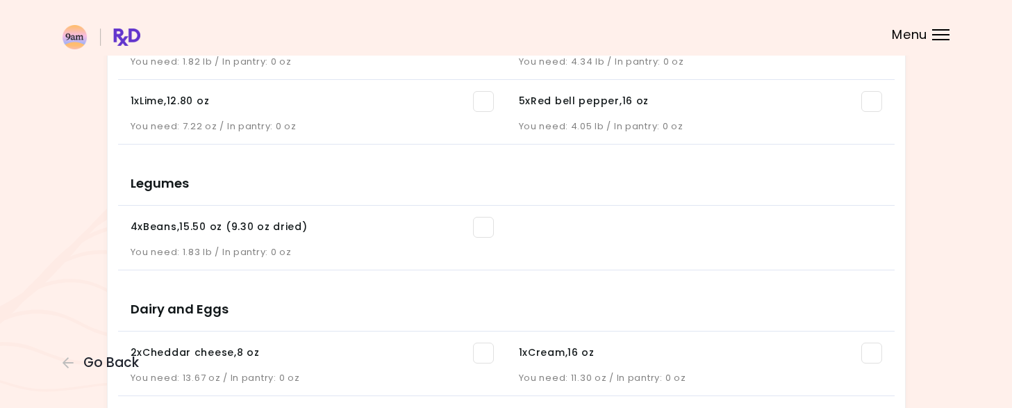
click at [484, 222] on span at bounding box center [483, 227] width 21 height 21
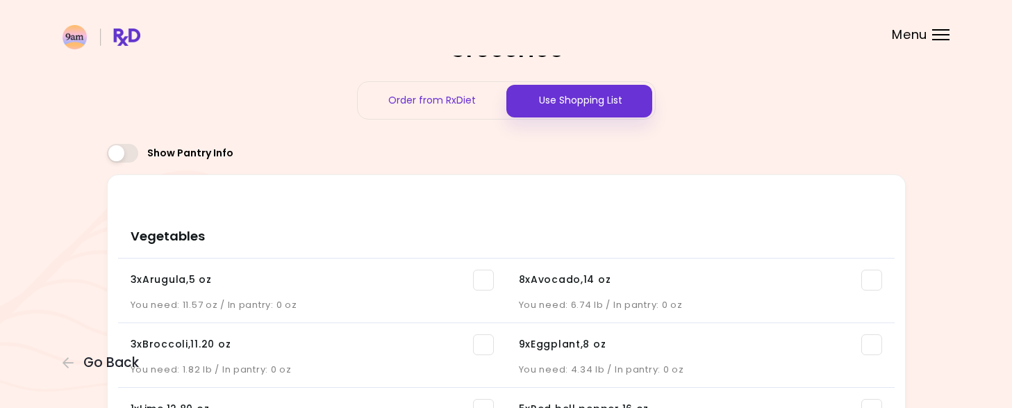
scroll to position [0, 0]
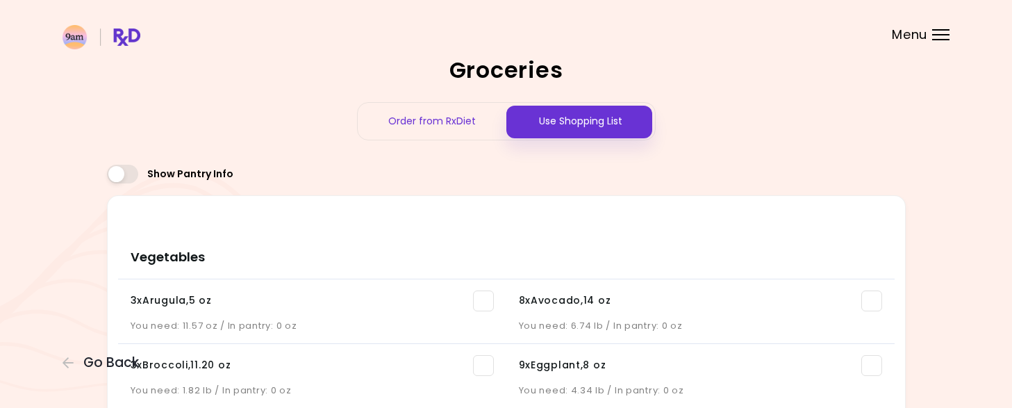
click at [933, 40] on div at bounding box center [940, 39] width 17 height 1
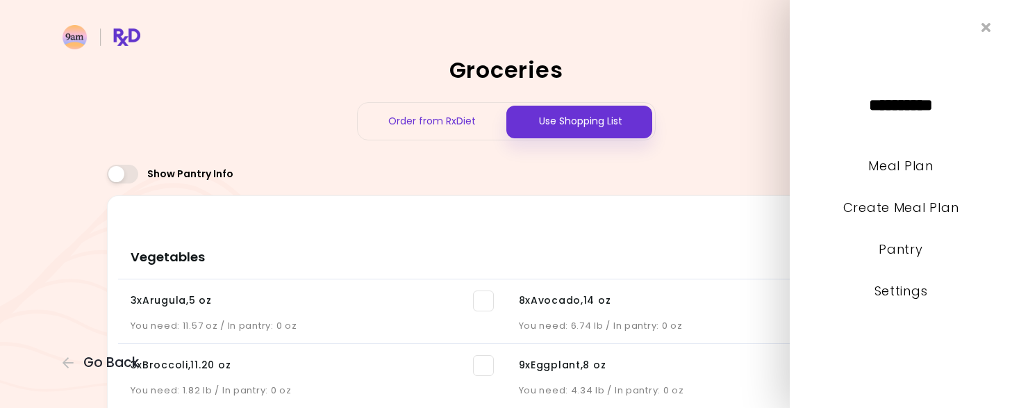
click at [725, 171] on div "Show Pantry Info" at bounding box center [506, 178] width 799 height 34
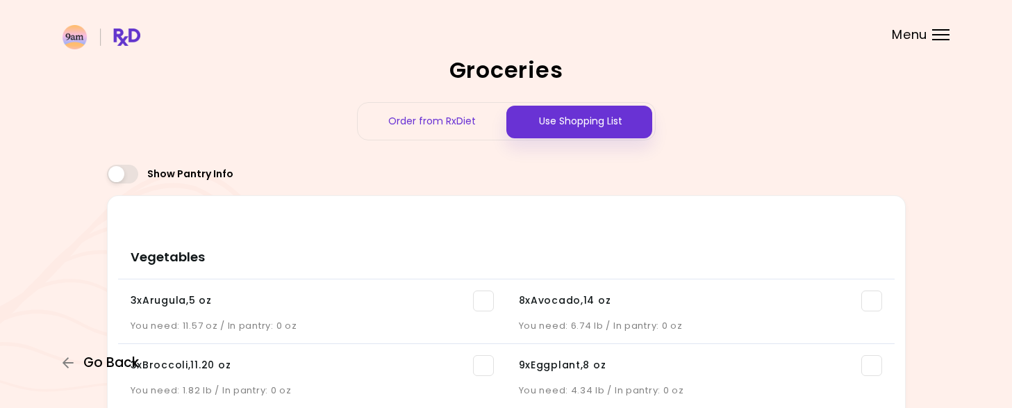
click at [99, 363] on span "Go Back" at bounding box center [111, 362] width 56 height 15
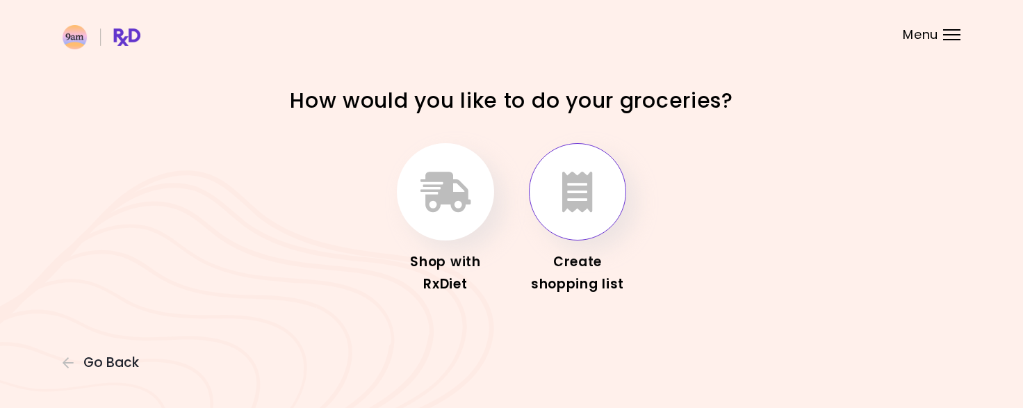
click at [585, 183] on icon "button" at bounding box center [577, 192] width 31 height 40
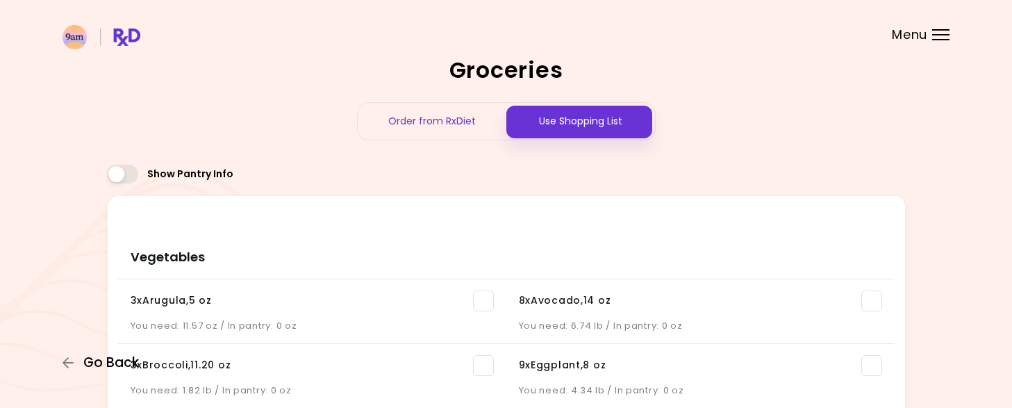
click at [114, 358] on span "Go Back" at bounding box center [111, 362] width 56 height 15
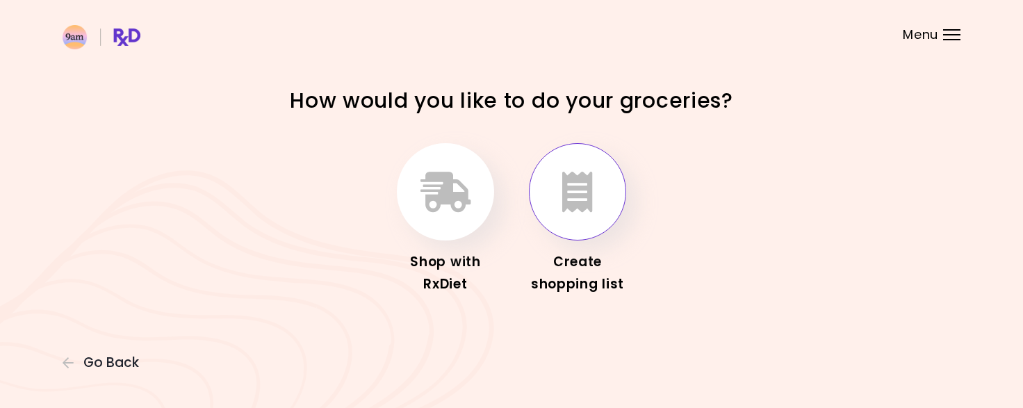
click at [591, 196] on icon "button" at bounding box center [577, 192] width 31 height 40
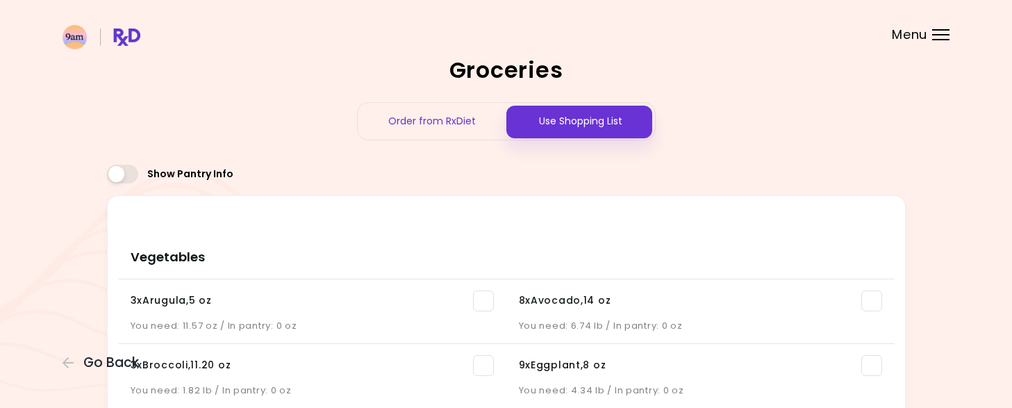
click at [934, 30] on div at bounding box center [940, 29] width 17 height 1
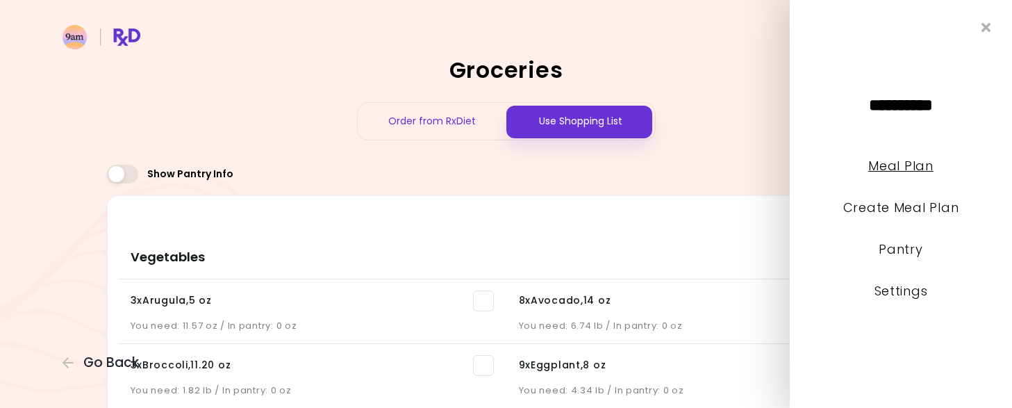
click at [915, 171] on link "Meal Plan" at bounding box center [901, 165] width 65 height 17
